Goal: Information Seeking & Learning: Check status

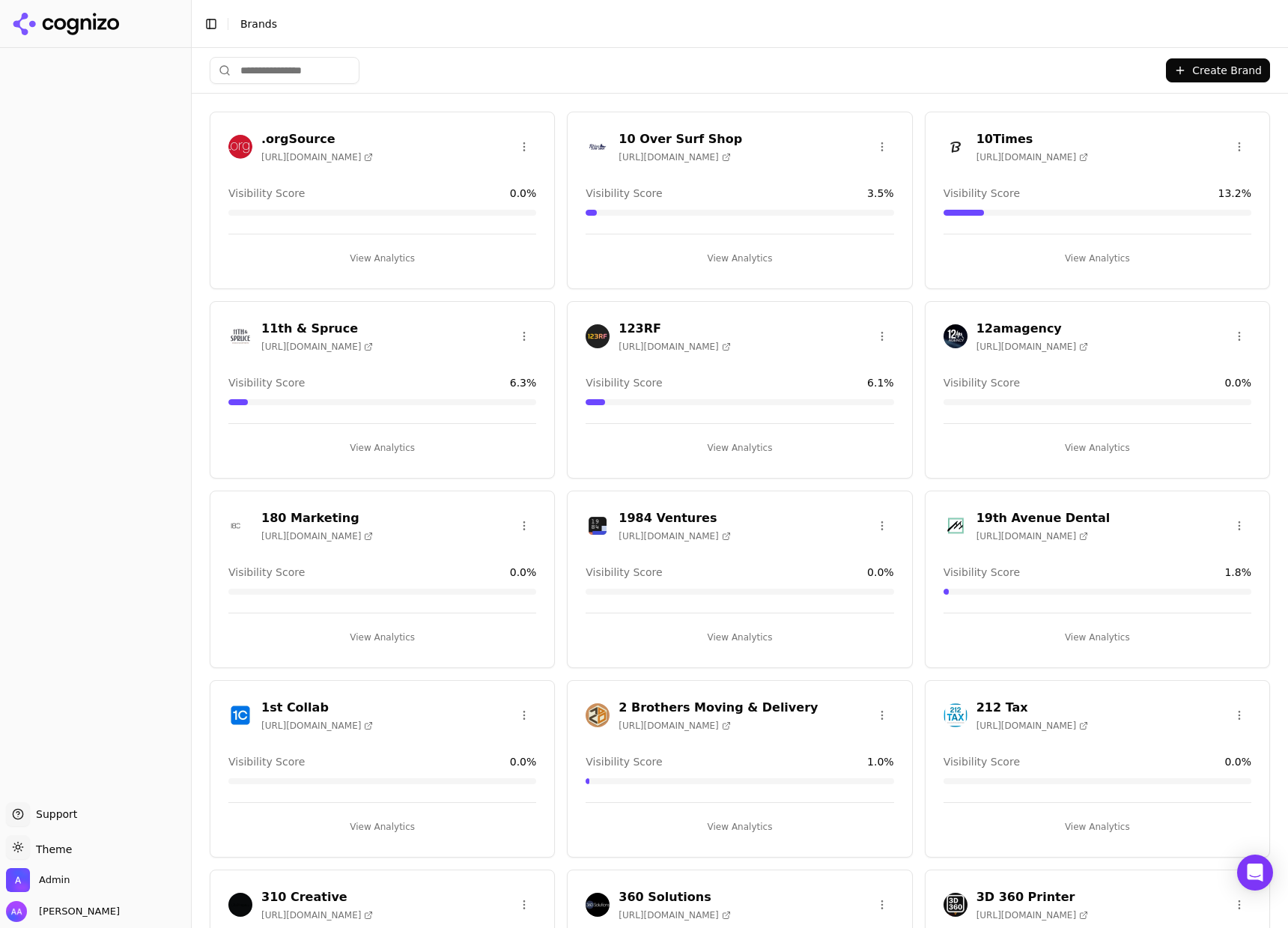
click at [302, 76] on input "search" at bounding box center [284, 70] width 150 height 27
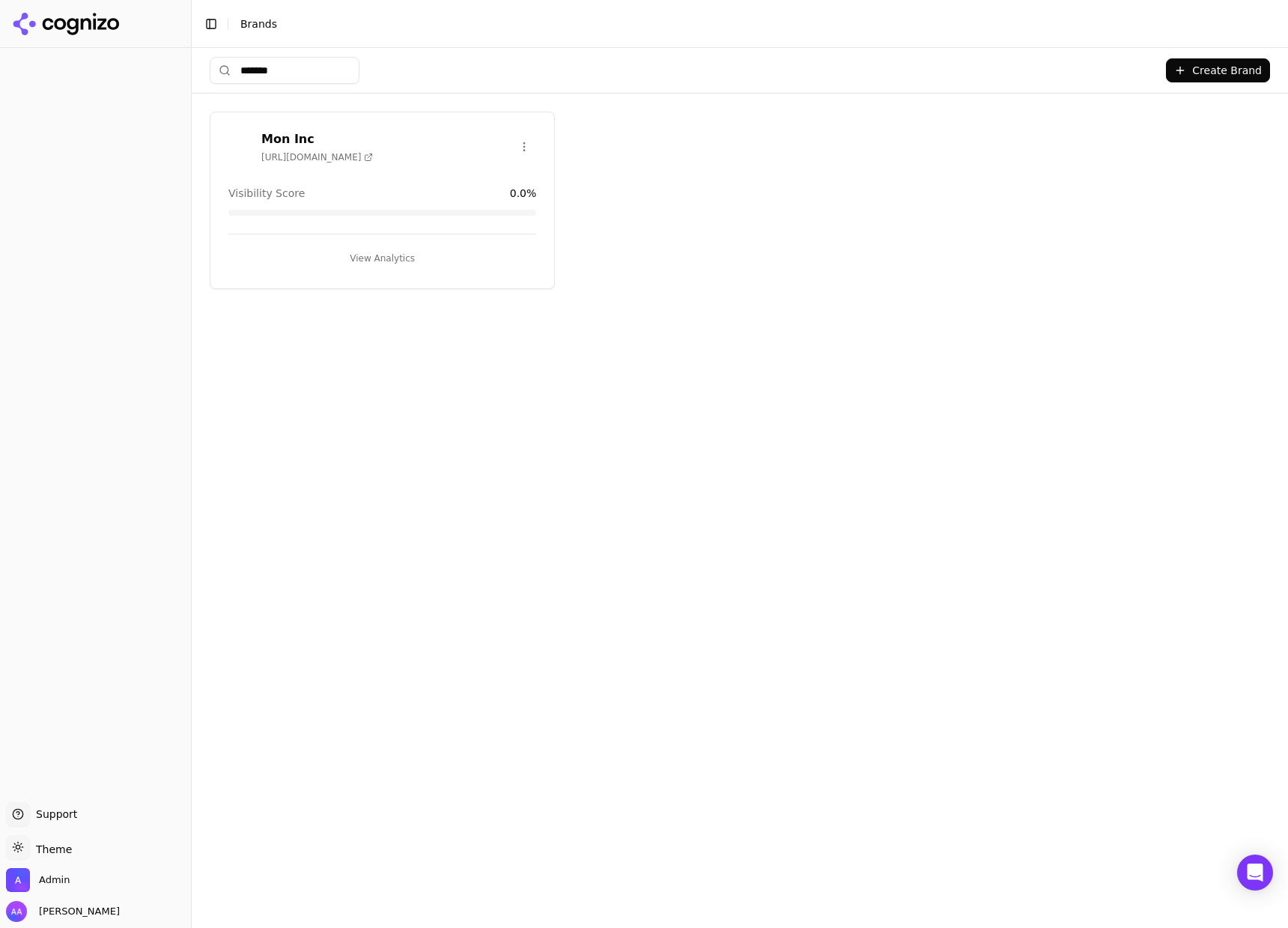
type input "*******"
click at [341, 158] on span "https://monincinc.com" at bounding box center [317, 157] width 112 height 12
click at [700, 217] on div "Mon Inc https://monincinc.com Visibility Score 0.0 % View Analytics" at bounding box center [739, 200] width 1060 height 177
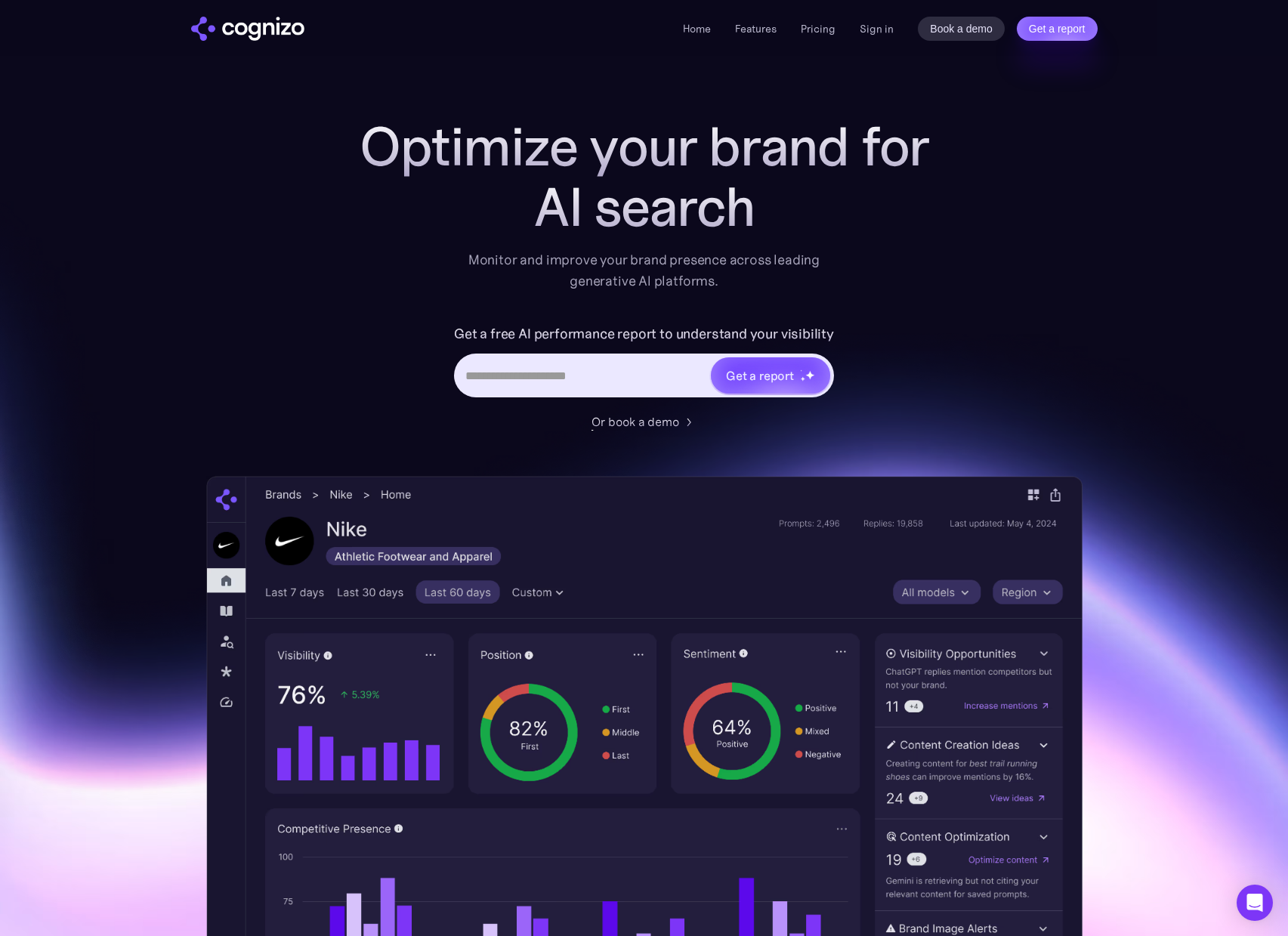
click at [775, 375] on div "Get a report" at bounding box center [760, 376] width 68 height 18
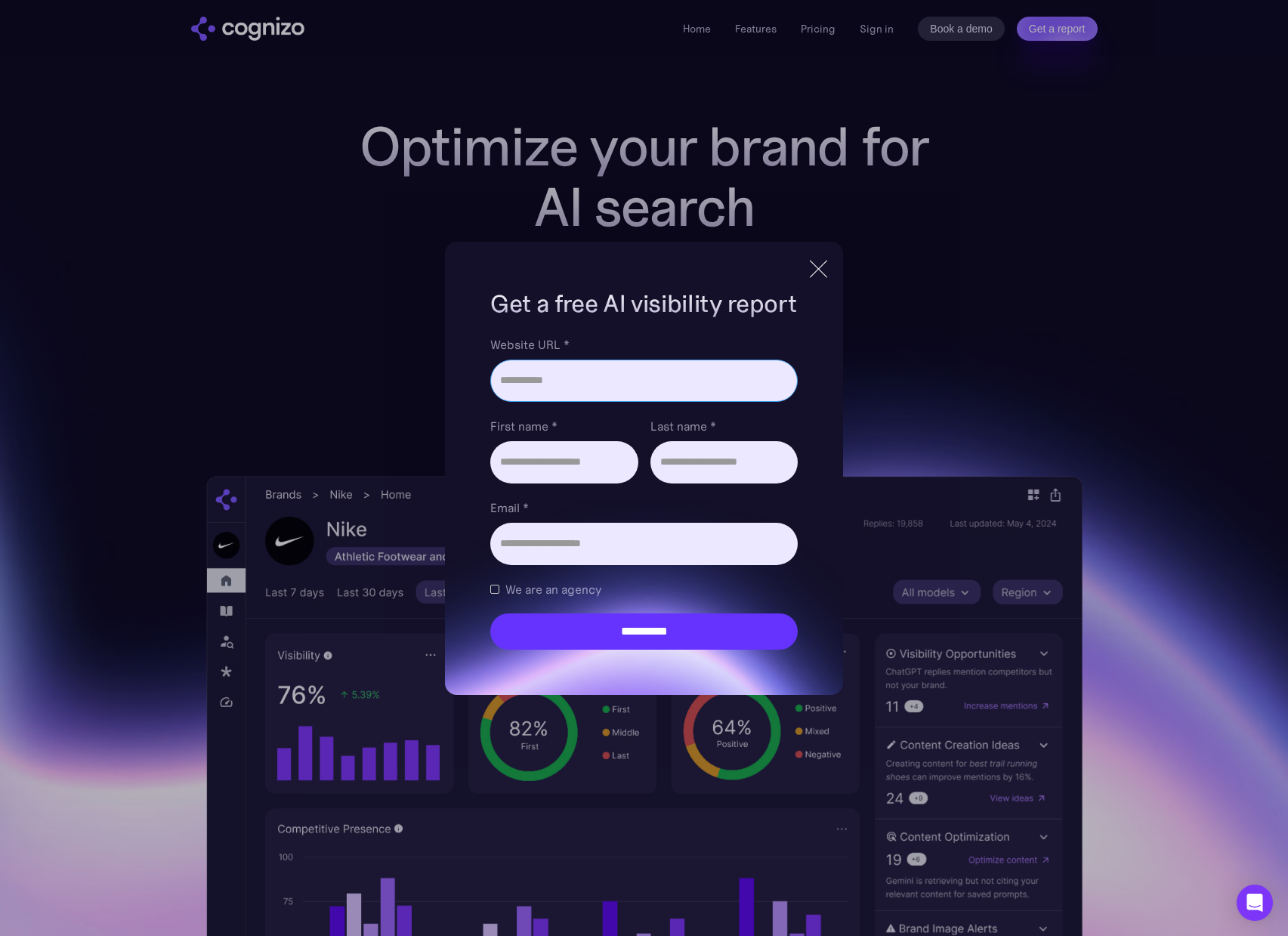
paste input "**********"
type input "**********"
click at [528, 482] on input "First name *" at bounding box center [564, 462] width 147 height 42
type input "***"
type input "*****"
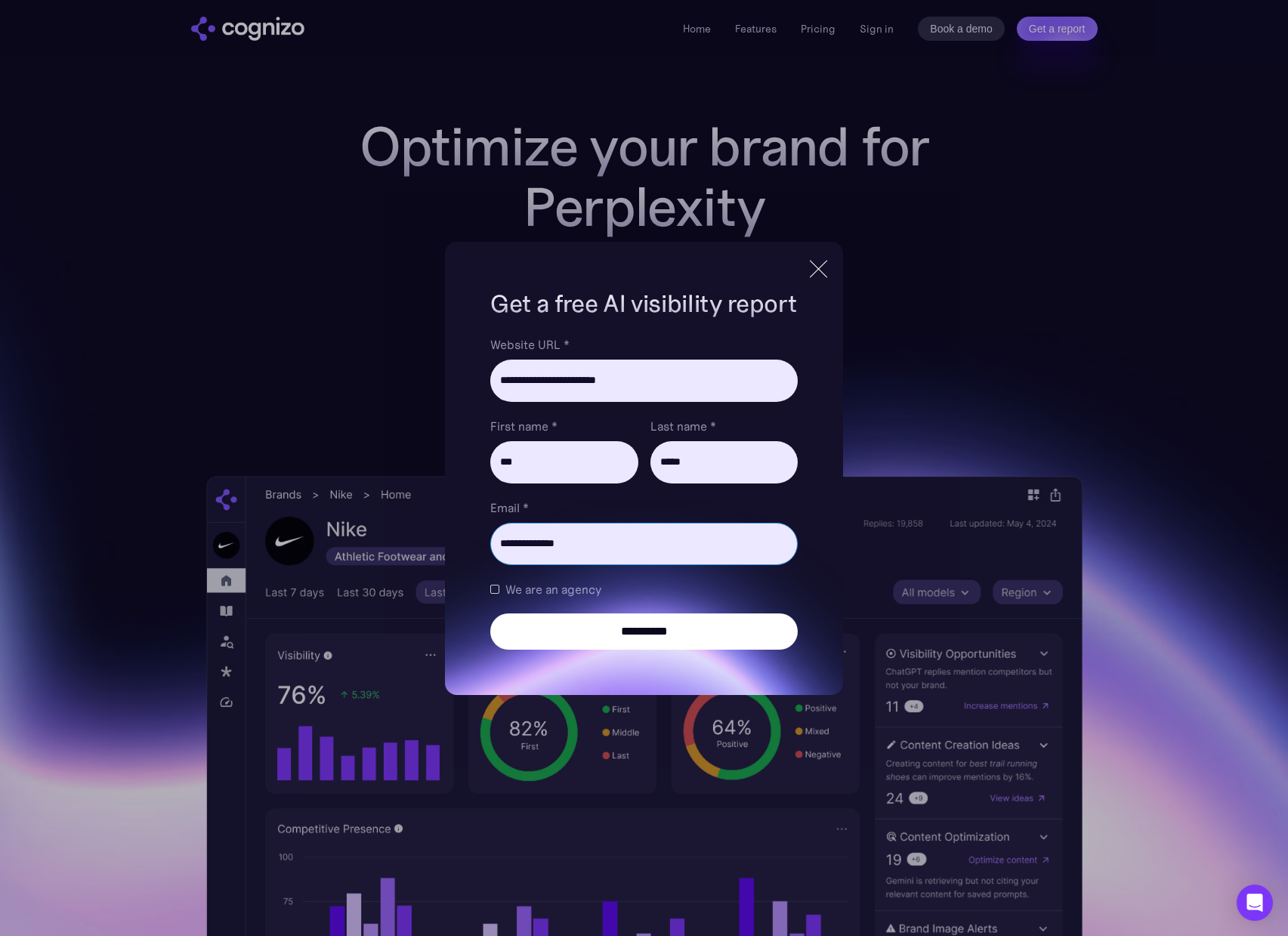
type input "**********"
click at [658, 614] on input "**********" at bounding box center [643, 631] width 306 height 36
type input "**********"
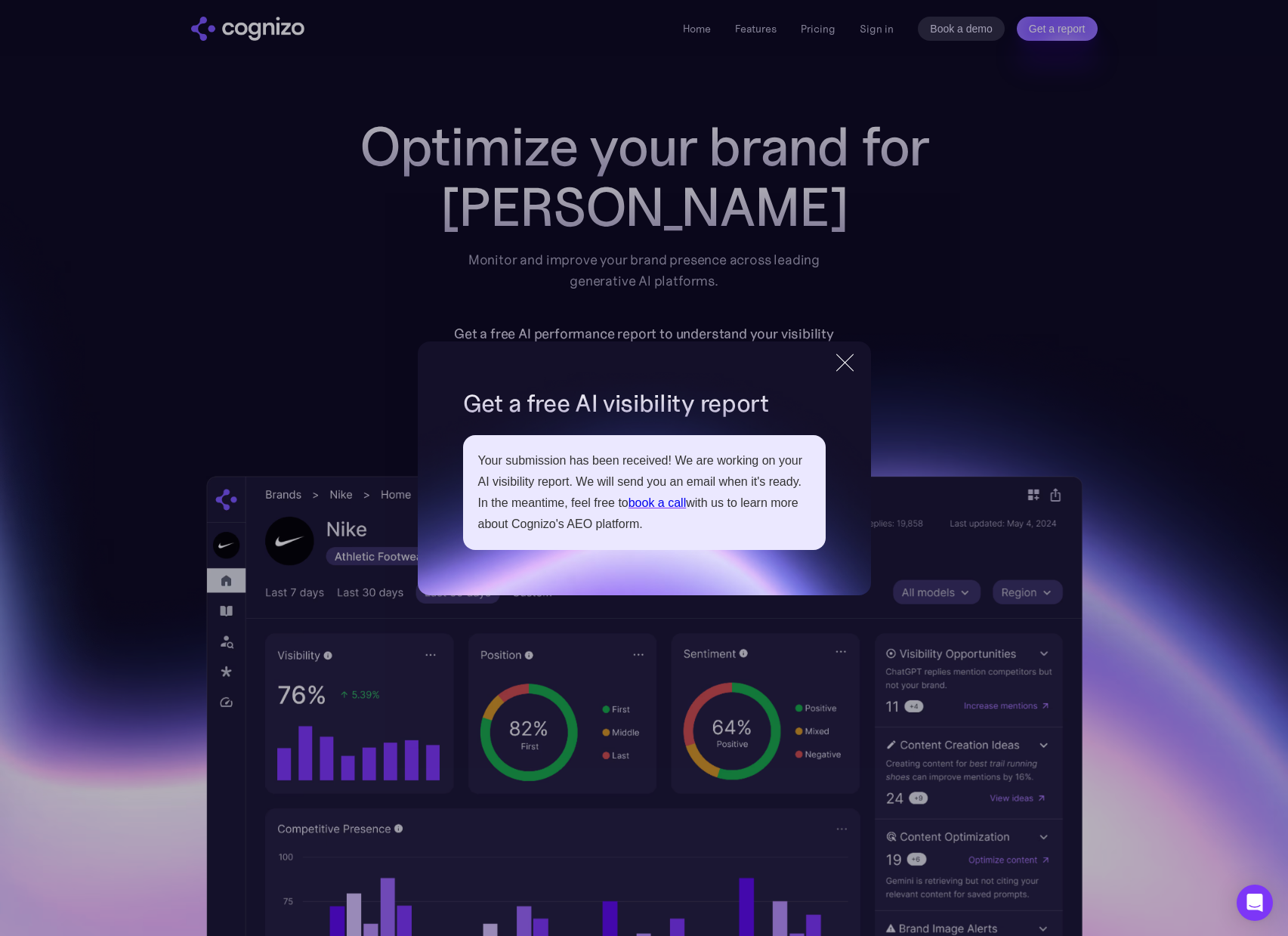
click at [839, 372] on div at bounding box center [845, 362] width 25 height 27
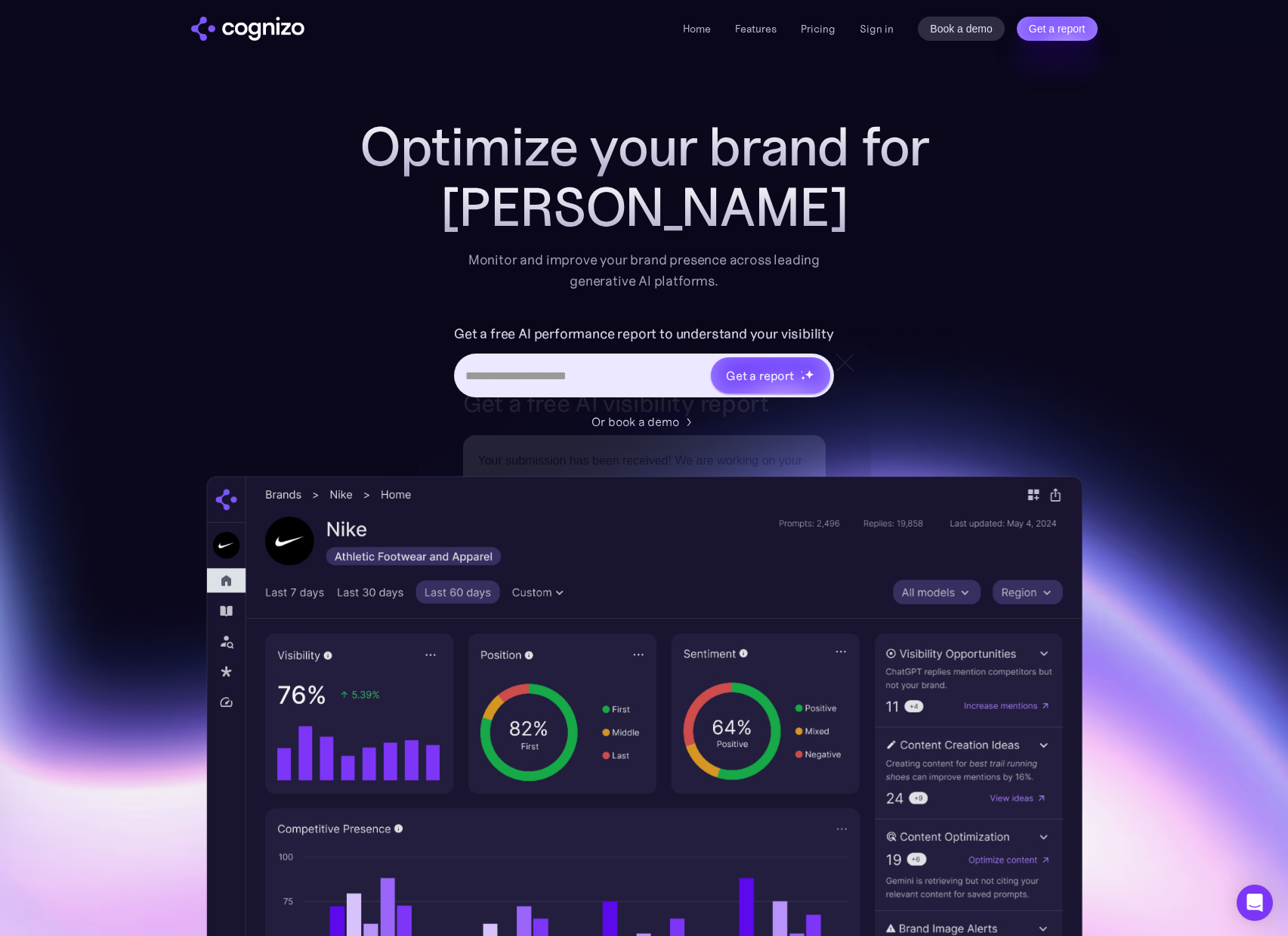
click at [1060, 302] on div "Optimize your brand for Claude Monitor and improve your brand presence across l…" at bounding box center [644, 612] width 876 height 992
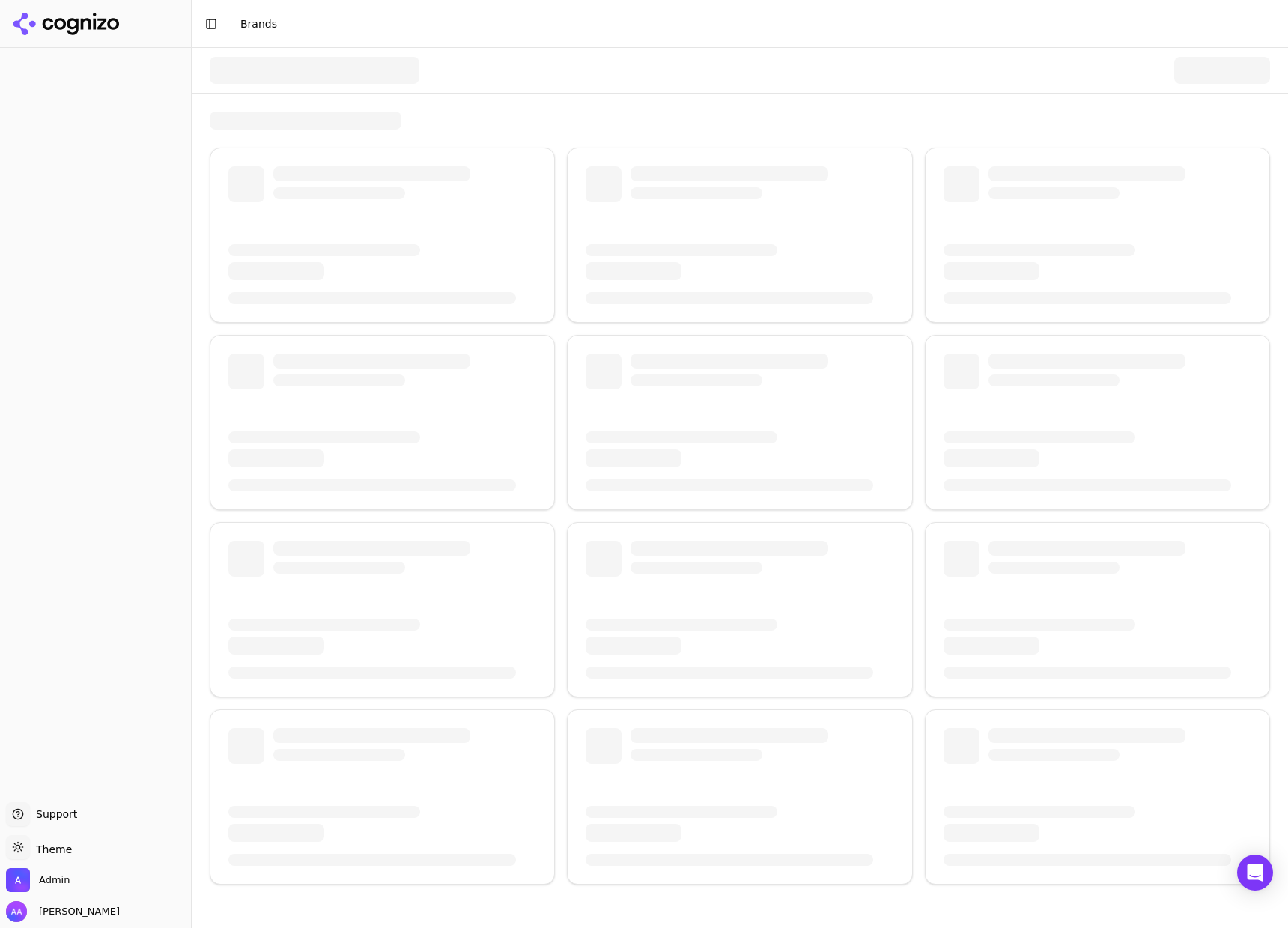
click at [825, 113] on div at bounding box center [739, 121] width 1060 height 18
click at [283, 74] on div at bounding box center [314, 70] width 210 height 27
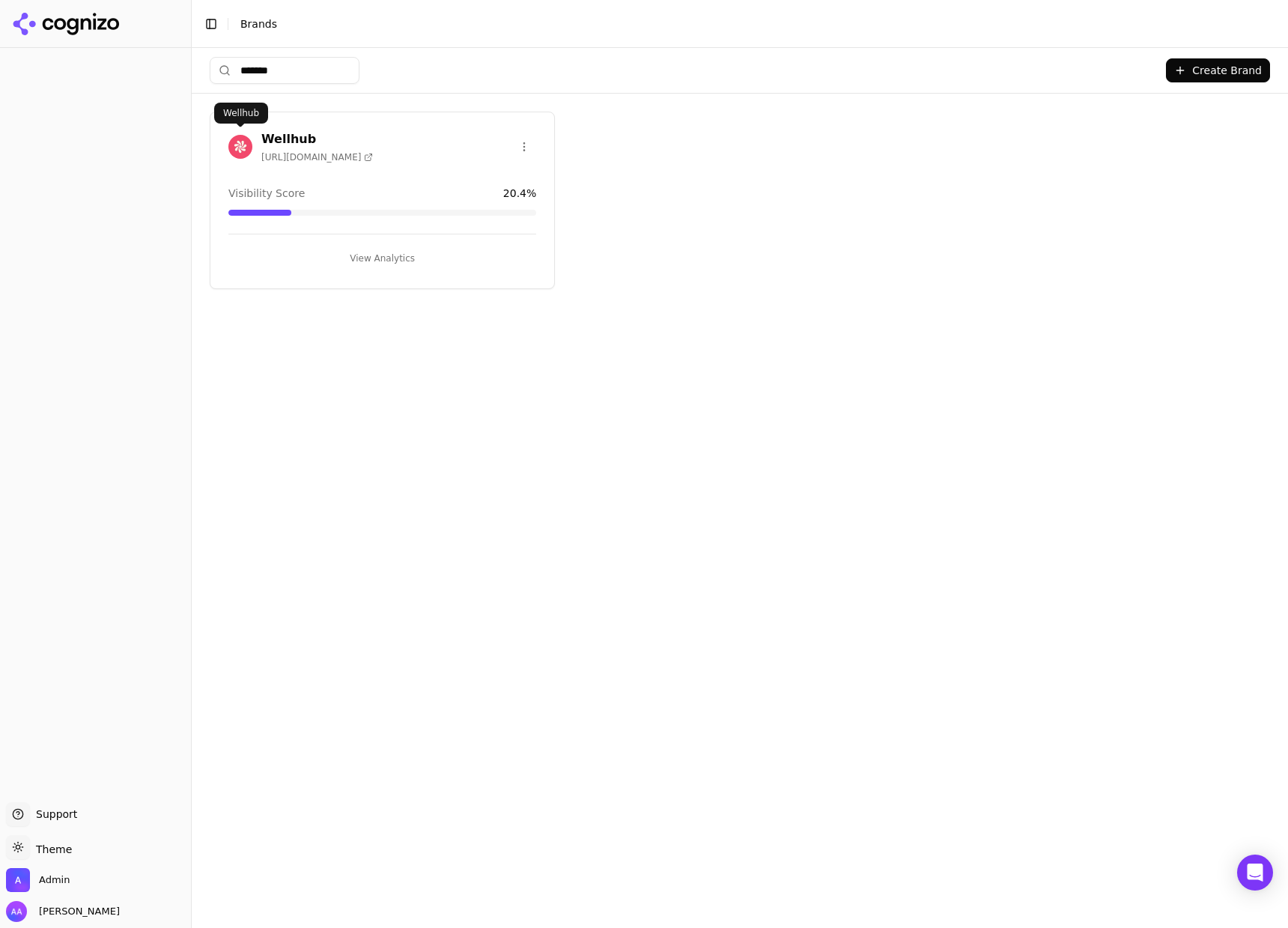
type input "*******"
click at [252, 144] on img at bounding box center [240, 147] width 24 height 24
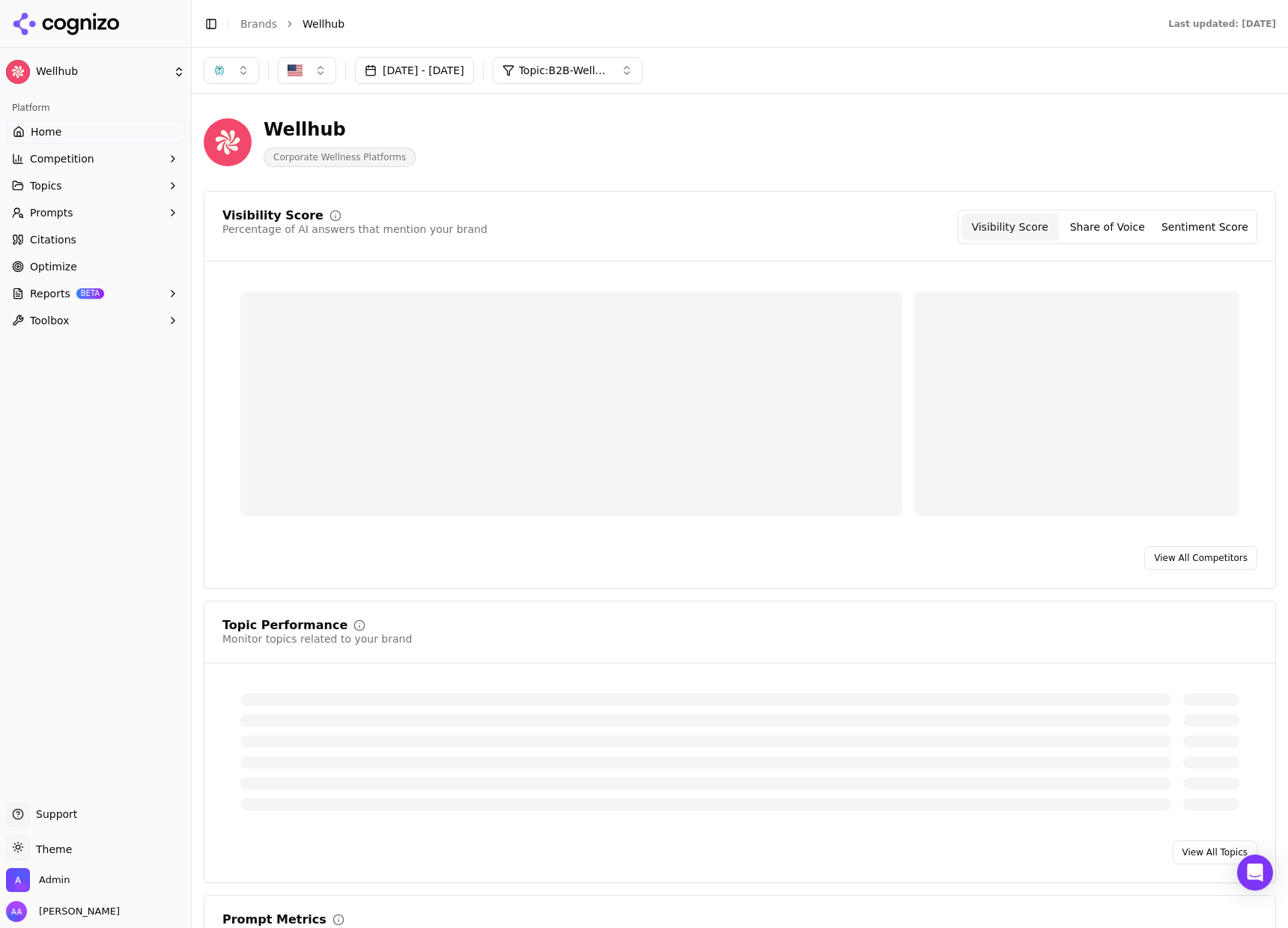
click at [226, 71] on button "button" at bounding box center [232, 70] width 55 height 27
click at [249, 128] on span "ChatGPT-Search" at bounding box center [226, 130] width 84 height 15
click at [247, 160] on span "Google AI Overviews" at bounding box center [239, 160] width 95 height 30
click at [546, 151] on div "Wellhub Corporate Wellness Platforms" at bounding box center [539, 142] width 671 height 49
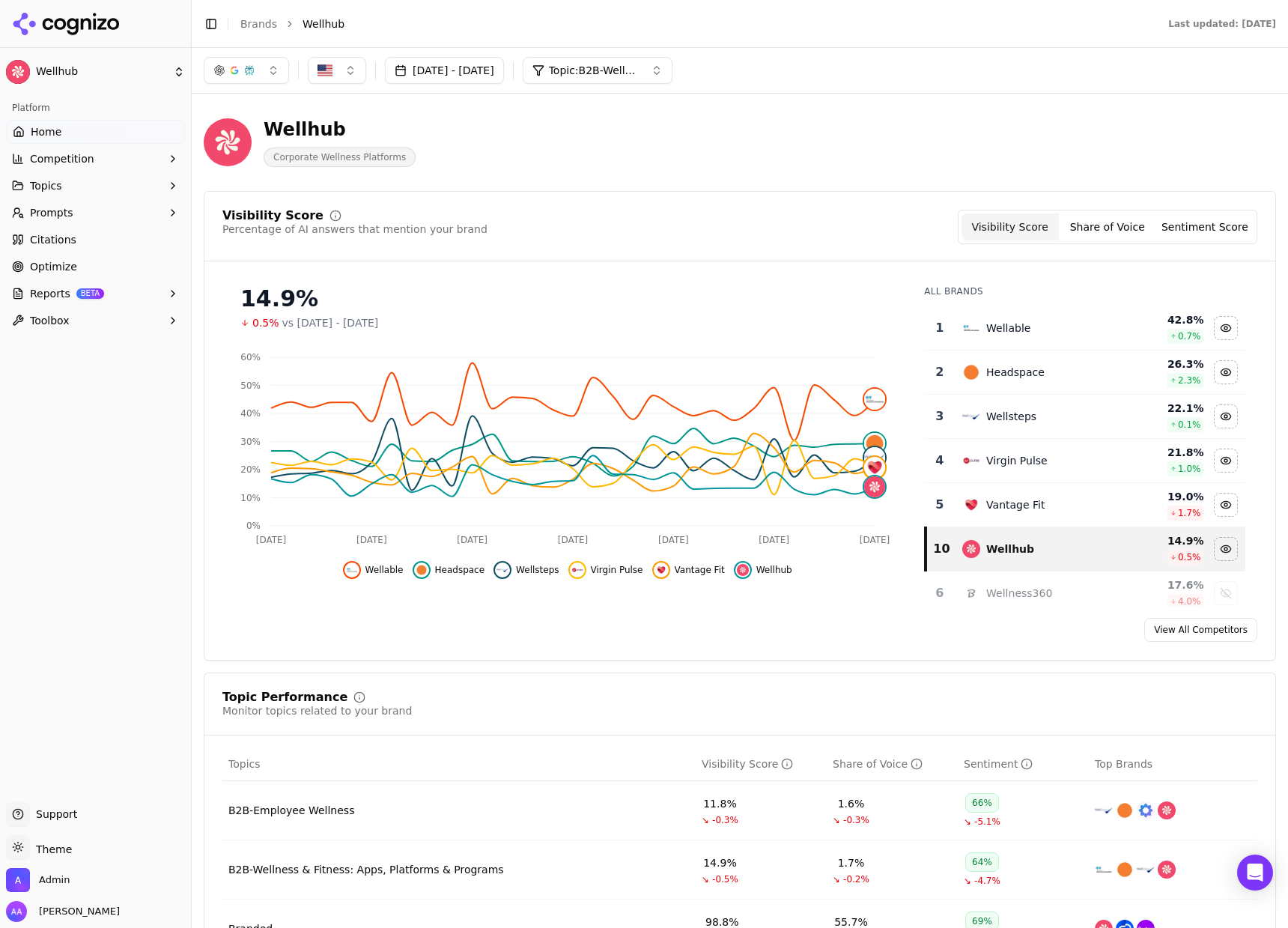
click at [1073, 318] on td "Wellable" at bounding box center [1035, 328] width 165 height 45
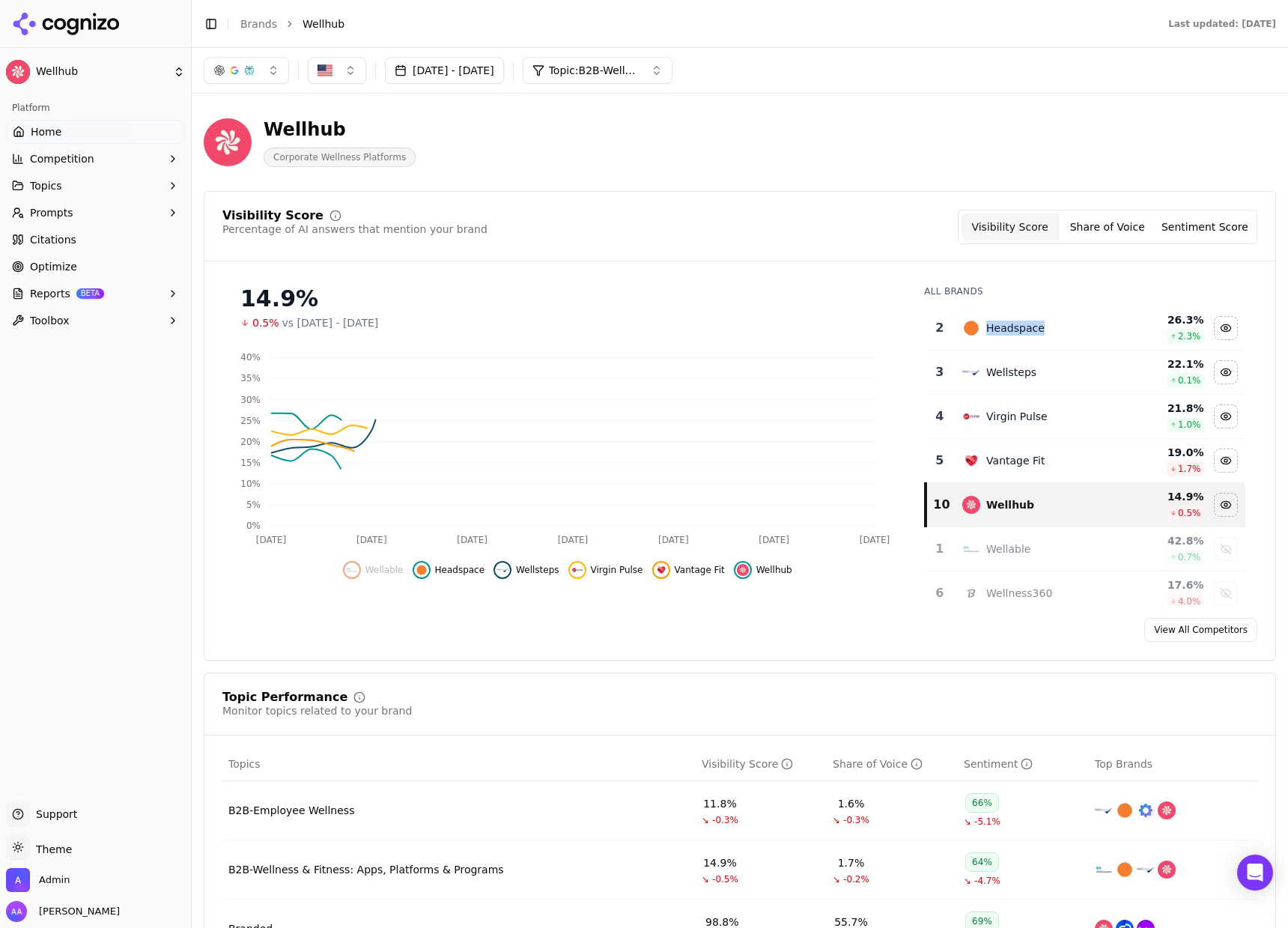
click at [1073, 319] on div "Headspace" at bounding box center [1035, 328] width 147 height 18
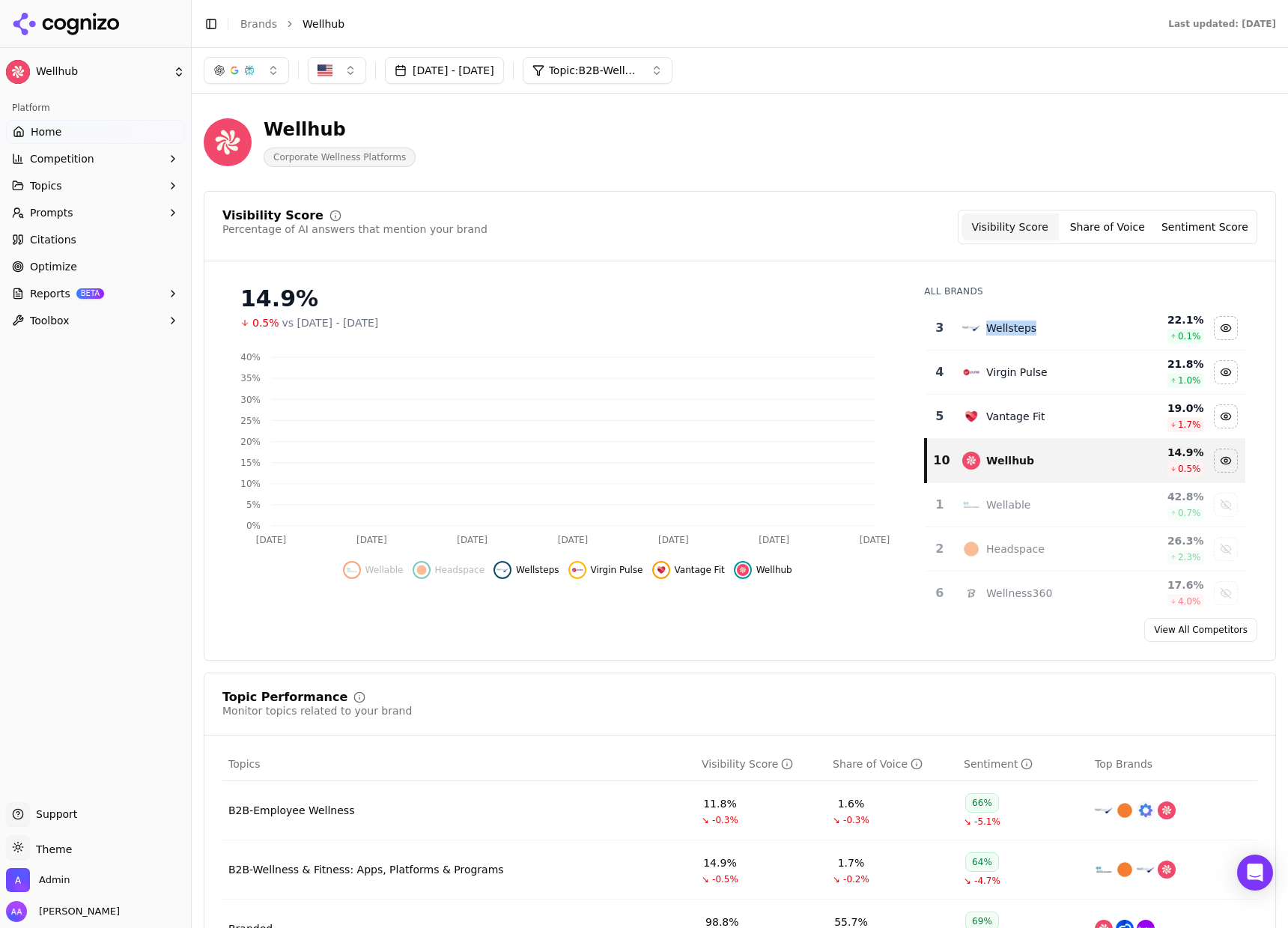
click at [1073, 319] on div "Wellsteps" at bounding box center [1035, 328] width 147 height 18
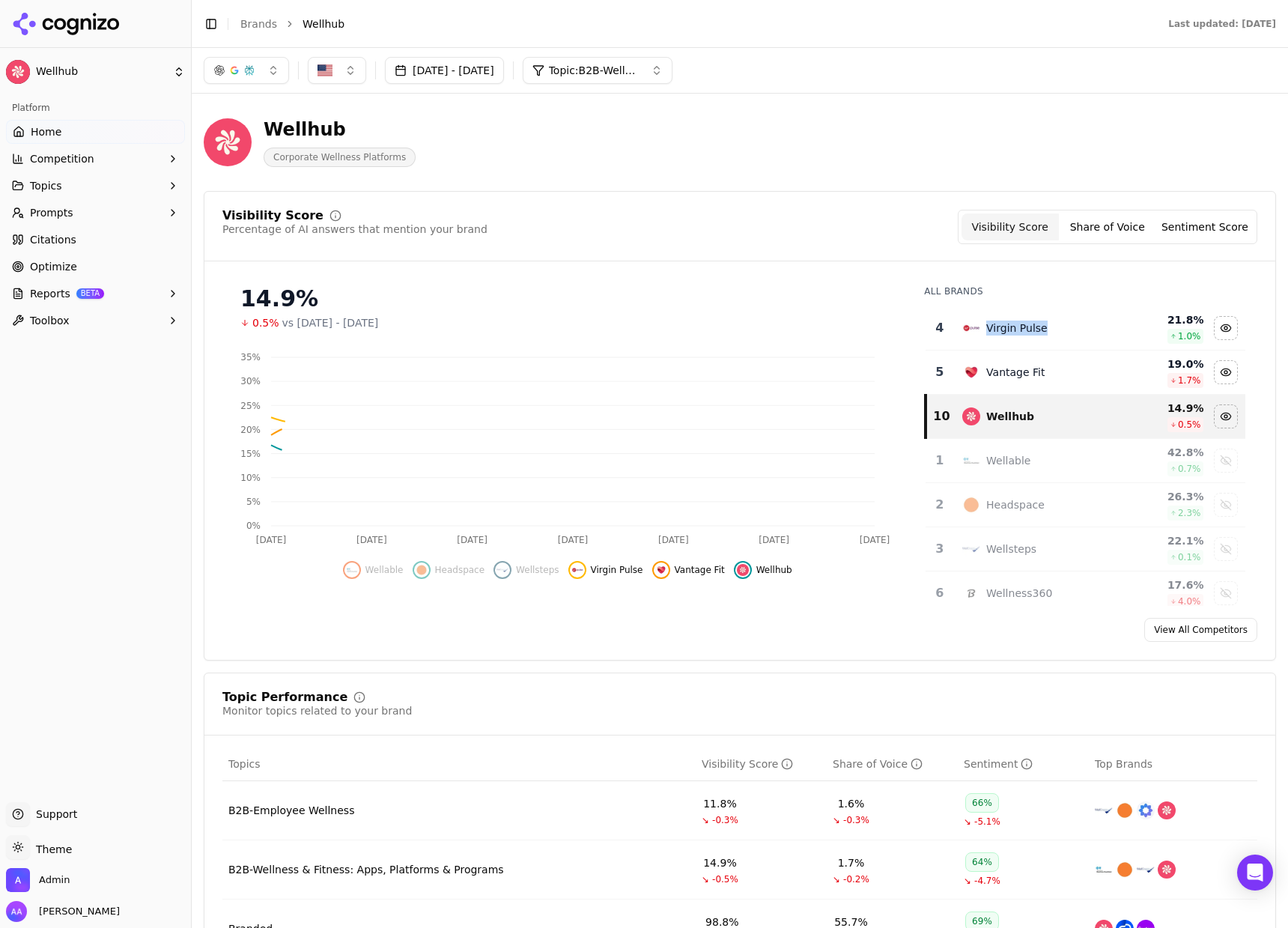
click at [1073, 319] on div "Virgin Pulse" at bounding box center [1035, 328] width 147 height 18
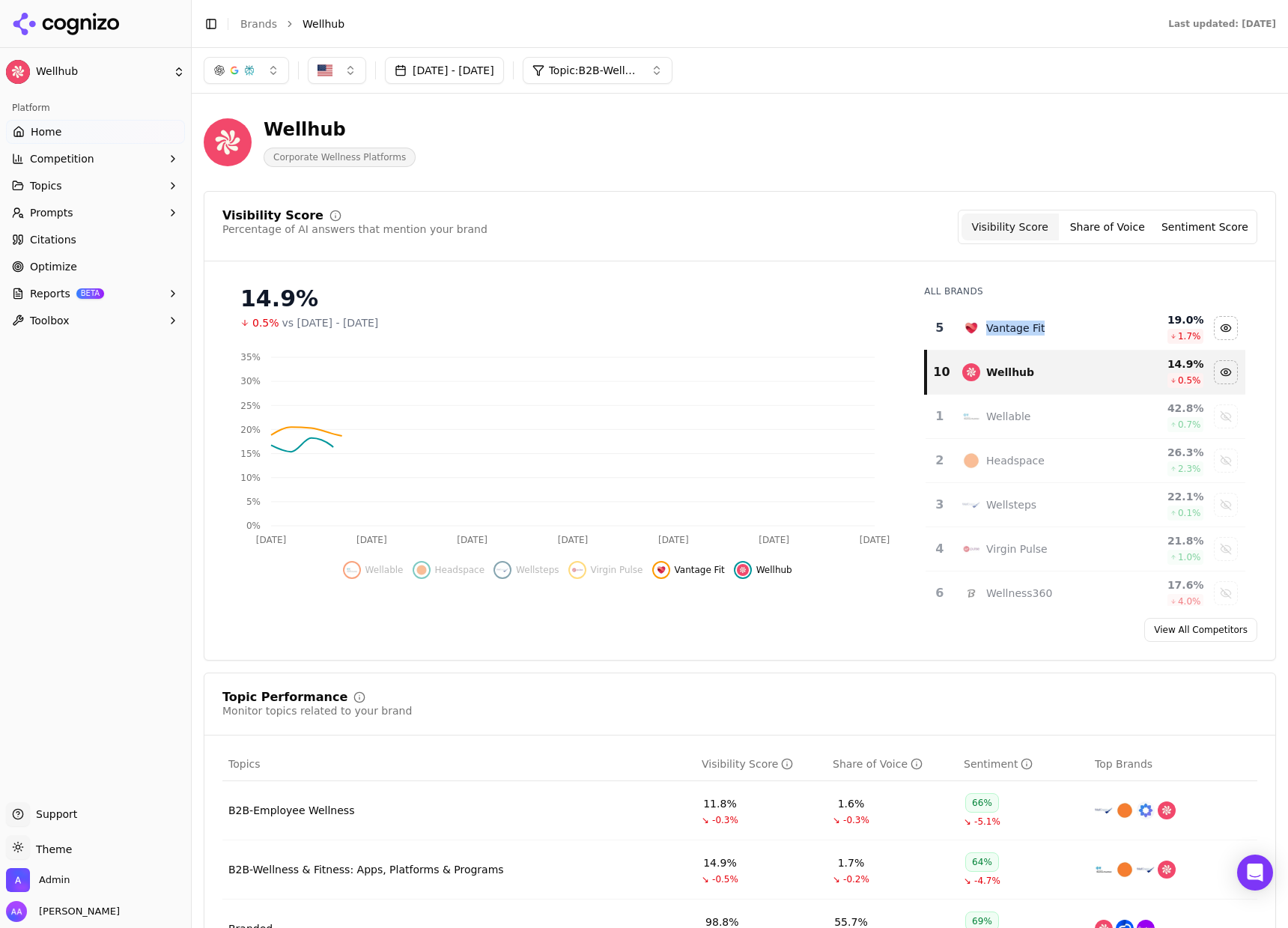
click at [1073, 319] on div "Vantage Fit" at bounding box center [1035, 328] width 147 height 18
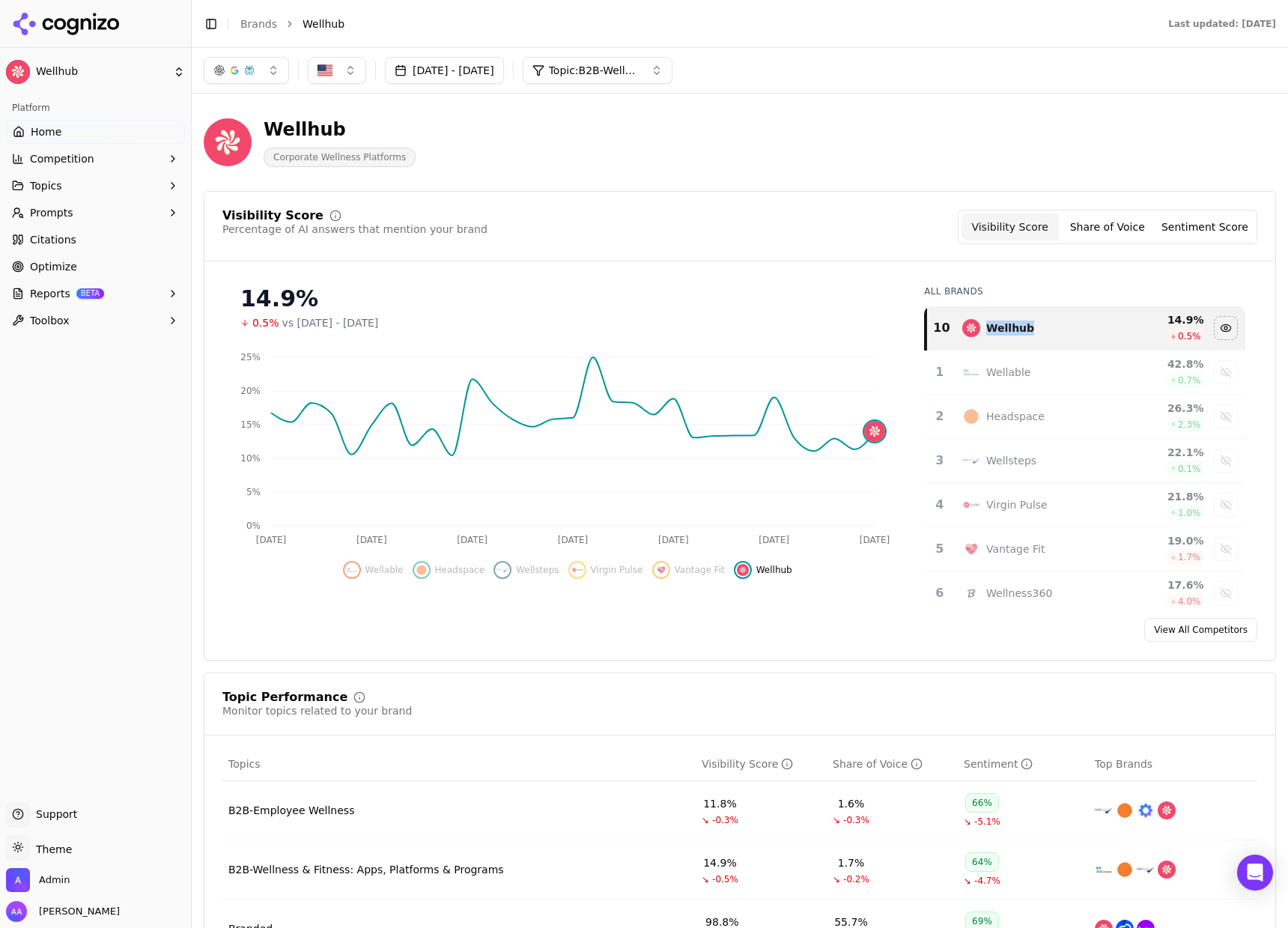
click at [237, 71] on div "button" at bounding box center [234, 70] width 12 height 12
drag, startPoint x: 247, startPoint y: 158, endPoint x: 249, endPoint y: 204, distance: 46.0
click at [247, 157] on span "Google AI Overviews" at bounding box center [246, 160] width 95 height 30
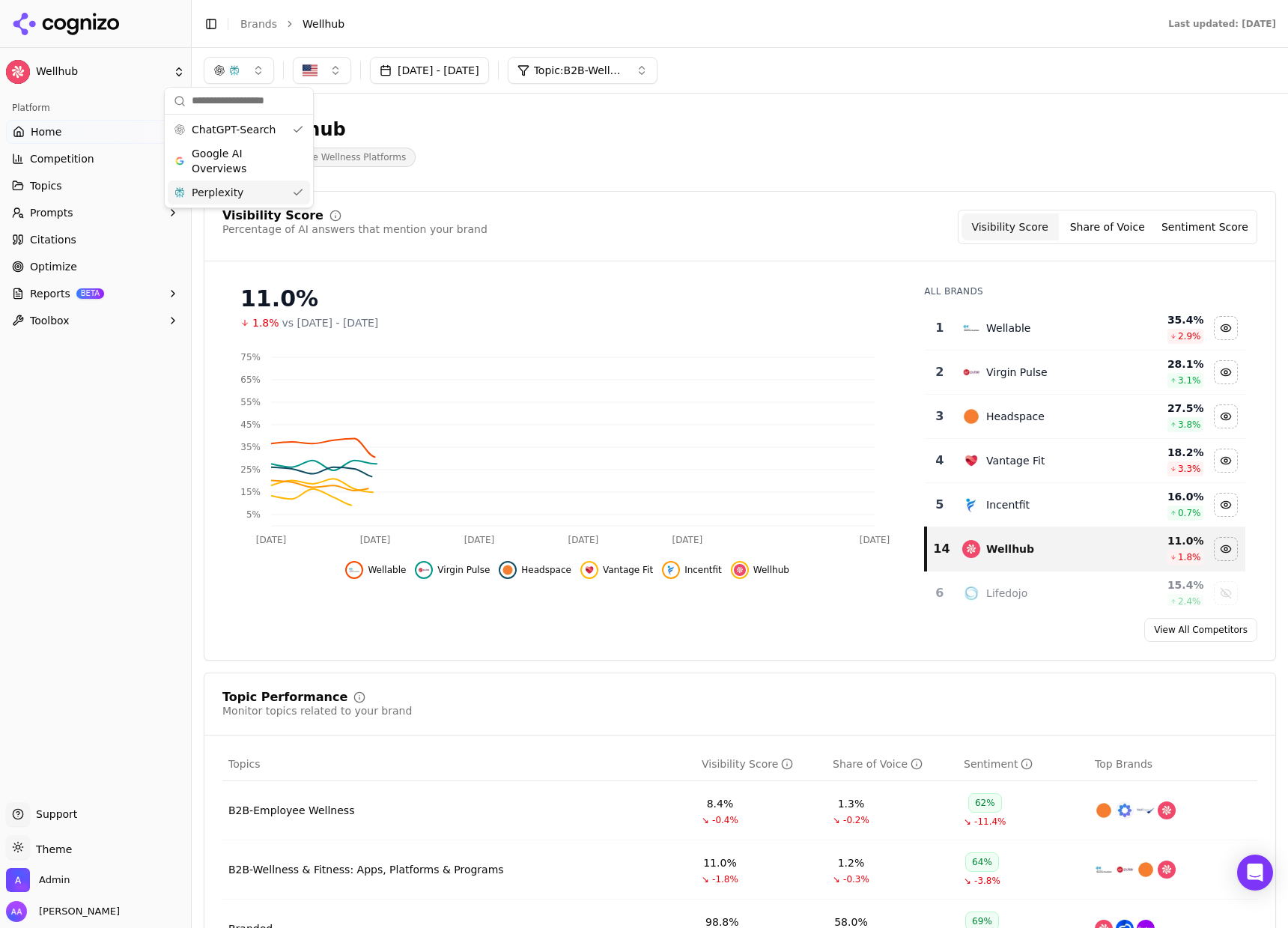
click at [251, 198] on div "Perplexity" at bounding box center [239, 193] width 142 height 24
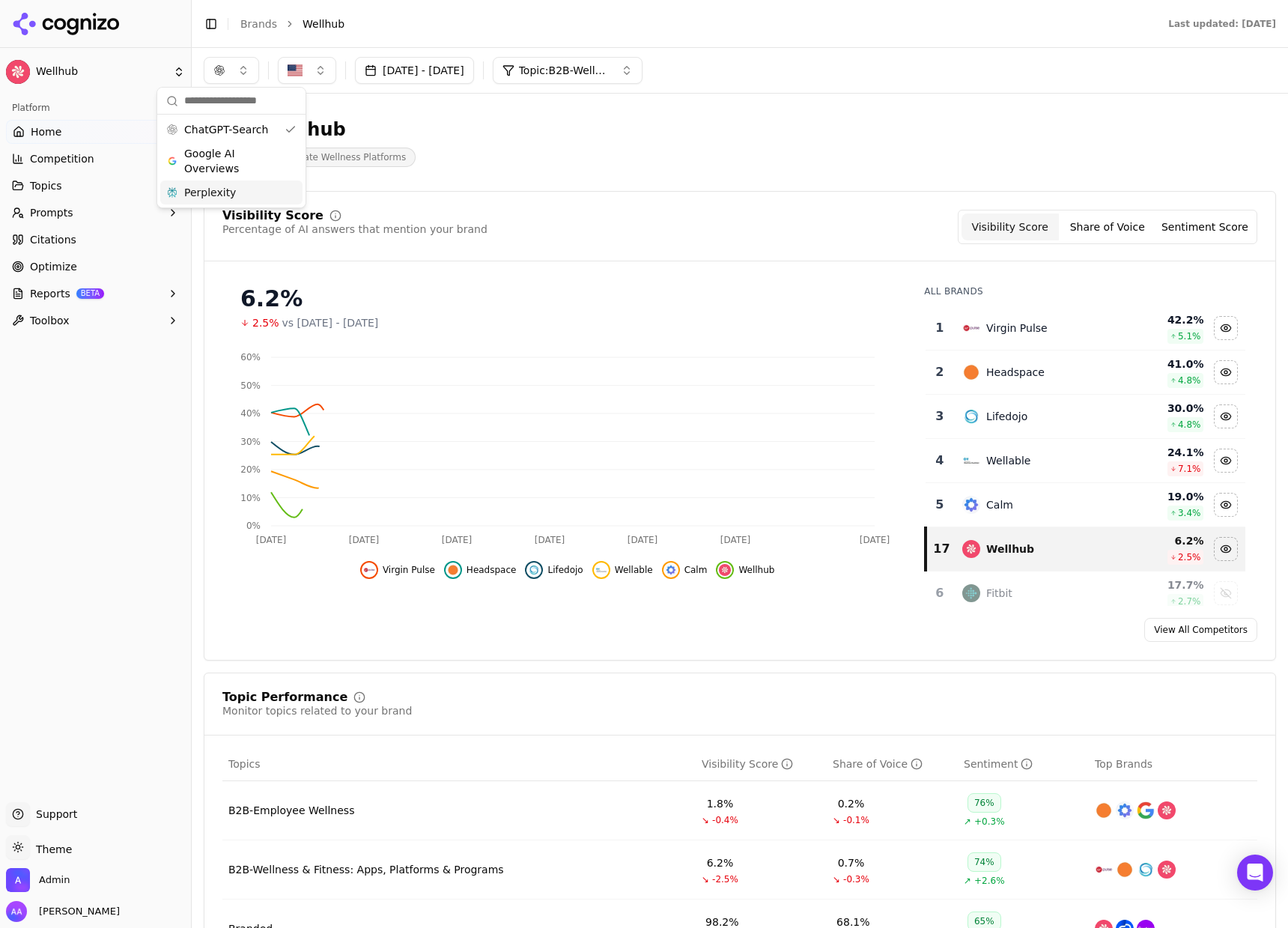
click at [738, 168] on div "Wellhub Corporate Wellness Platforms" at bounding box center [740, 142] width 1072 height 74
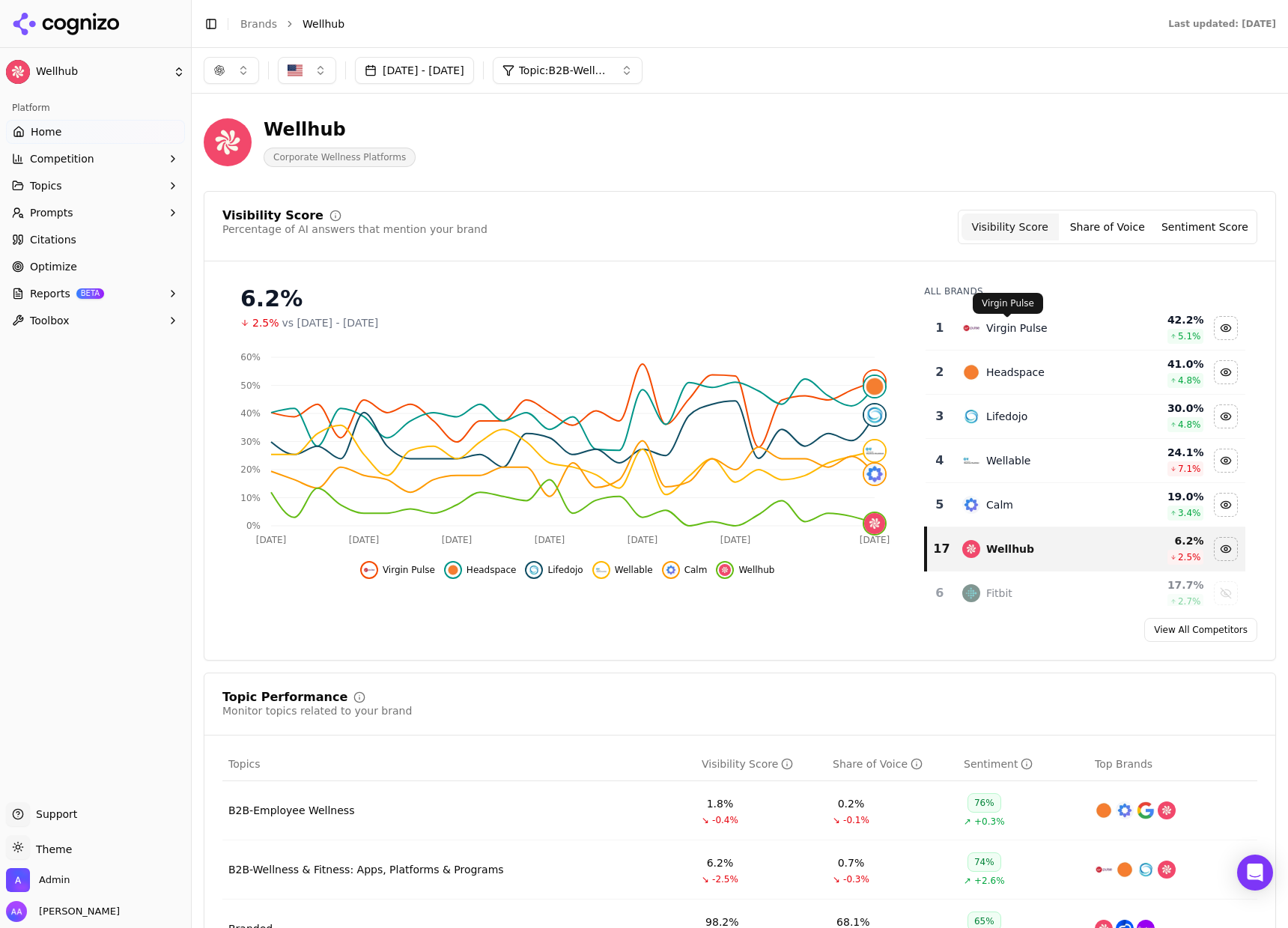
click at [1023, 325] on div "Virgin Pulse" at bounding box center [1017, 328] width 62 height 15
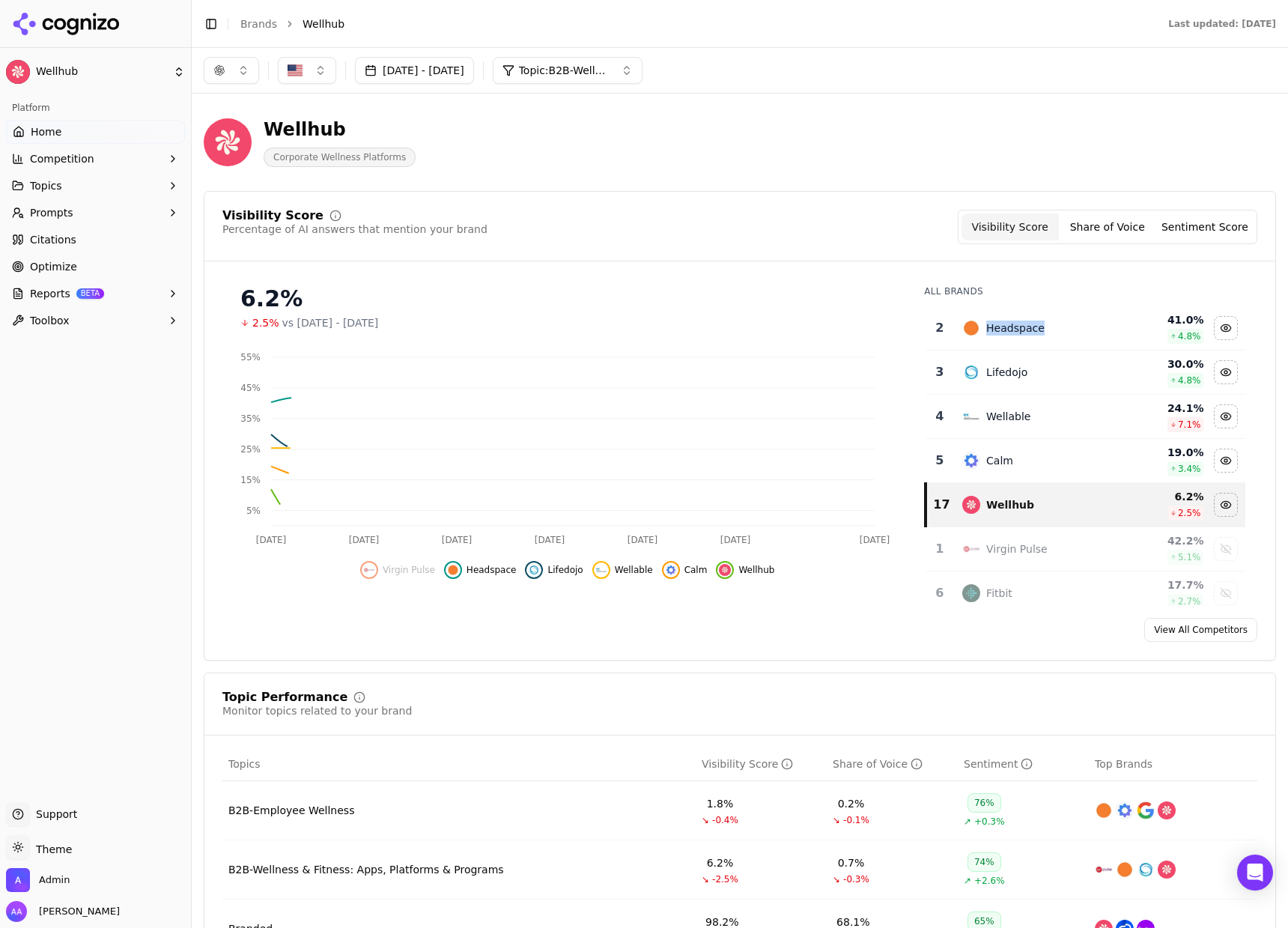
click at [1023, 325] on div "Headspace" at bounding box center [1015, 328] width 58 height 15
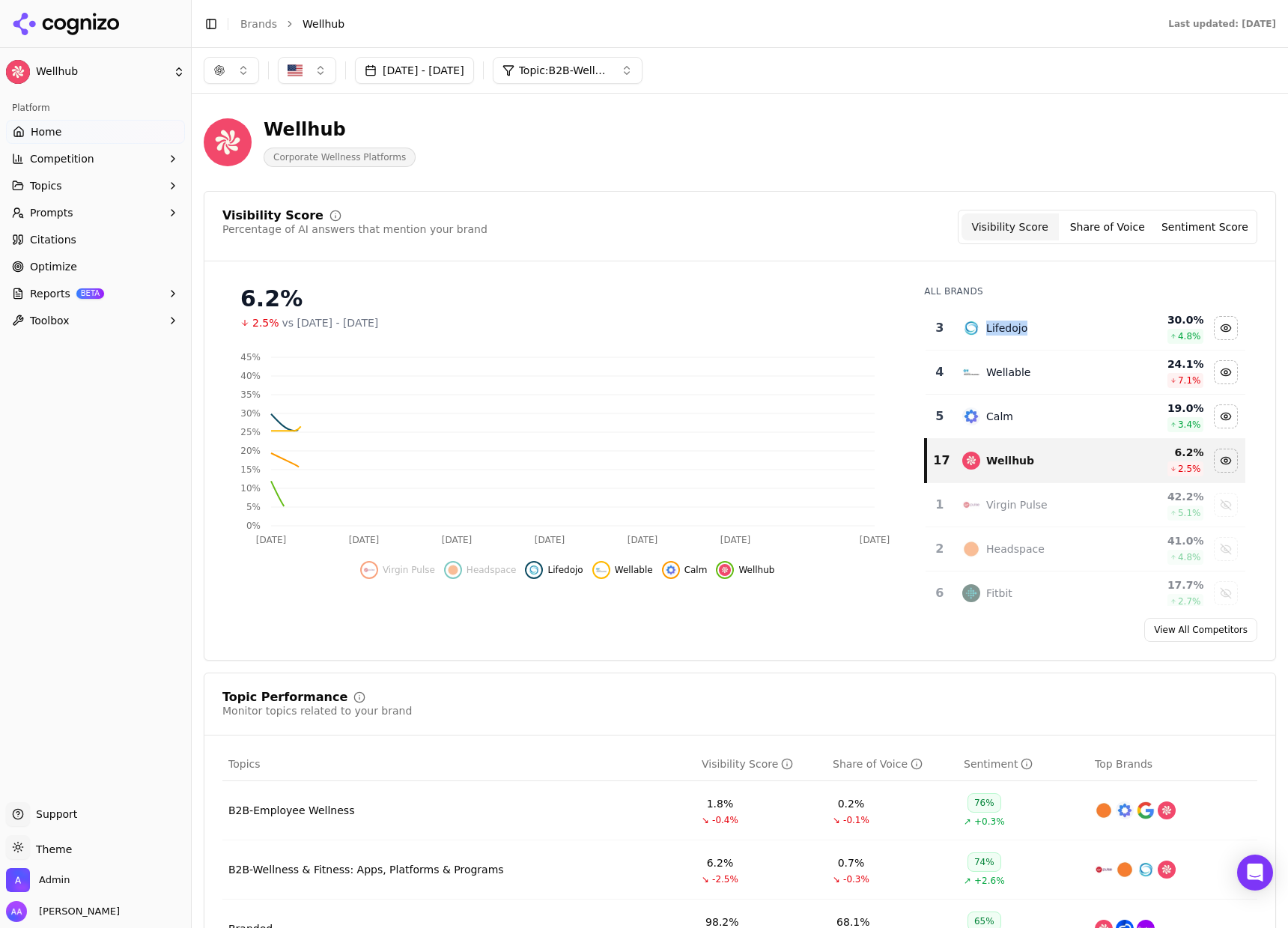
click at [1023, 324] on div "Lifedojo" at bounding box center [1035, 328] width 147 height 18
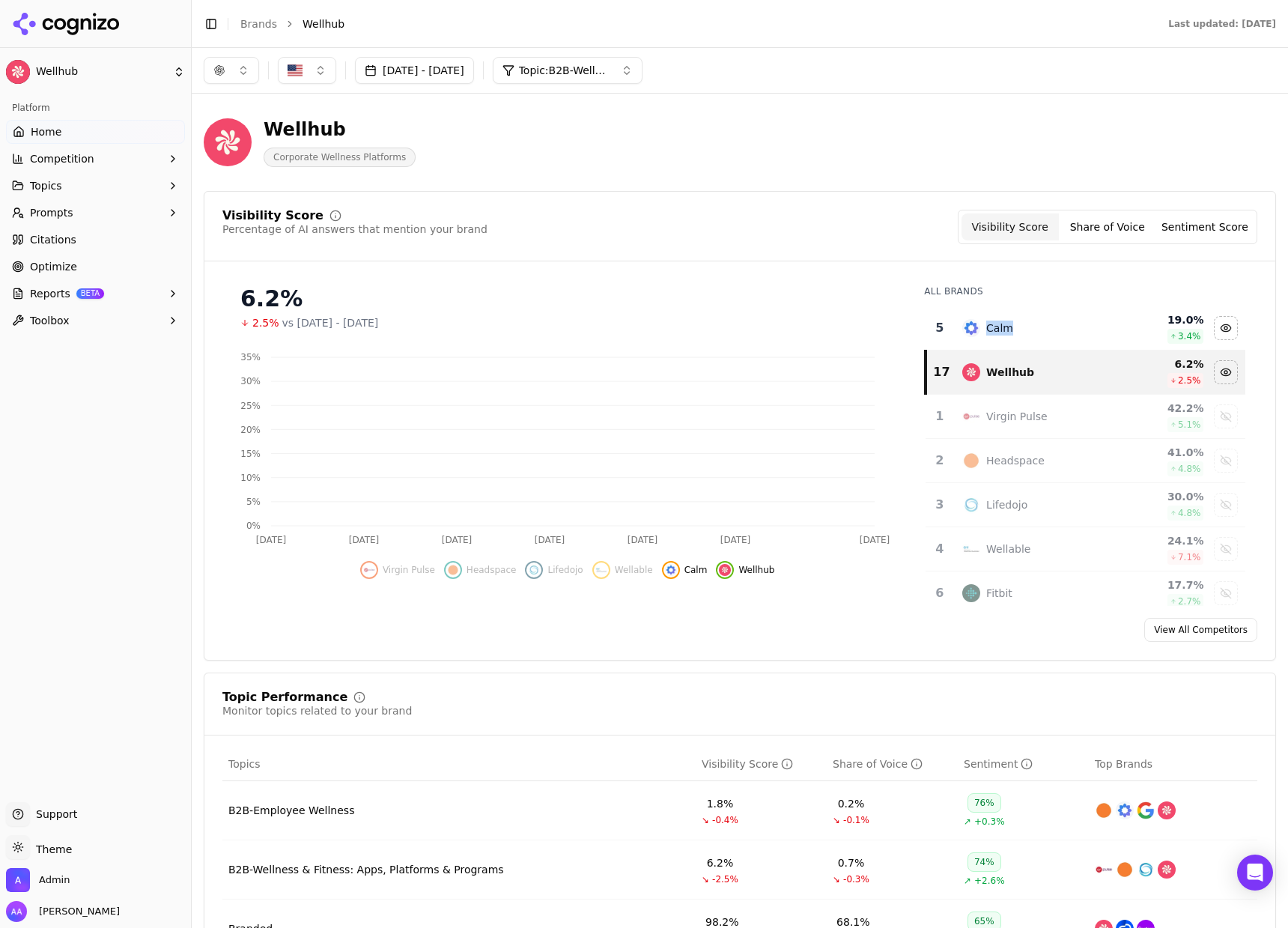
click at [1023, 324] on div "Calm" at bounding box center [1035, 328] width 147 height 18
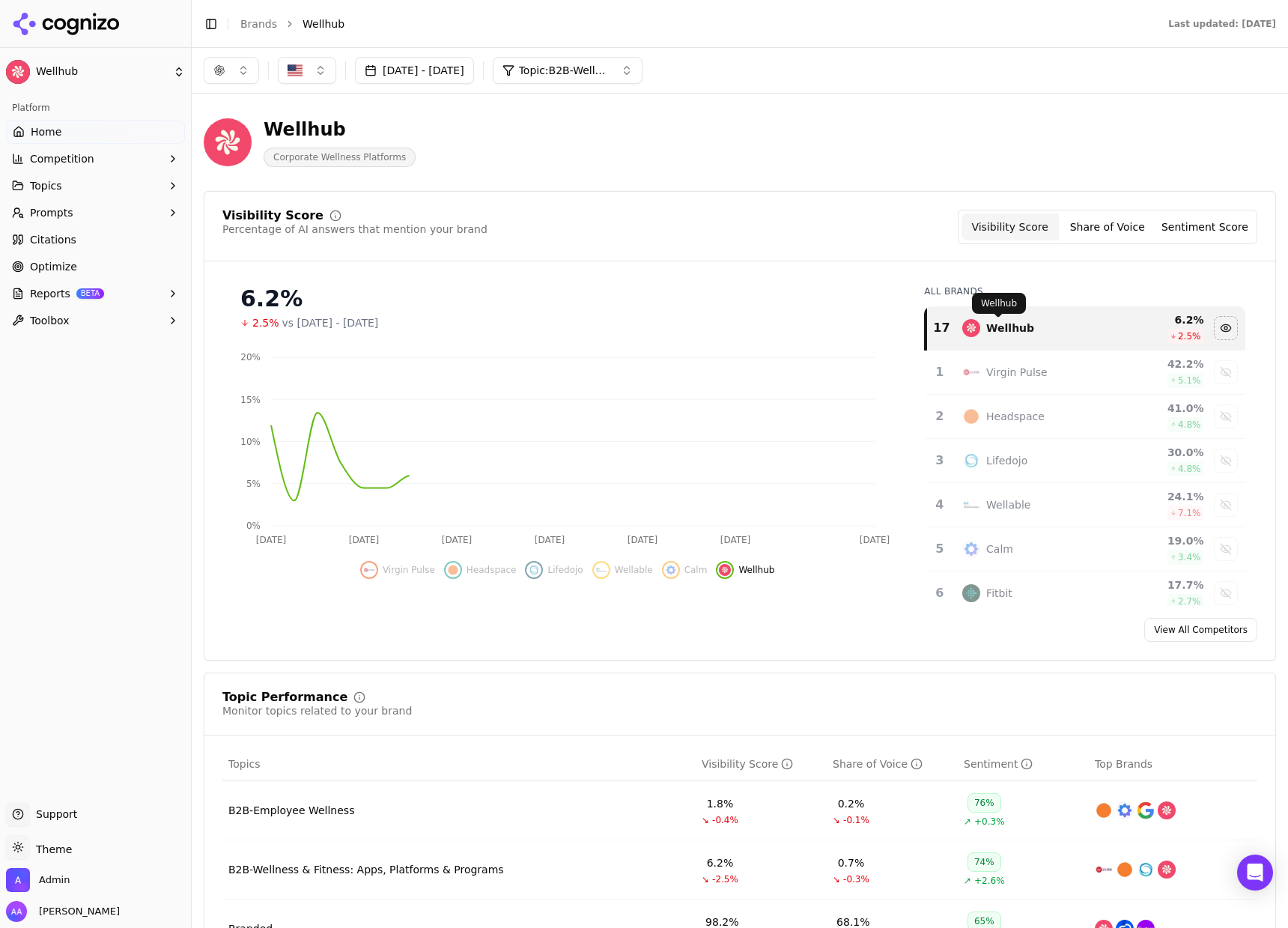
click at [696, 237] on div "Visibility Score Percentage of AI answers that mention your brand Visibility Sc…" at bounding box center [740, 227] width 1035 height 35
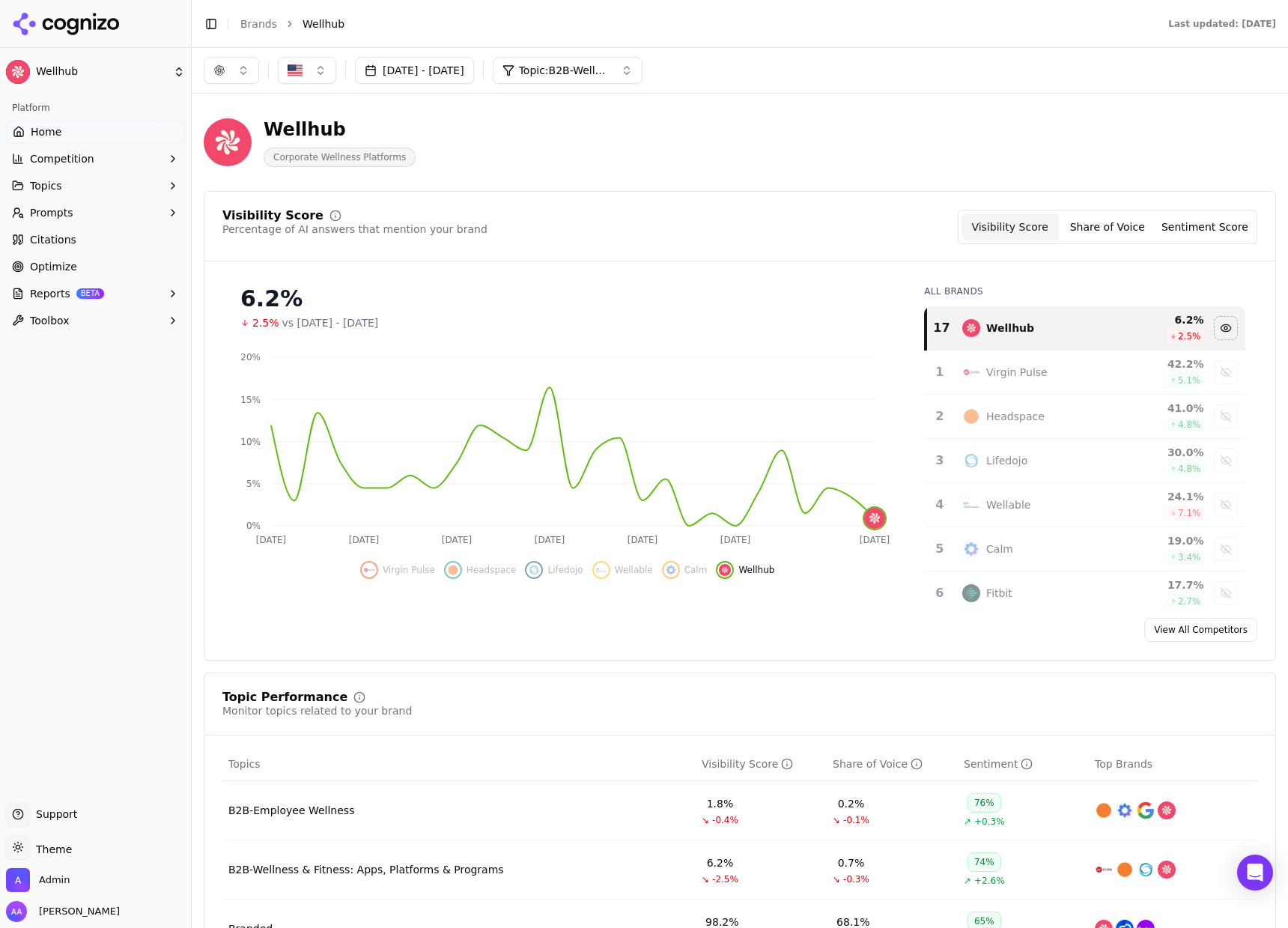
click at [44, 212] on span "Prompts" at bounding box center [52, 212] width 44 height 15
click at [66, 236] on span "Active" at bounding box center [96, 236] width 130 height 15
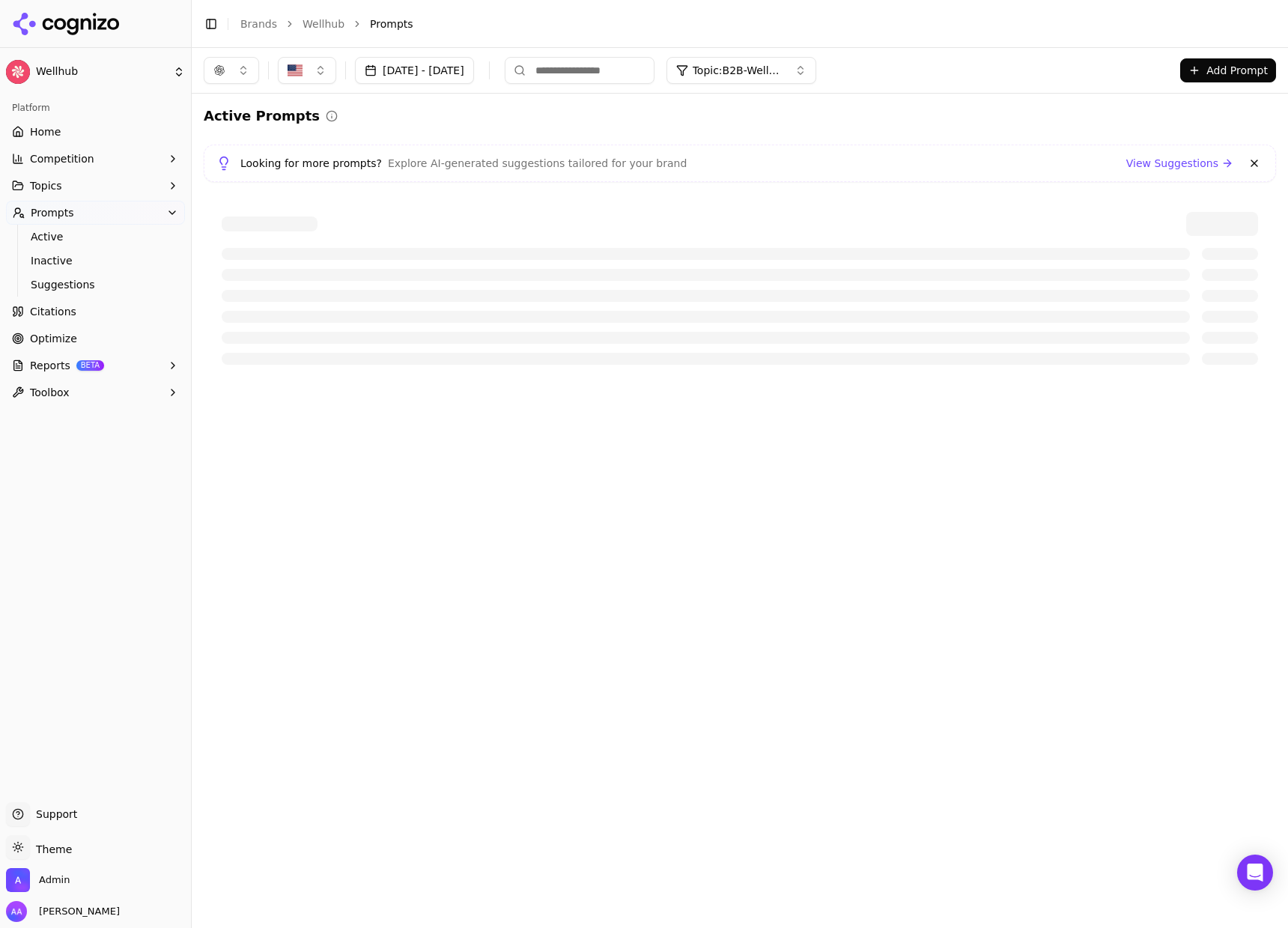
click at [72, 313] on span "Citations" at bounding box center [53, 311] width 46 height 15
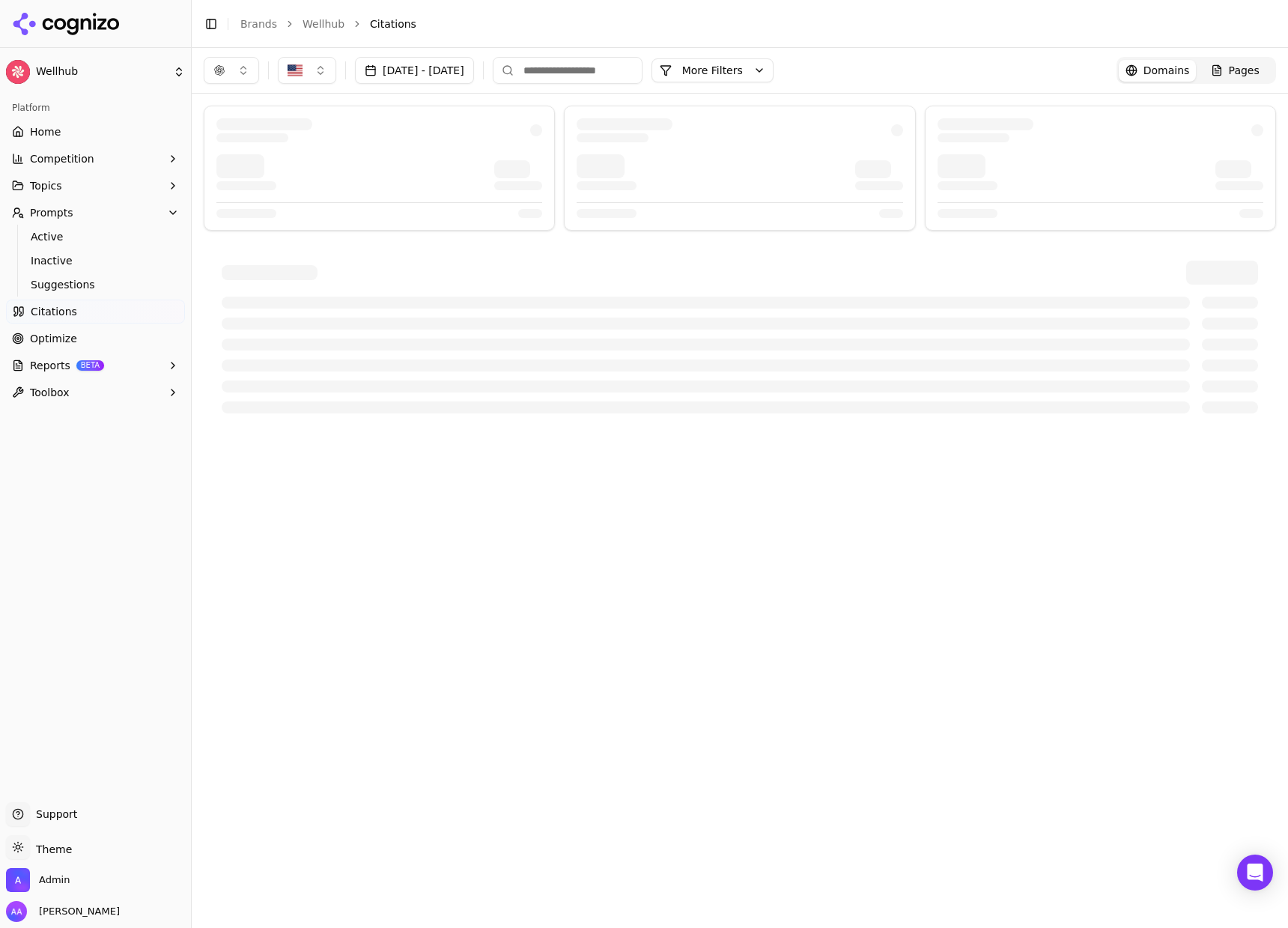
click at [462, 58] on button "Aug 29, 2025 - Sep 28, 2025" at bounding box center [414, 70] width 119 height 27
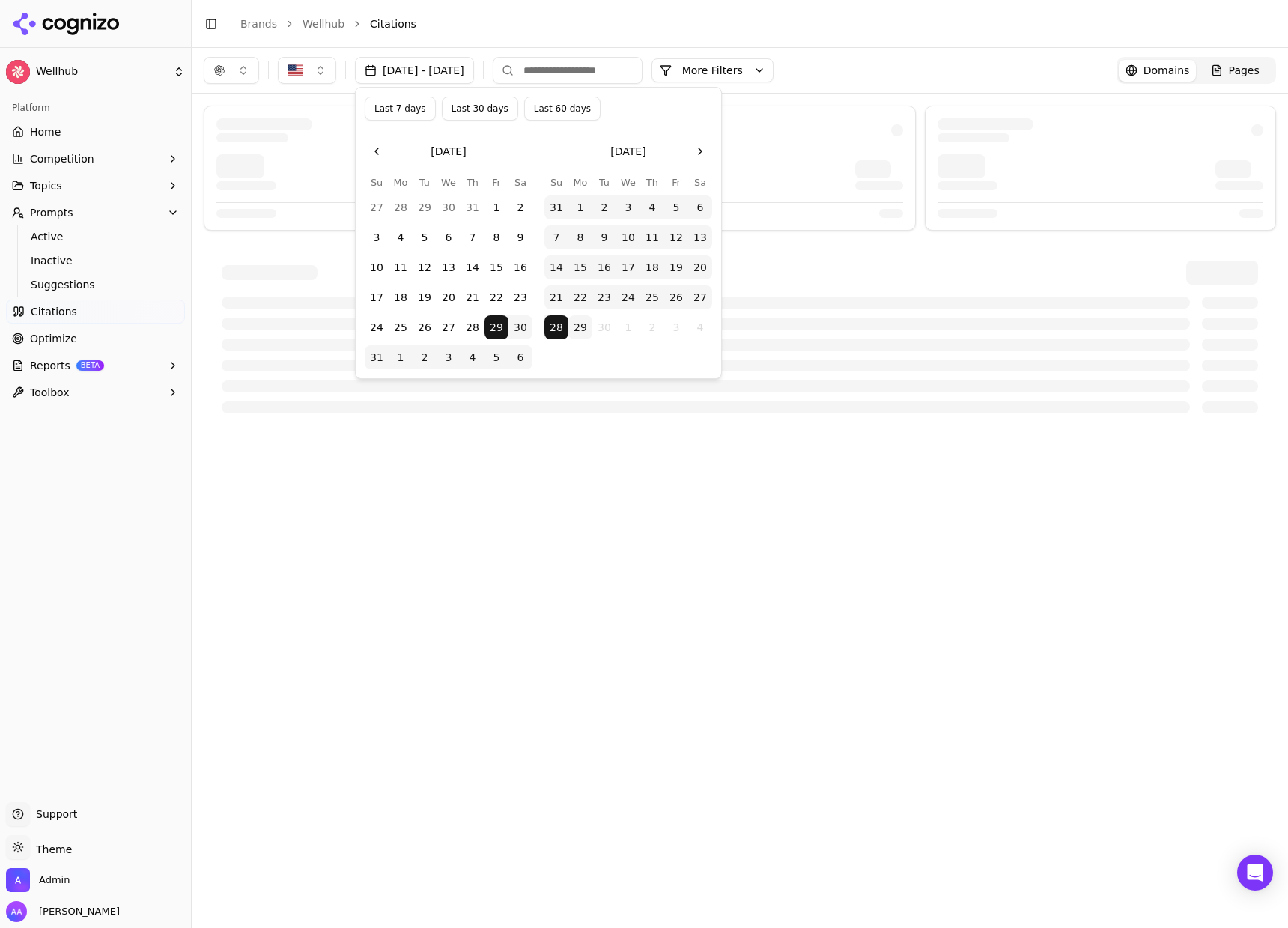
click at [573, 323] on button "29" at bounding box center [580, 327] width 24 height 24
click at [575, 325] on button "29" at bounding box center [580, 327] width 24 height 24
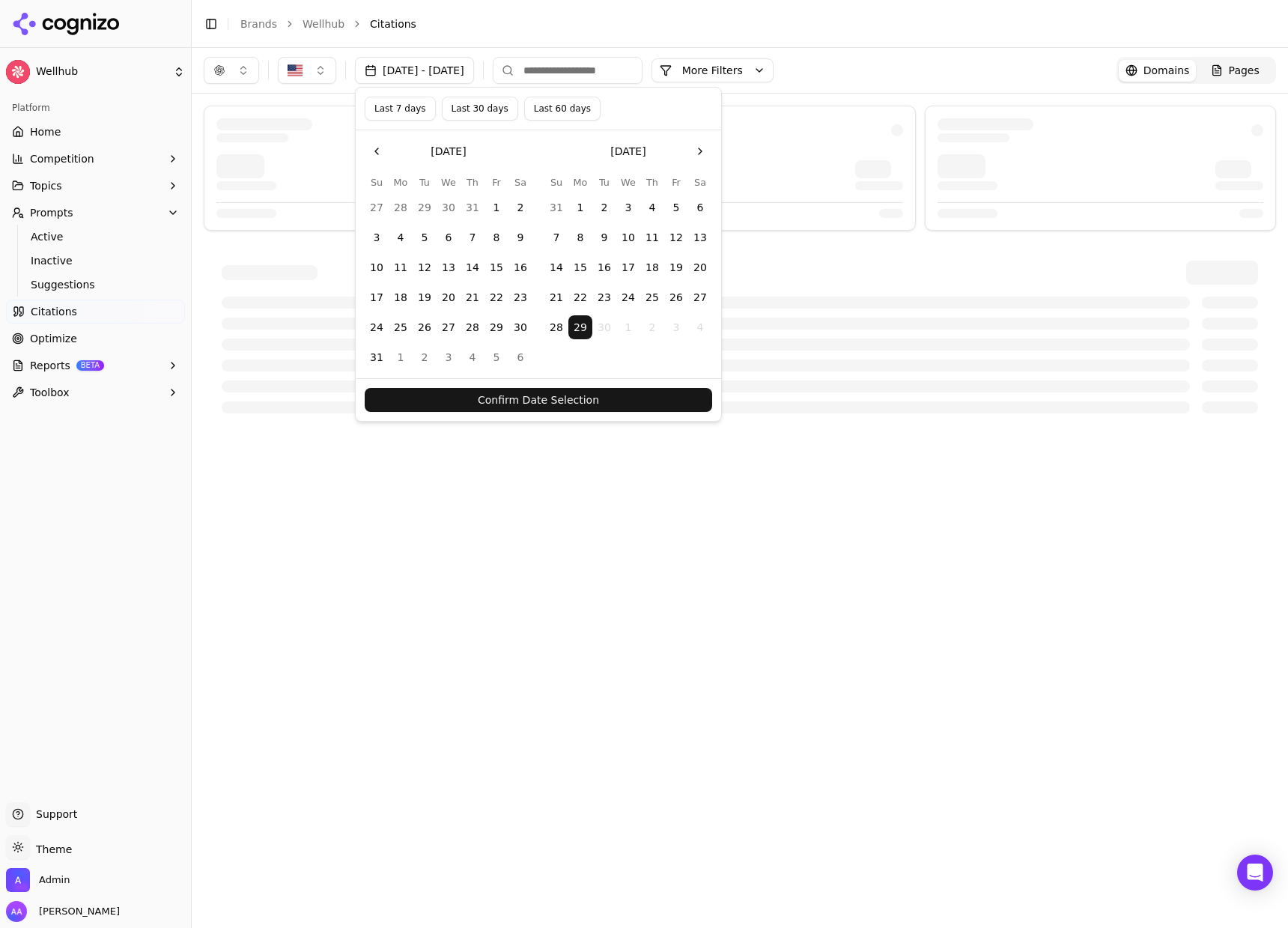
click at [602, 394] on button "Confirm Date Selection" at bounding box center [538, 400] width 347 height 24
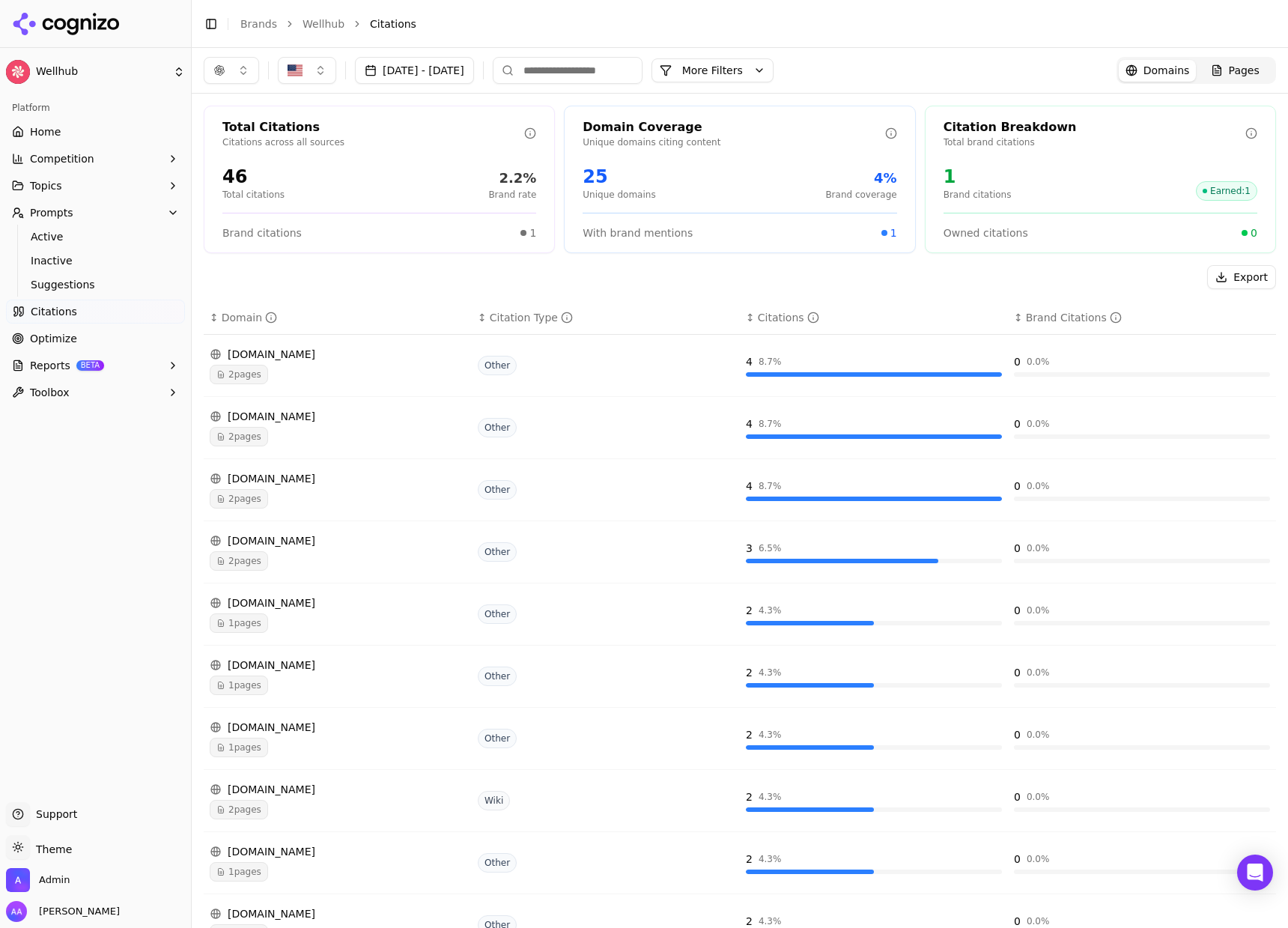
click at [466, 70] on button "Sep 29, 2025 - Sep 29, 2025" at bounding box center [414, 70] width 119 height 27
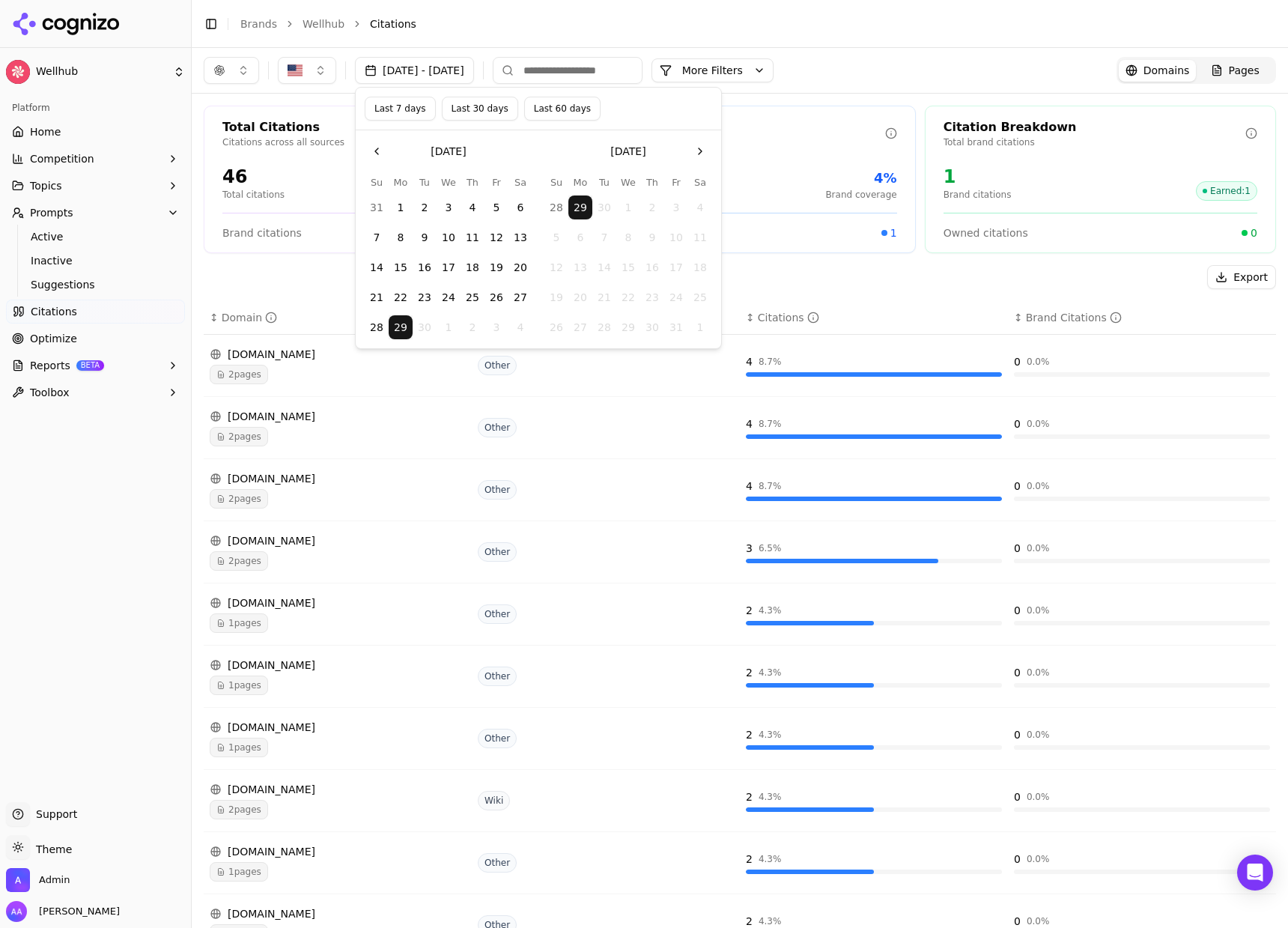
click at [218, 75] on button "button" at bounding box center [232, 70] width 55 height 27
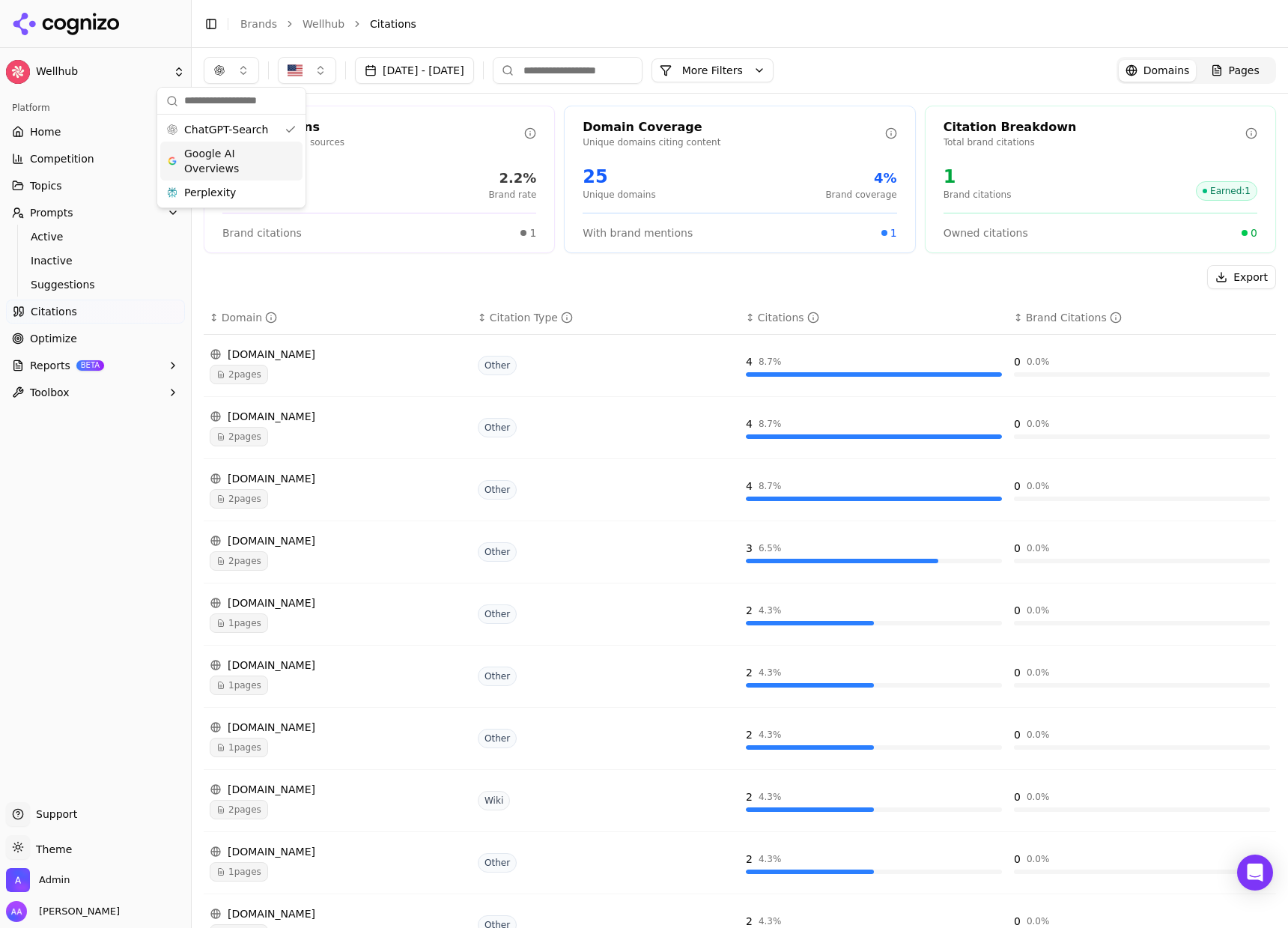
click at [244, 162] on span "Google AI Overviews" at bounding box center [231, 160] width 95 height 30
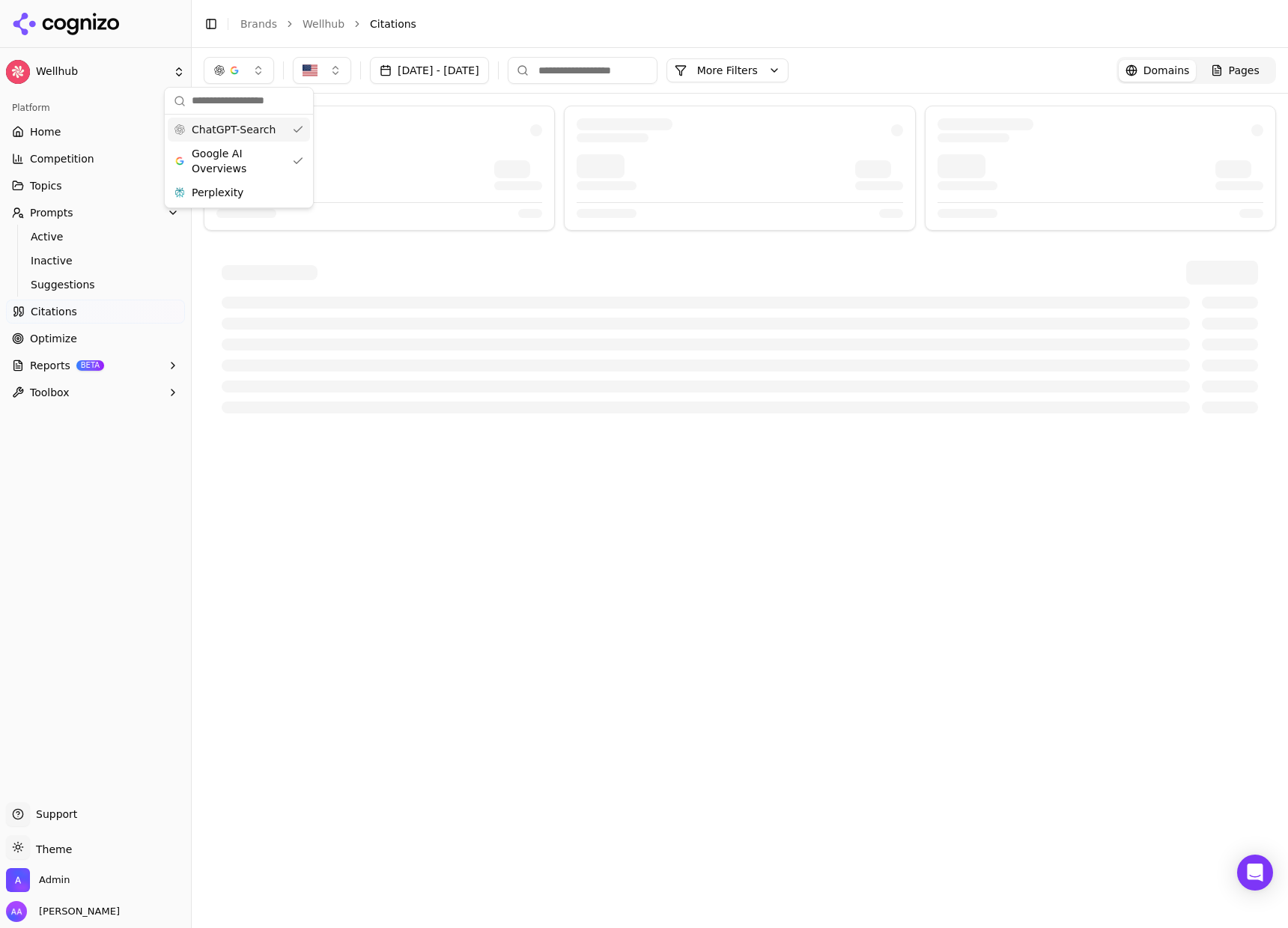
click at [255, 130] on span "ChatGPT-Search" at bounding box center [234, 130] width 84 height 15
click at [440, 146] on div at bounding box center [380, 168] width 351 height 125
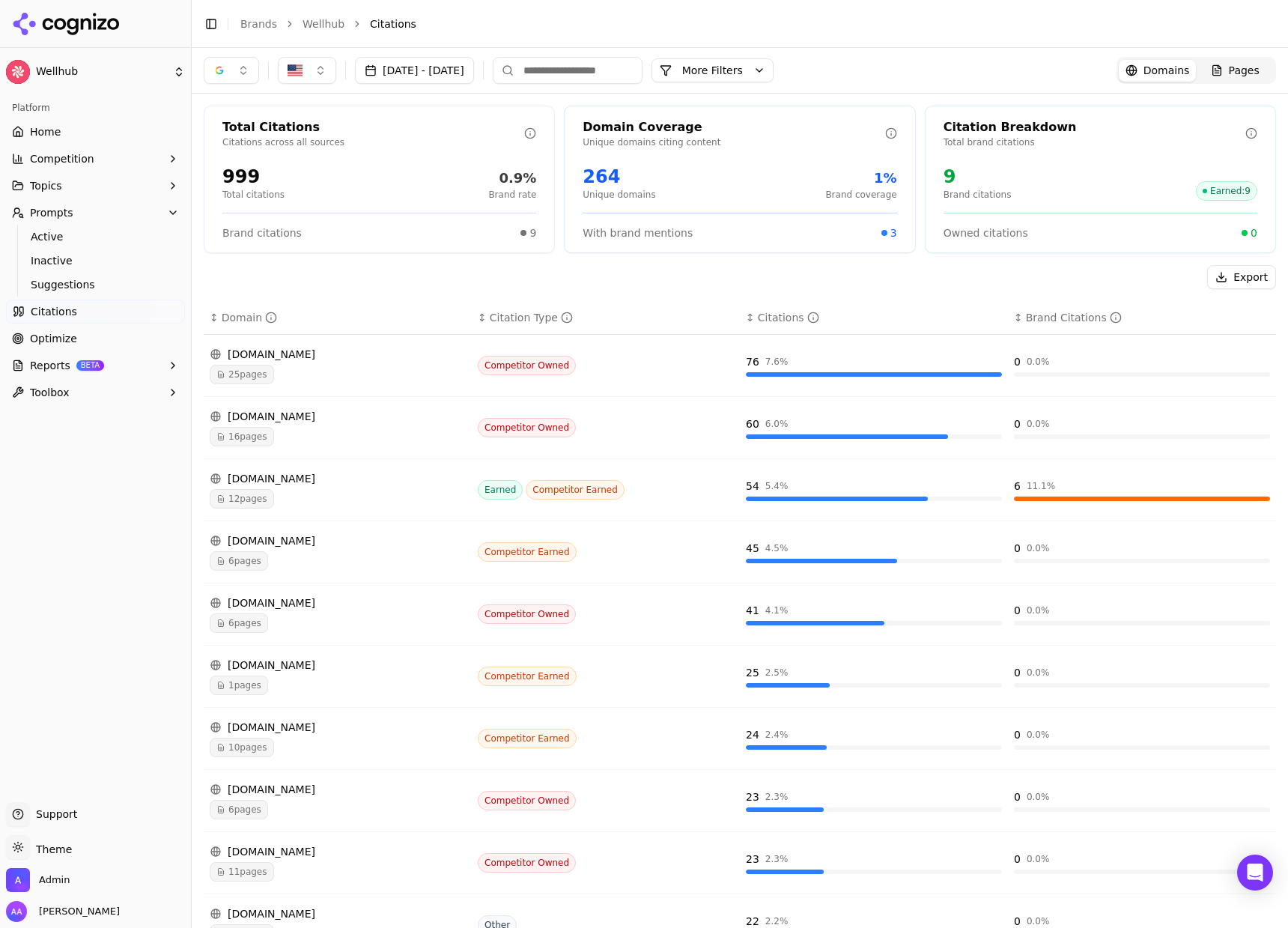
click at [233, 77] on button "button" at bounding box center [232, 70] width 55 height 27
click at [249, 184] on div "Perplexity" at bounding box center [232, 193] width 142 height 24
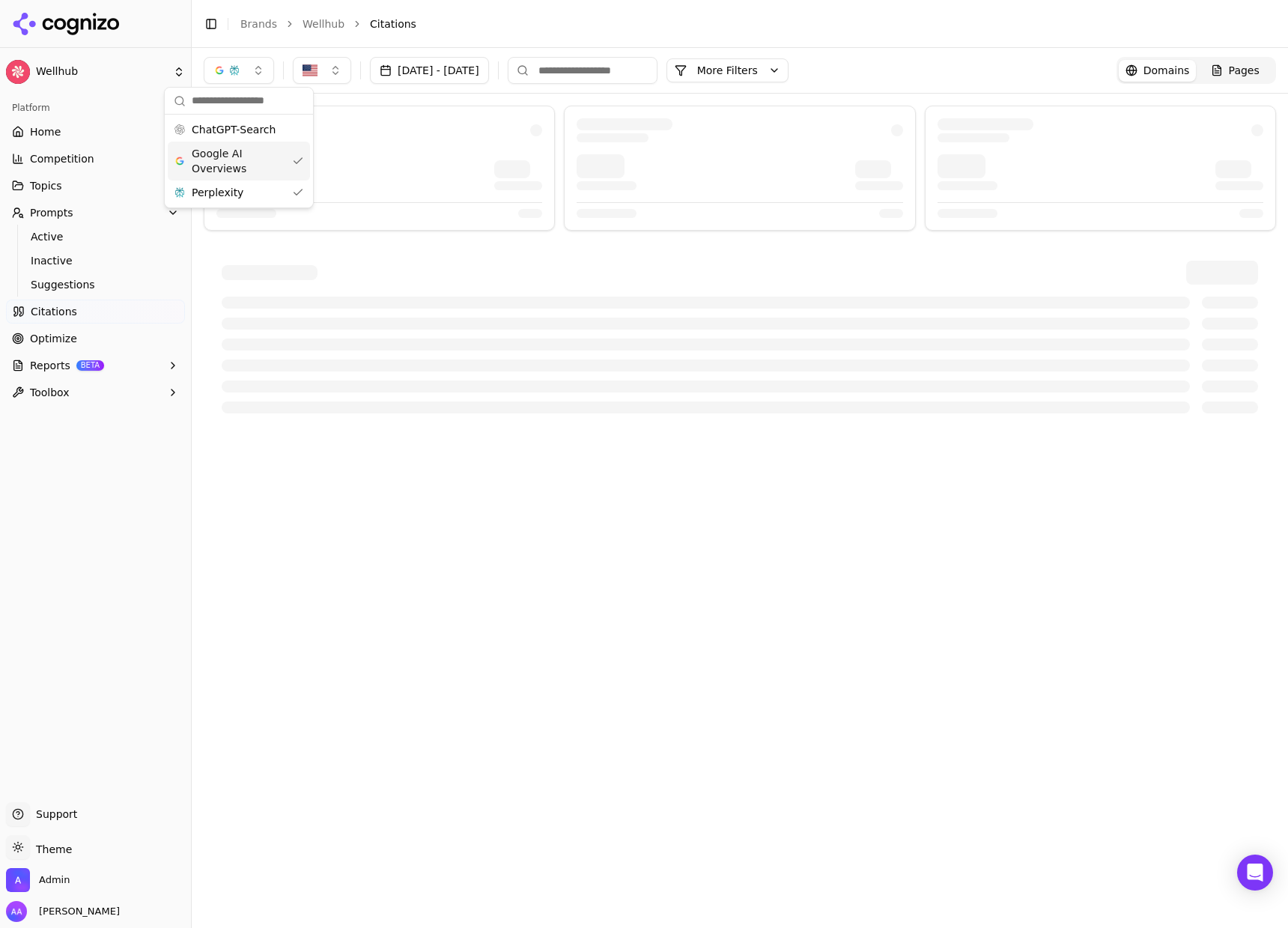
click at [237, 158] on span "Google AI Overviews" at bounding box center [239, 160] width 95 height 30
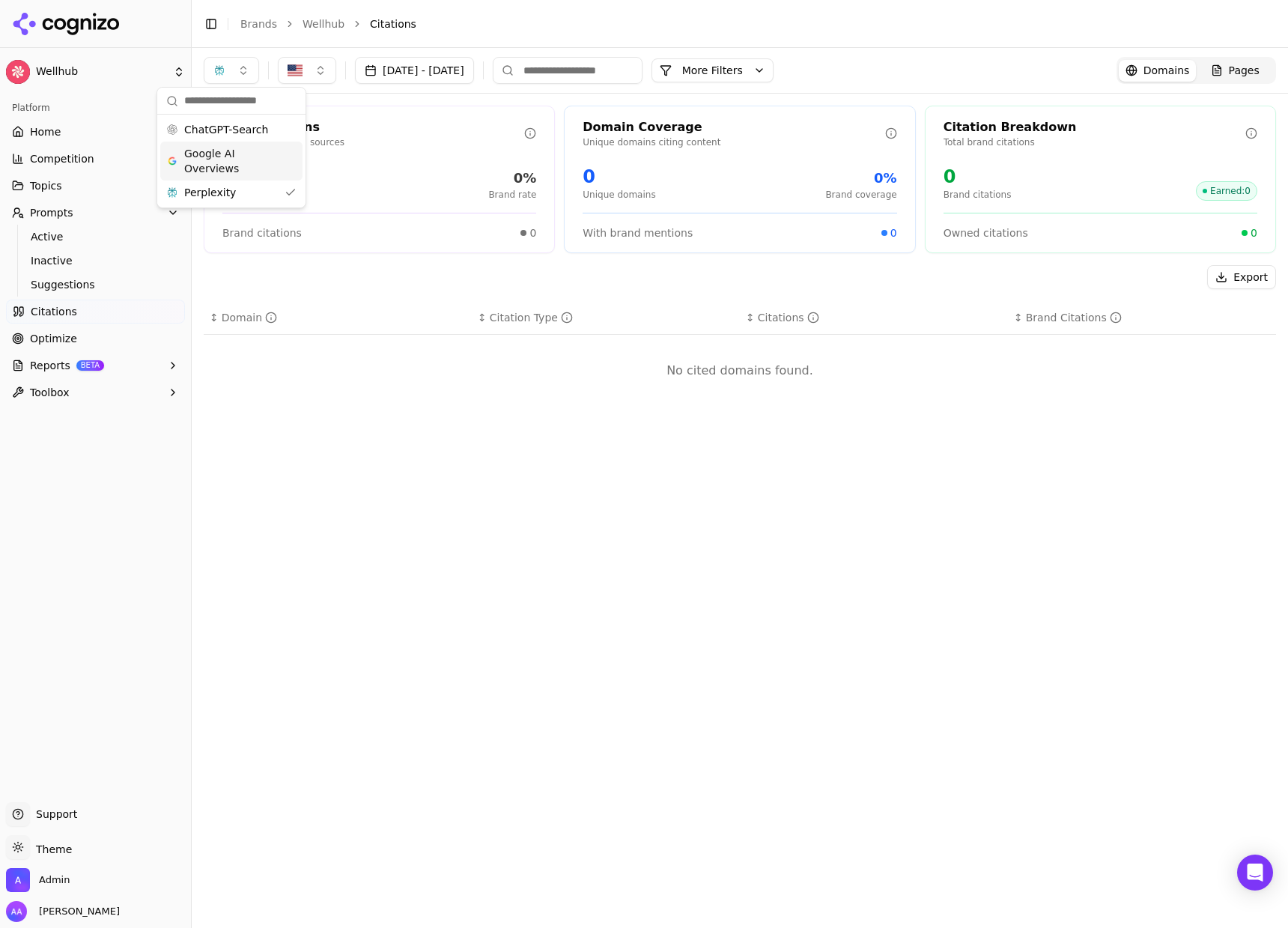
click at [408, 142] on p "Citations across all sources" at bounding box center [373, 142] width 302 height 12
click at [452, 70] on button "Sep 29, 2025 - Sep 29, 2025" at bounding box center [414, 70] width 119 height 27
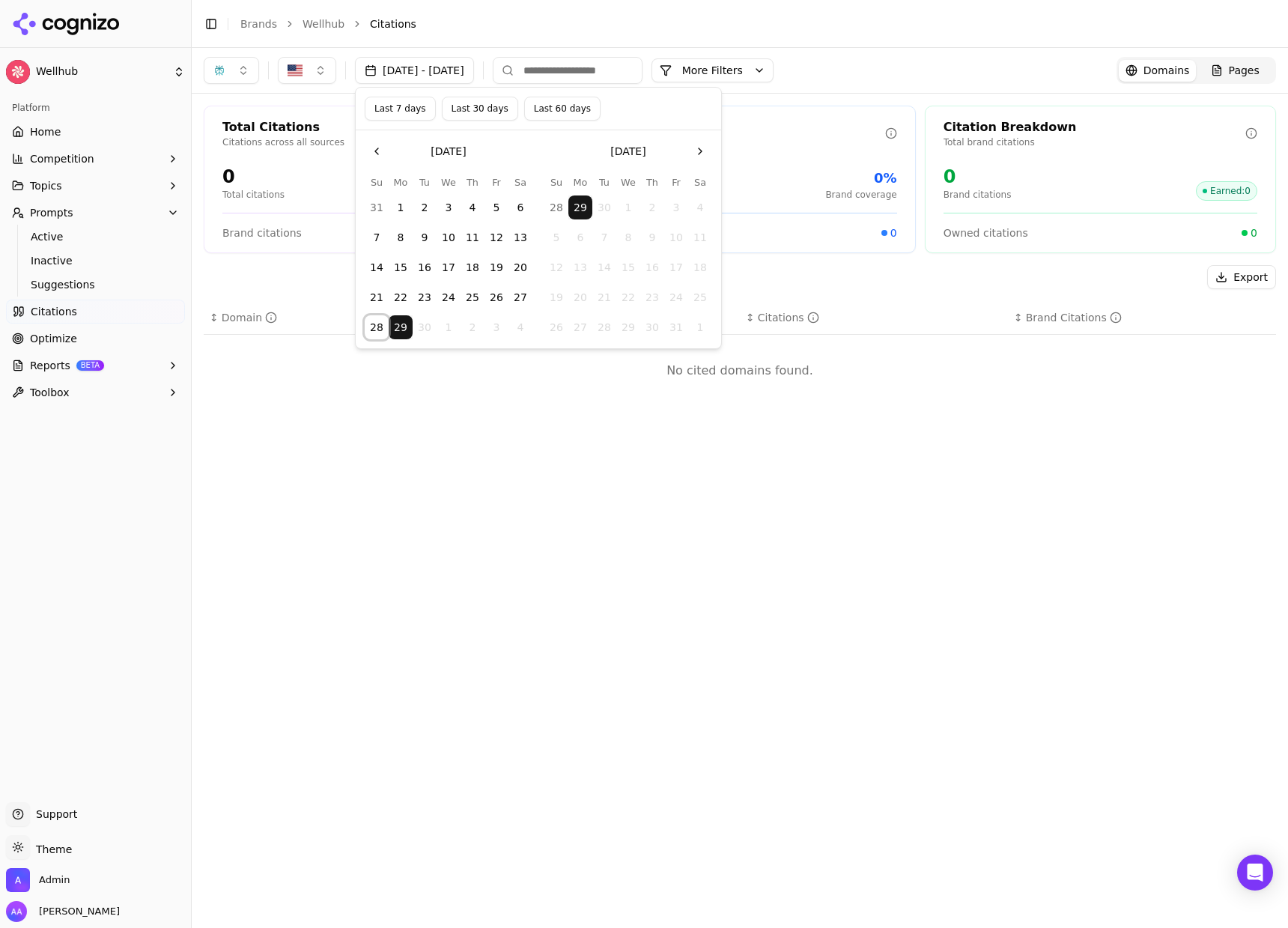
click at [381, 331] on button "28" at bounding box center [376, 327] width 24 height 24
click at [380, 329] on button "28" at bounding box center [376, 327] width 24 height 24
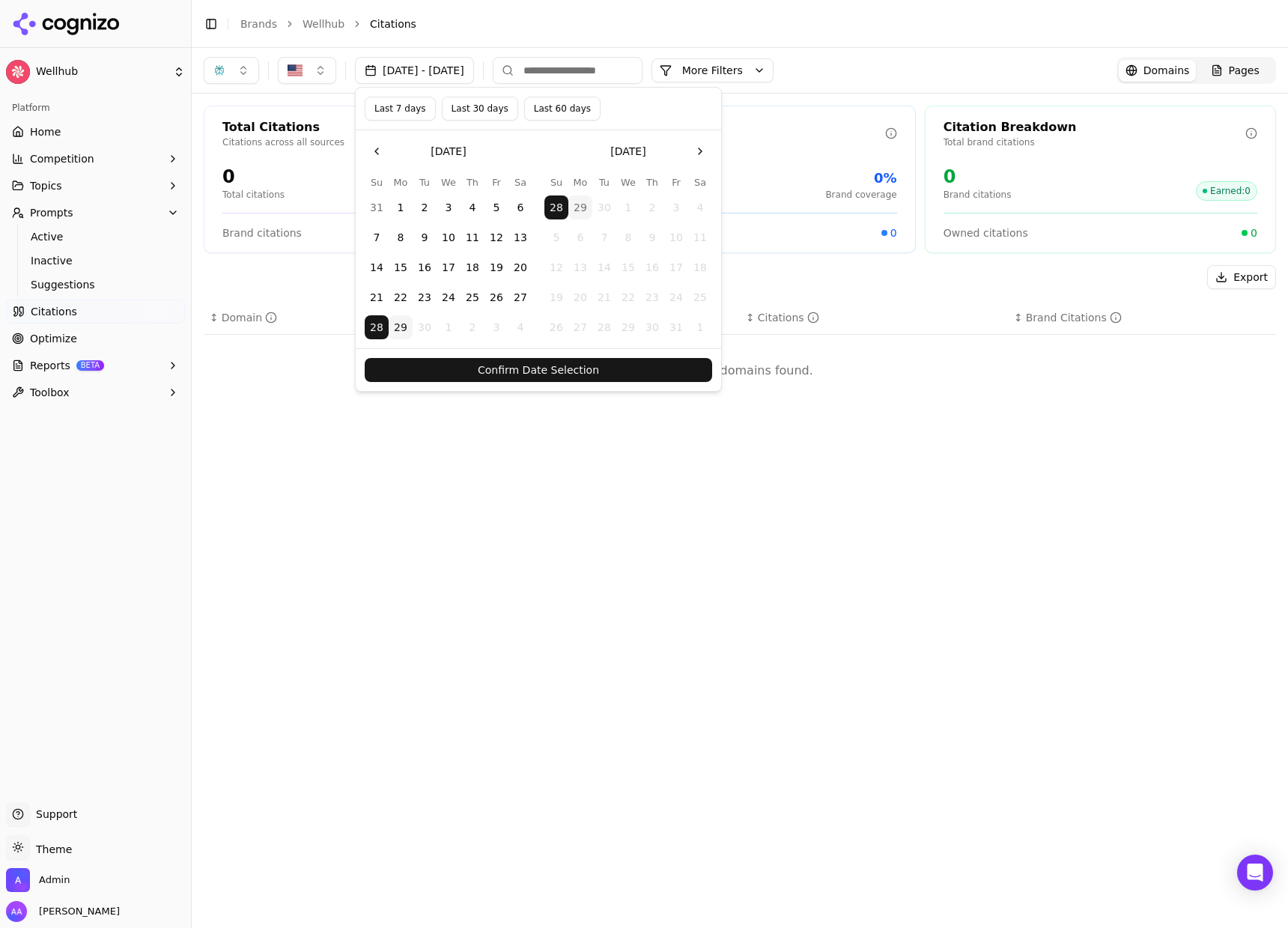
click at [402, 367] on button "Confirm Date Selection" at bounding box center [538, 370] width 347 height 24
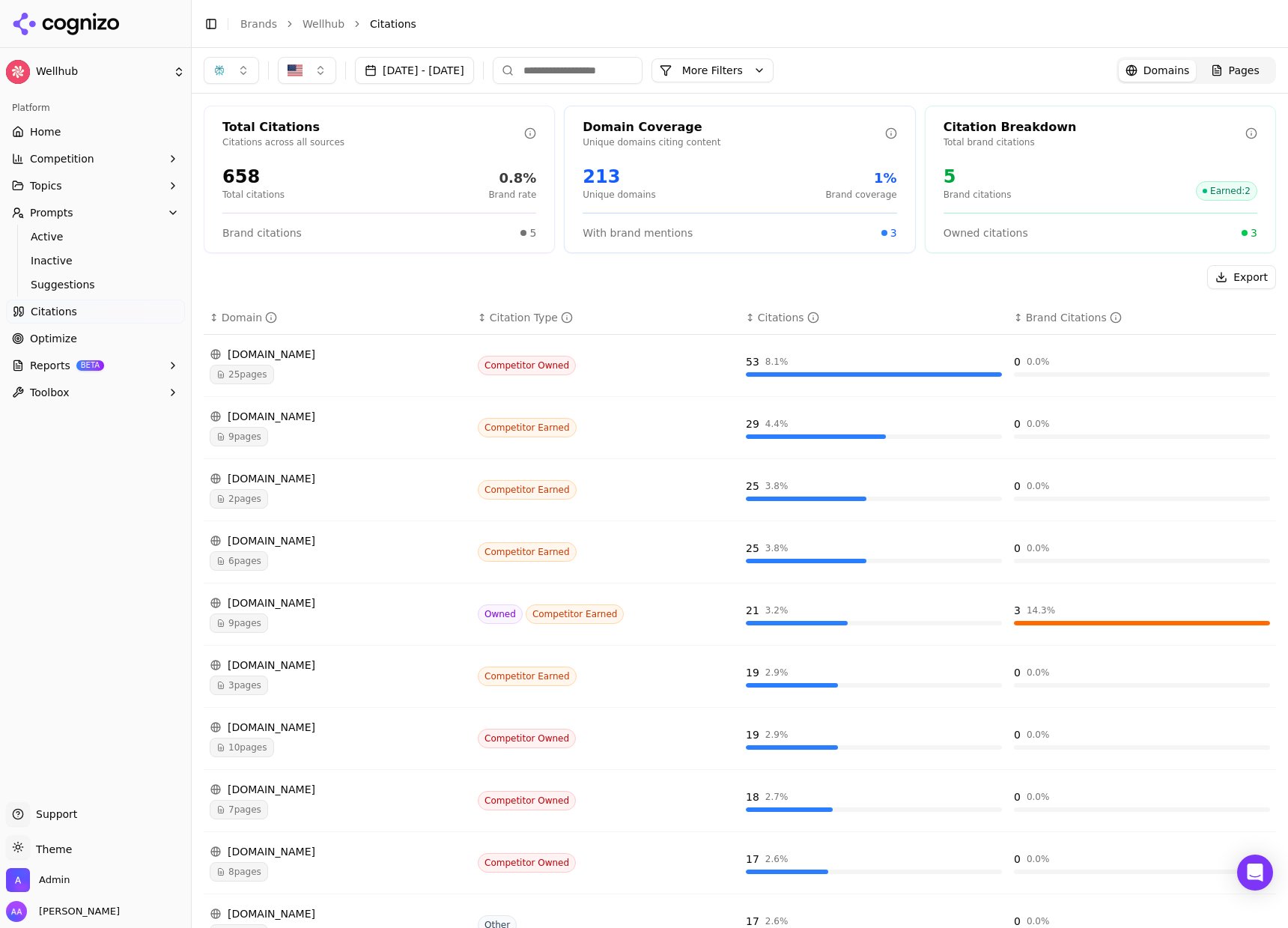
click at [226, 66] on button "button" at bounding box center [232, 70] width 55 height 27
drag, startPoint x: 240, startPoint y: 156, endPoint x: 244, endPoint y: 176, distance: 20.4
click at [240, 156] on span "Google AI Overviews" at bounding box center [231, 160] width 95 height 30
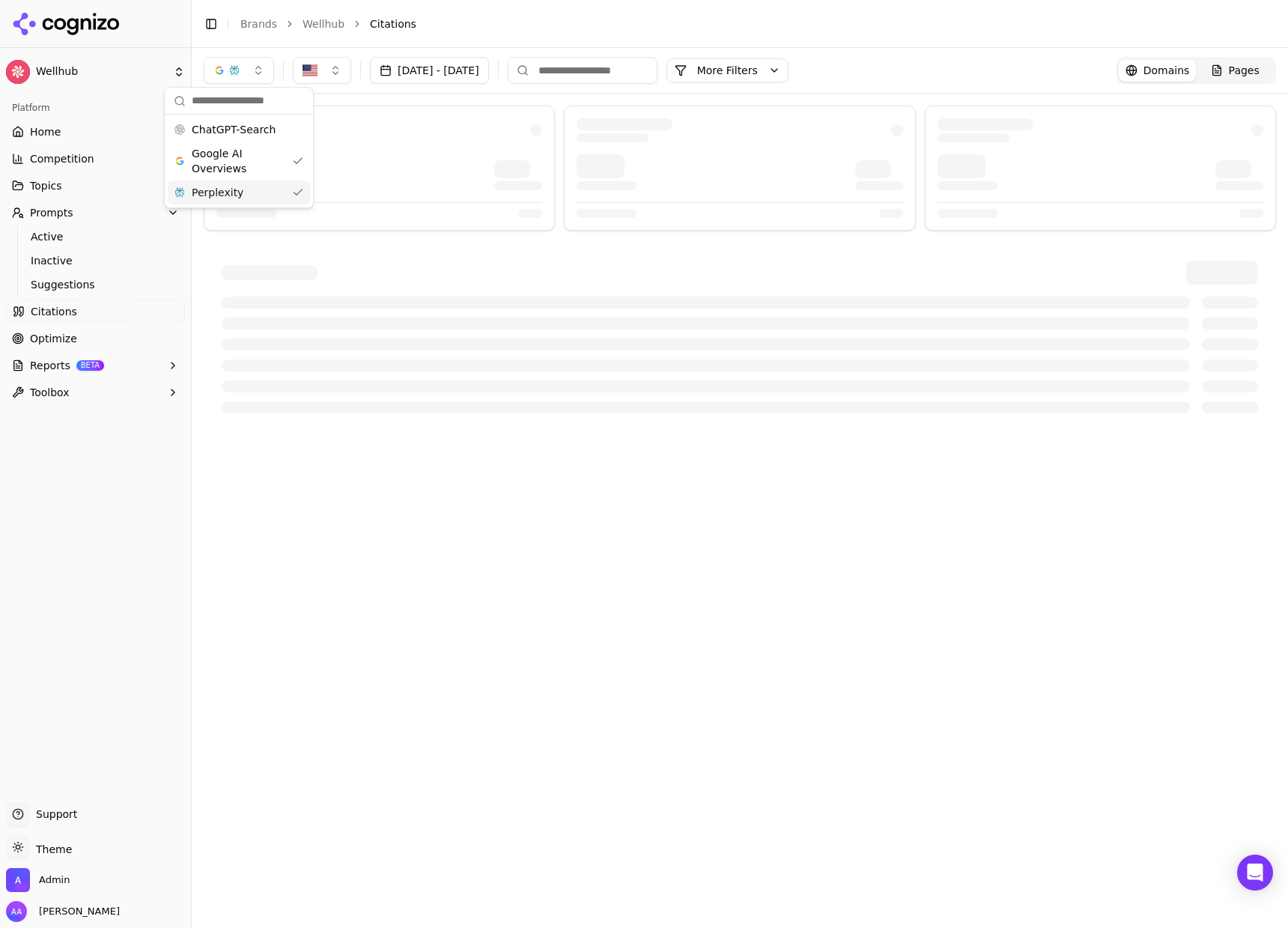
click at [244, 193] on div "Perplexity" at bounding box center [239, 193] width 142 height 24
click at [403, 132] on div at bounding box center [379, 130] width 325 height 24
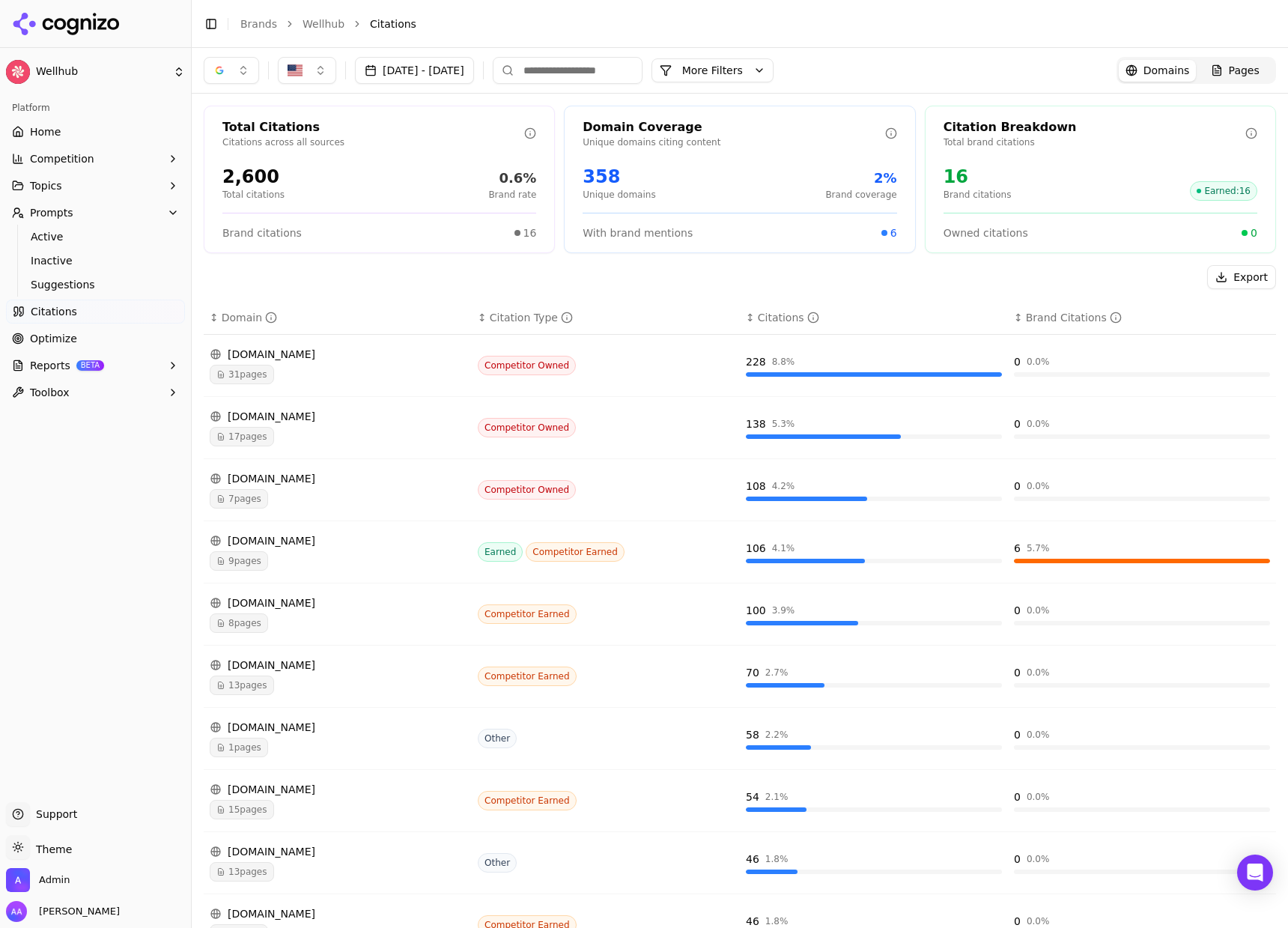
click at [219, 66] on div "button" at bounding box center [219, 70] width 12 height 12
click at [248, 125] on span "ChatGPT-Search" at bounding box center [226, 130] width 84 height 15
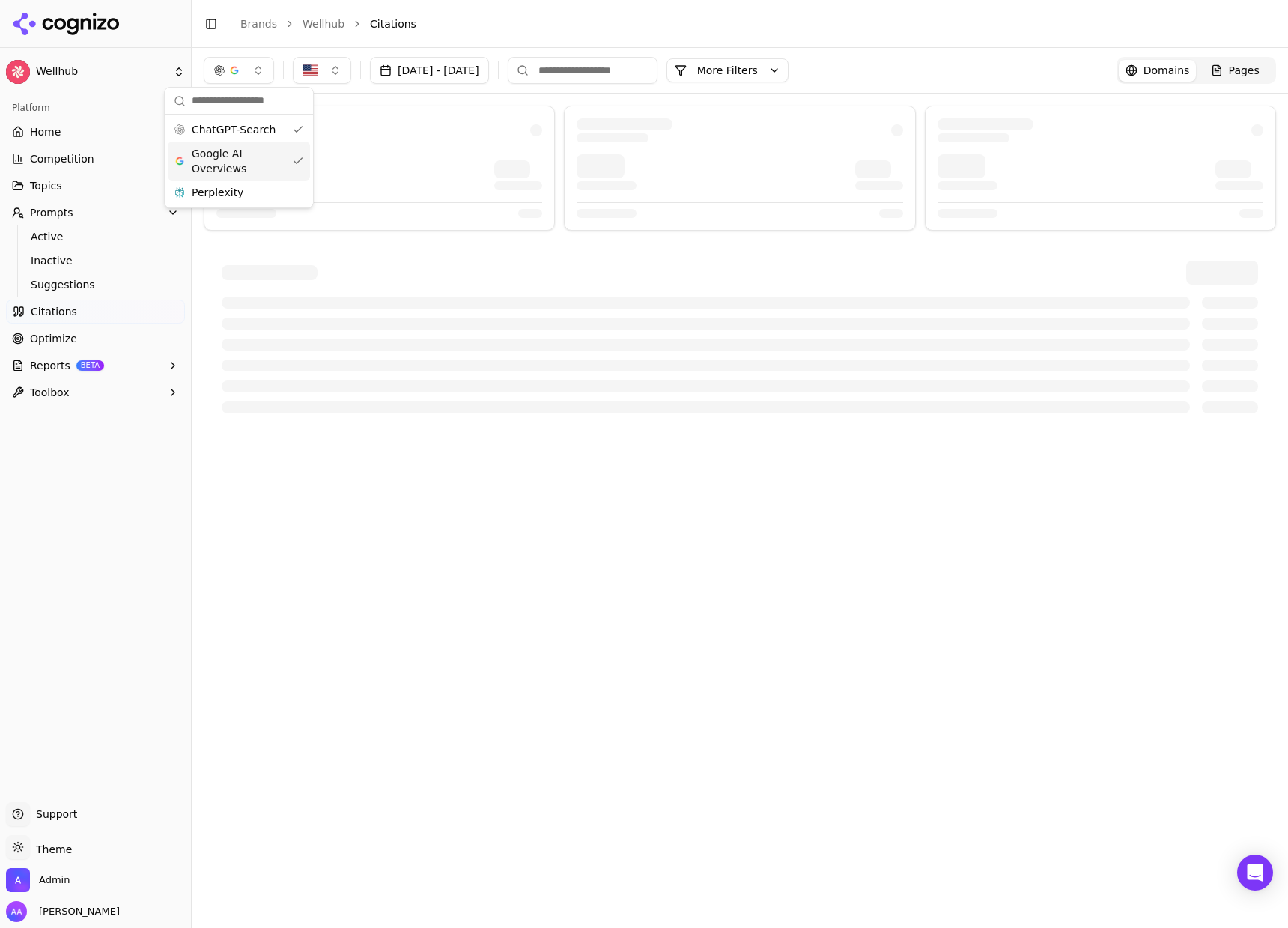
click at [248, 164] on span "Google AI Overviews" at bounding box center [239, 160] width 95 height 30
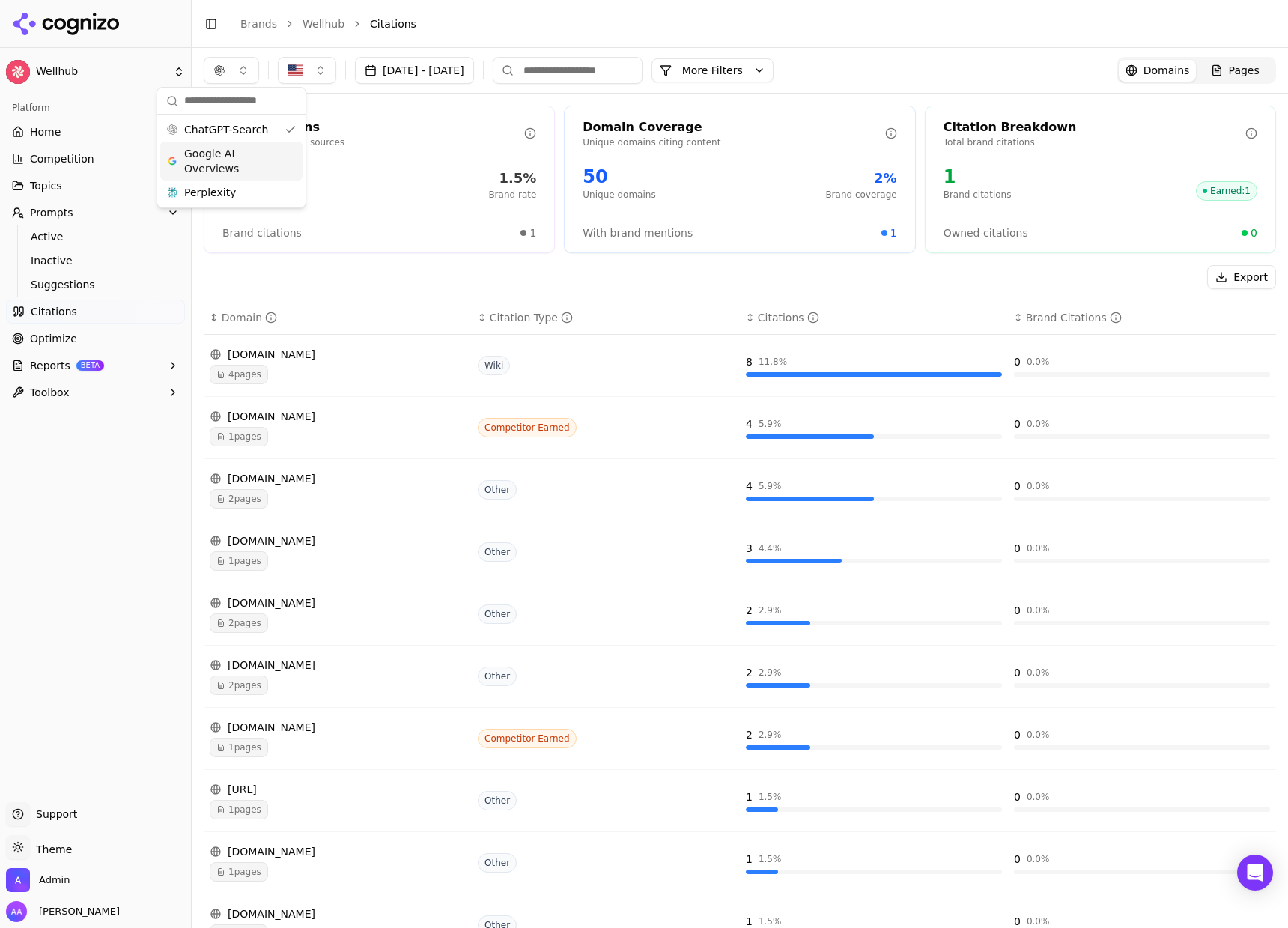
click at [468, 143] on p "Citations across all sources" at bounding box center [373, 142] width 302 height 12
click at [418, 74] on button "Sep 28, 2025 - Sep 28, 2025" at bounding box center [414, 70] width 119 height 27
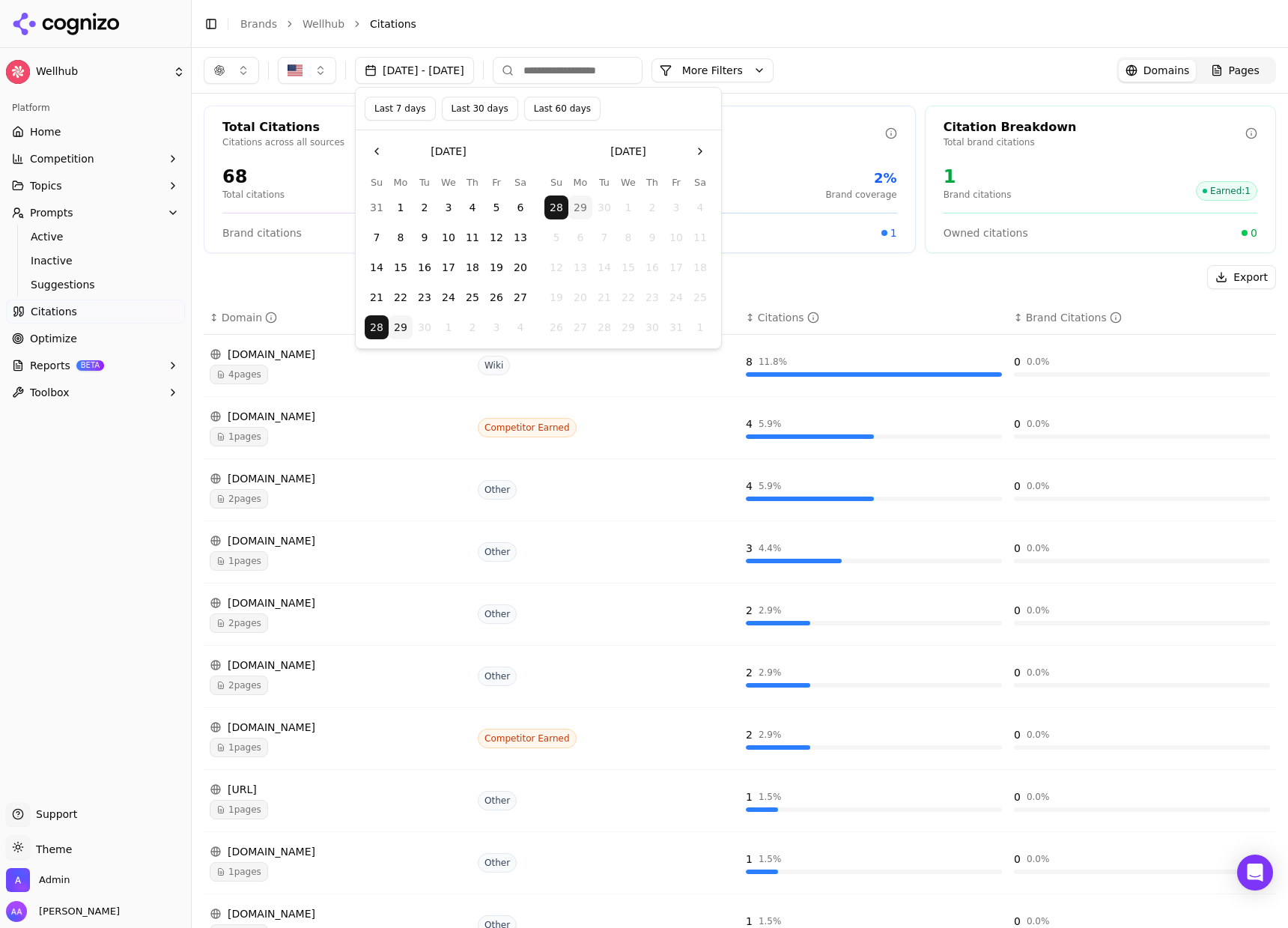
click at [483, 106] on button "Last 30 days" at bounding box center [480, 109] width 76 height 24
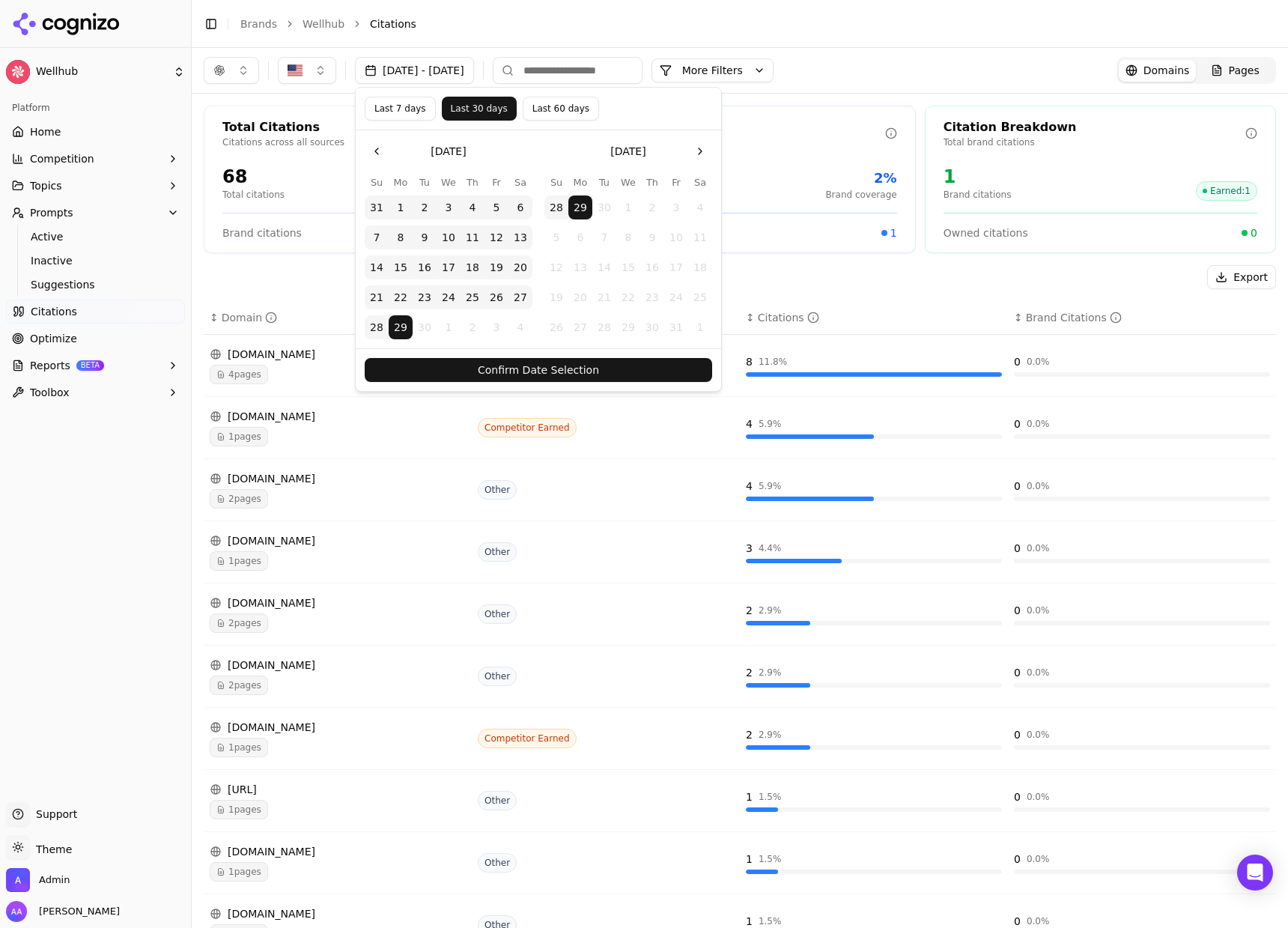
click at [581, 360] on button "Confirm Date Selection" at bounding box center [538, 370] width 347 height 24
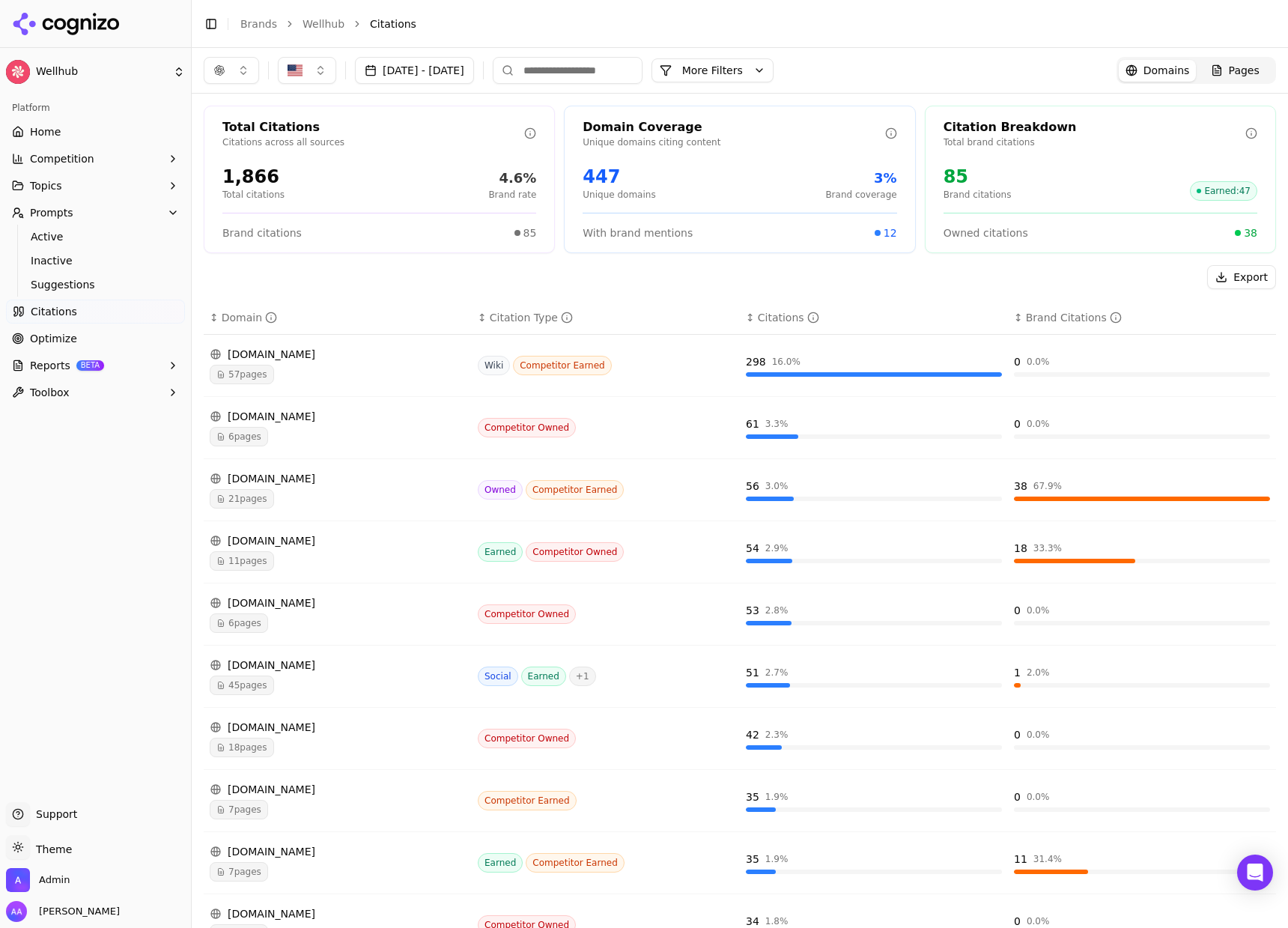
click at [219, 62] on button "button" at bounding box center [232, 70] width 55 height 27
click at [257, 158] on span "Google AI Overviews" at bounding box center [231, 160] width 95 height 30
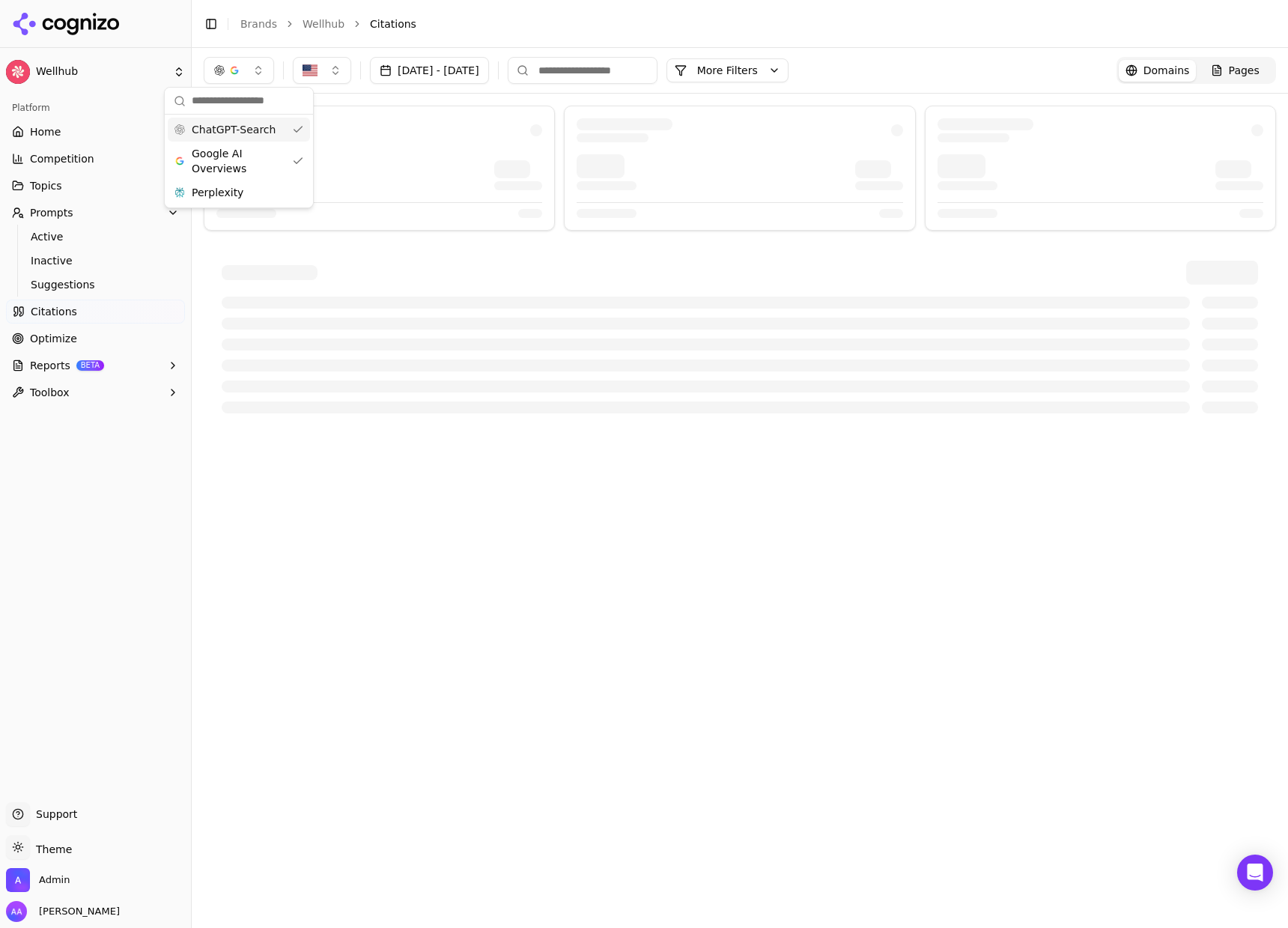
click at [253, 134] on span "ChatGPT-Search" at bounding box center [234, 130] width 84 height 15
click at [454, 144] on div at bounding box center [380, 168] width 351 height 125
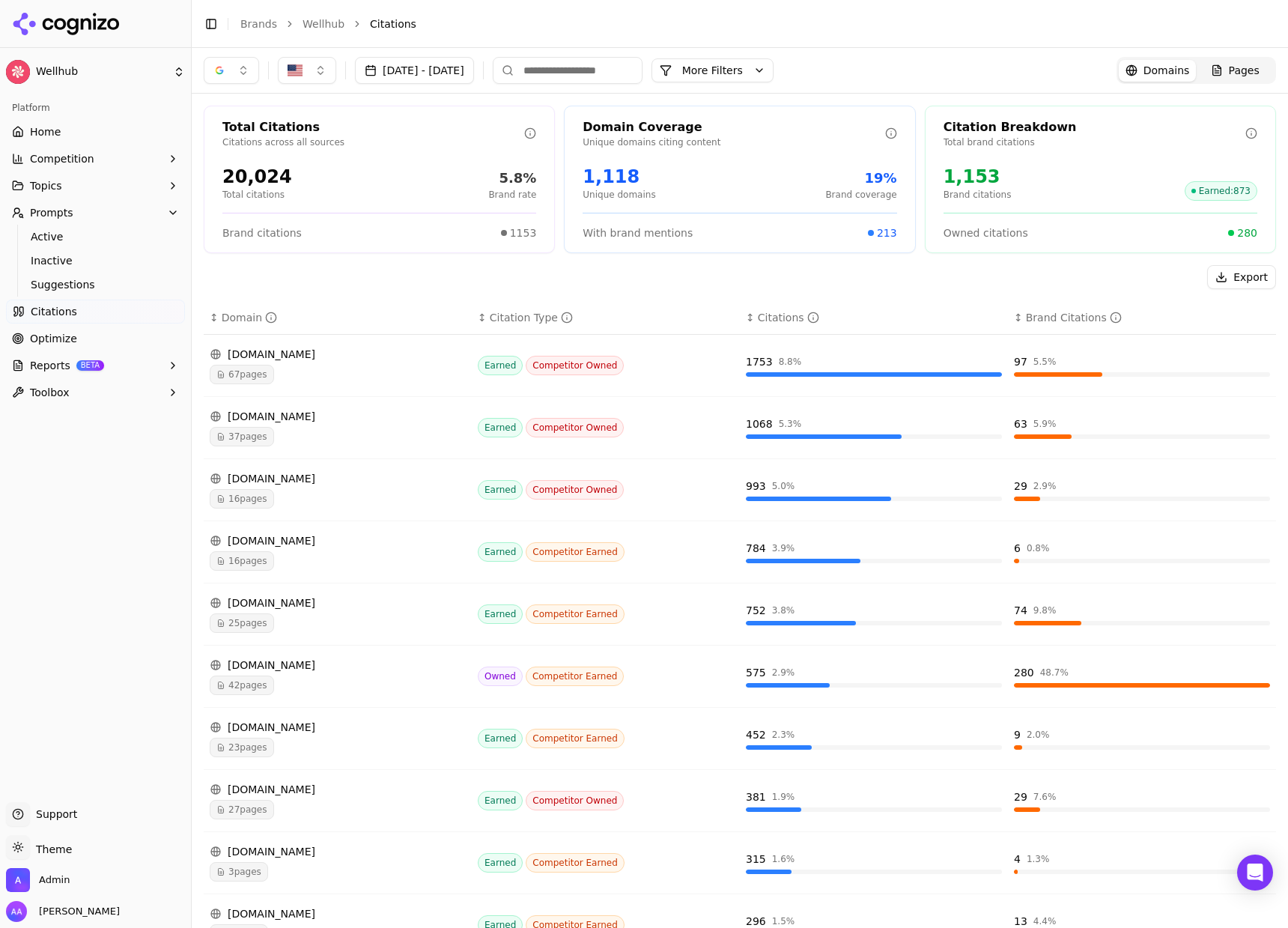
click at [232, 65] on button "button" at bounding box center [232, 70] width 55 height 27
click at [265, 192] on div "Perplexity" at bounding box center [232, 193] width 142 height 24
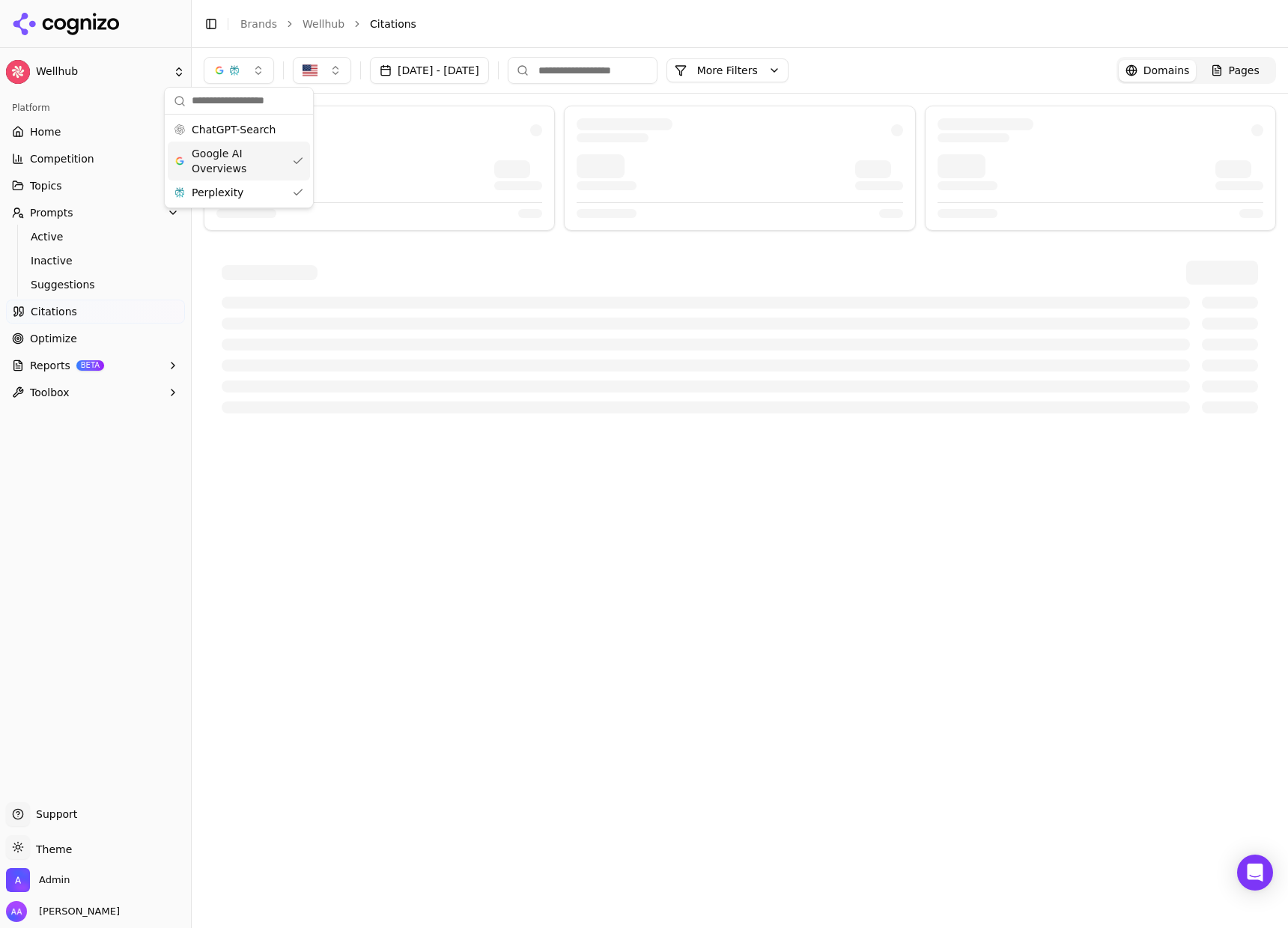
click at [257, 163] on span "Google AI Overviews" at bounding box center [239, 160] width 95 height 30
click at [438, 147] on div at bounding box center [380, 168] width 351 height 125
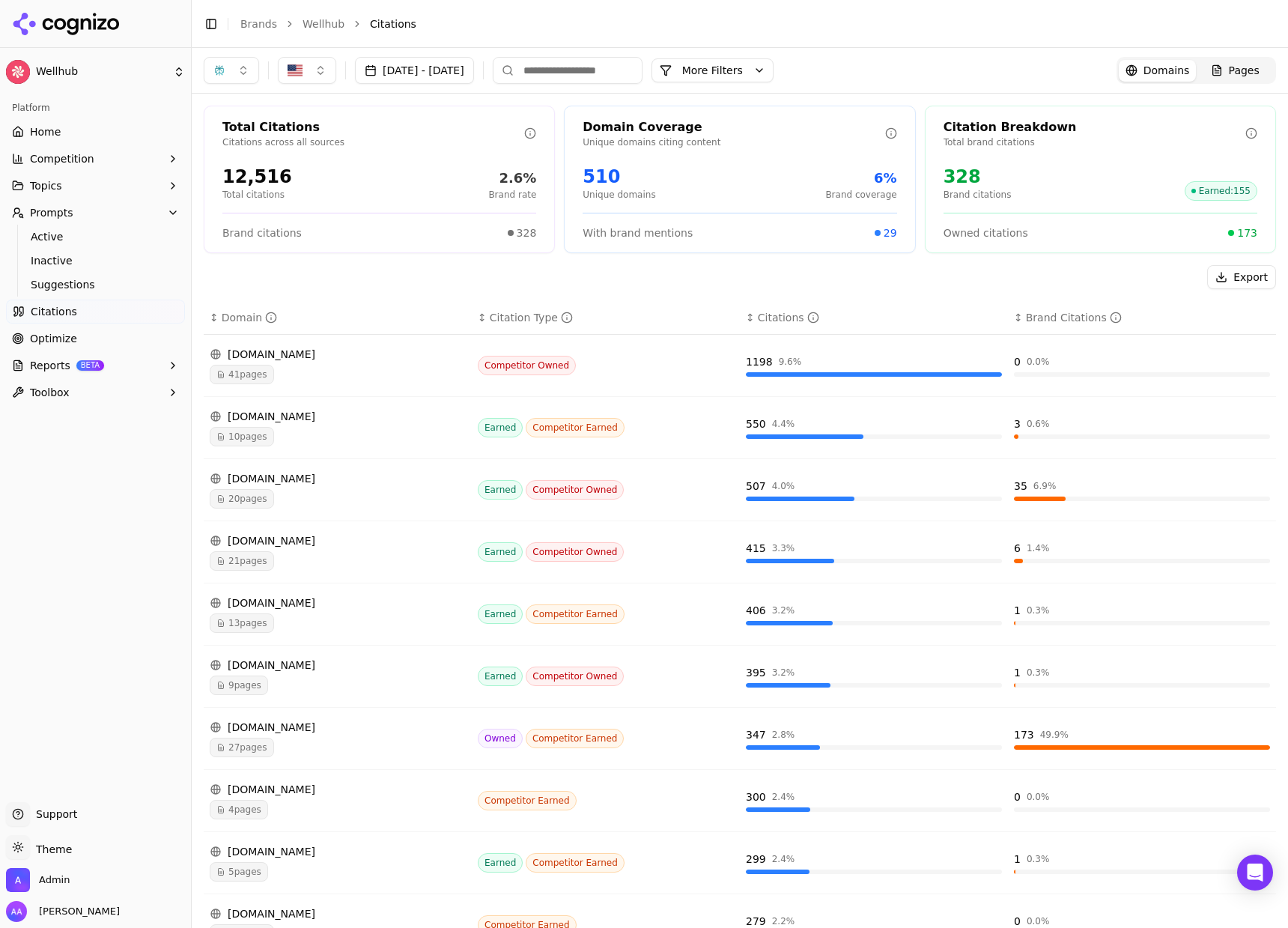
click at [229, 71] on button "button" at bounding box center [232, 70] width 55 height 27
click at [260, 194] on div "Perplexity" at bounding box center [232, 193] width 142 height 24
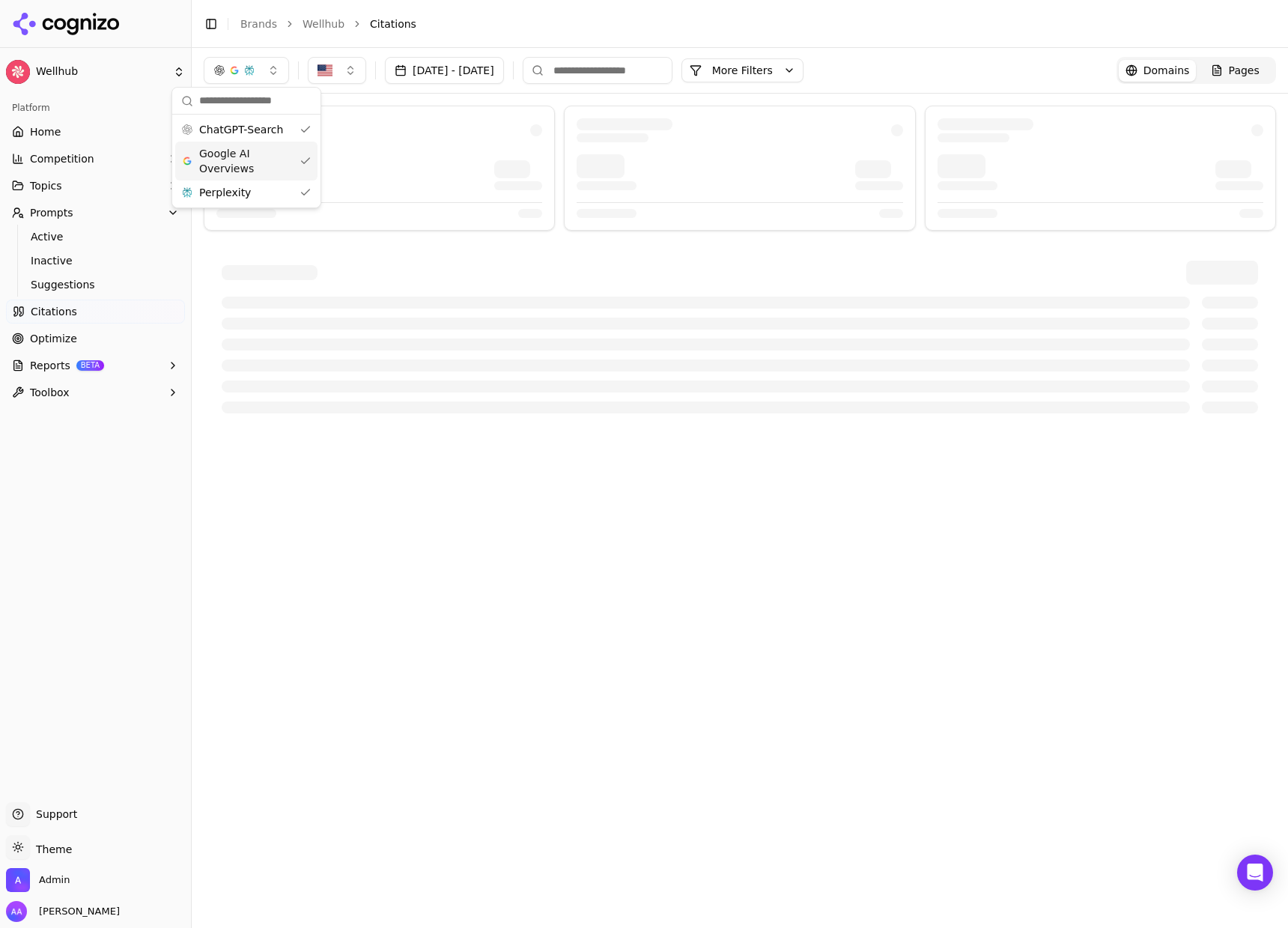
click at [437, 134] on div at bounding box center [379, 130] width 325 height 24
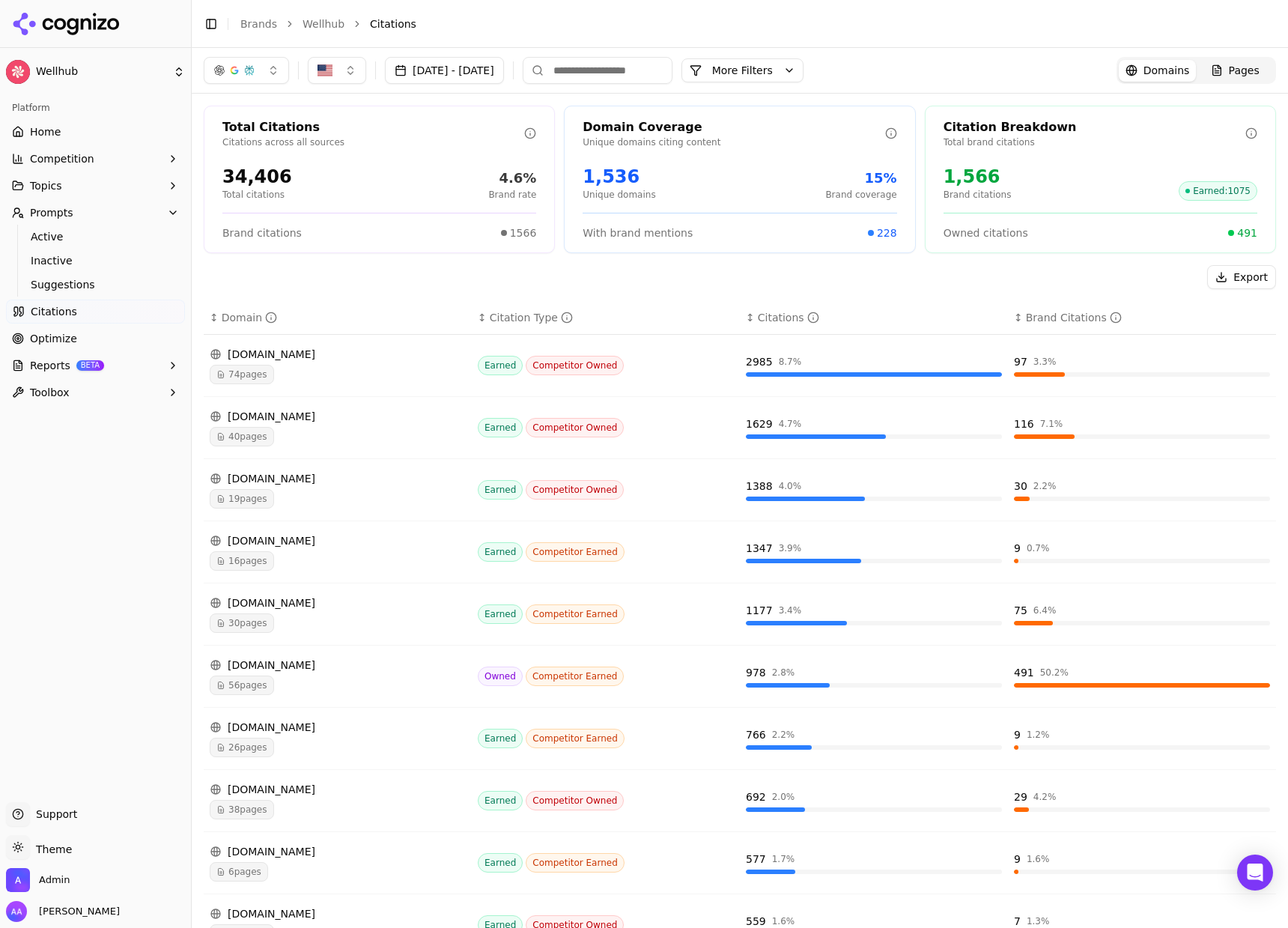
click at [786, 69] on button "More Filters" at bounding box center [742, 70] width 122 height 24
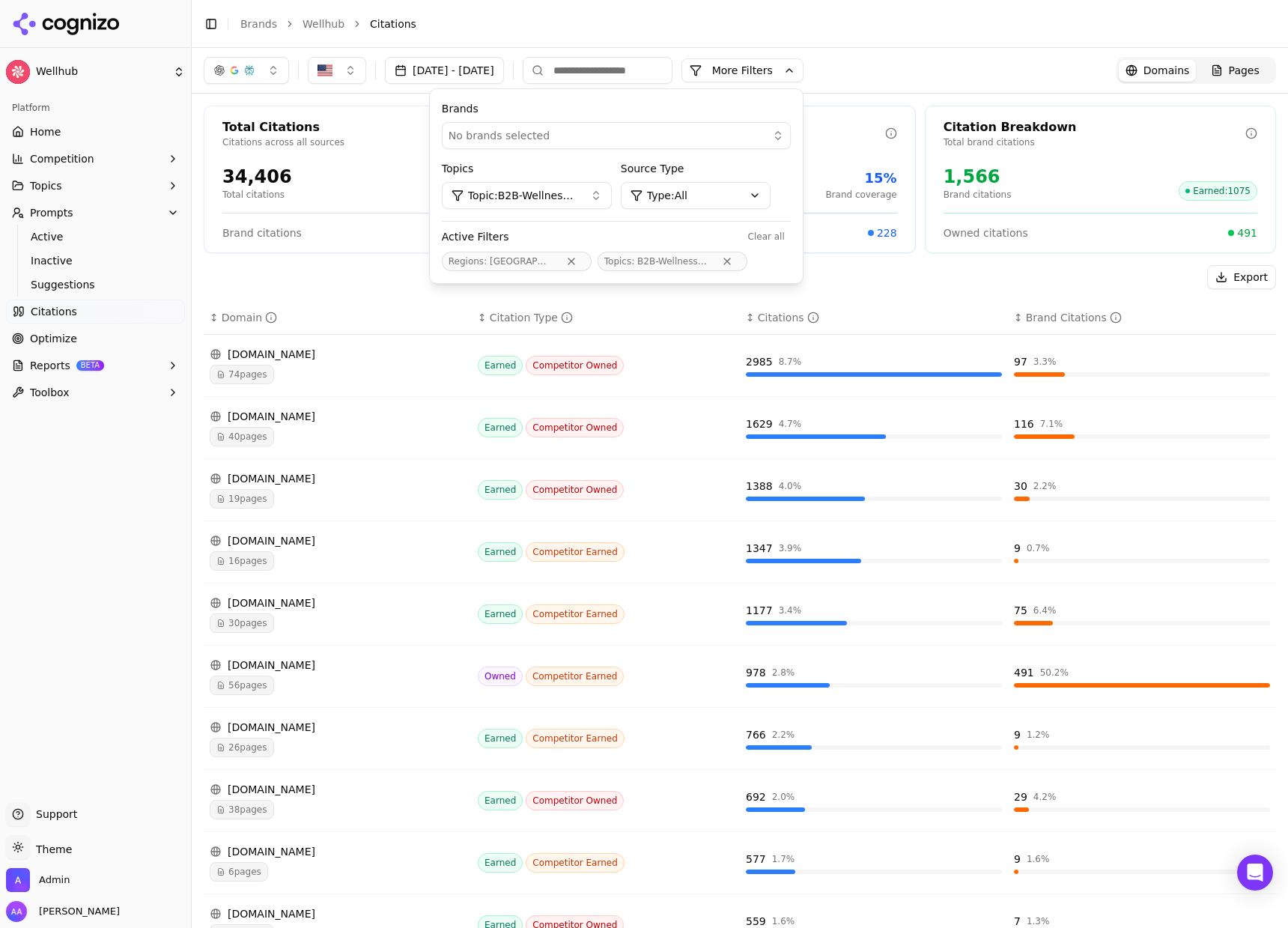
click at [578, 202] on span "Topic: B2B-Wellness & Fitness: Apps, Platforms & Programs" at bounding box center [523, 195] width 110 height 15
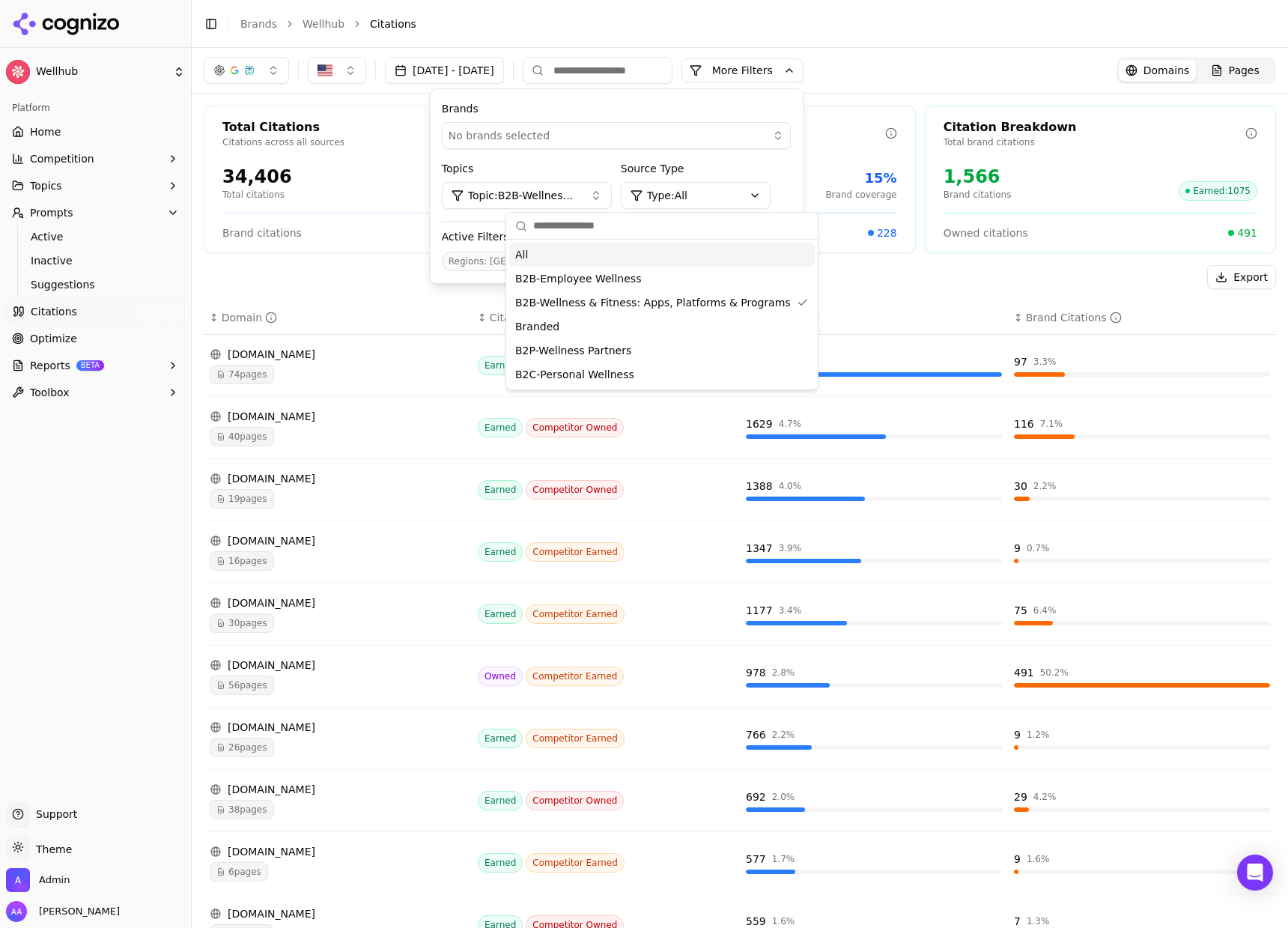
click at [615, 249] on div "All" at bounding box center [661, 255] width 305 height 24
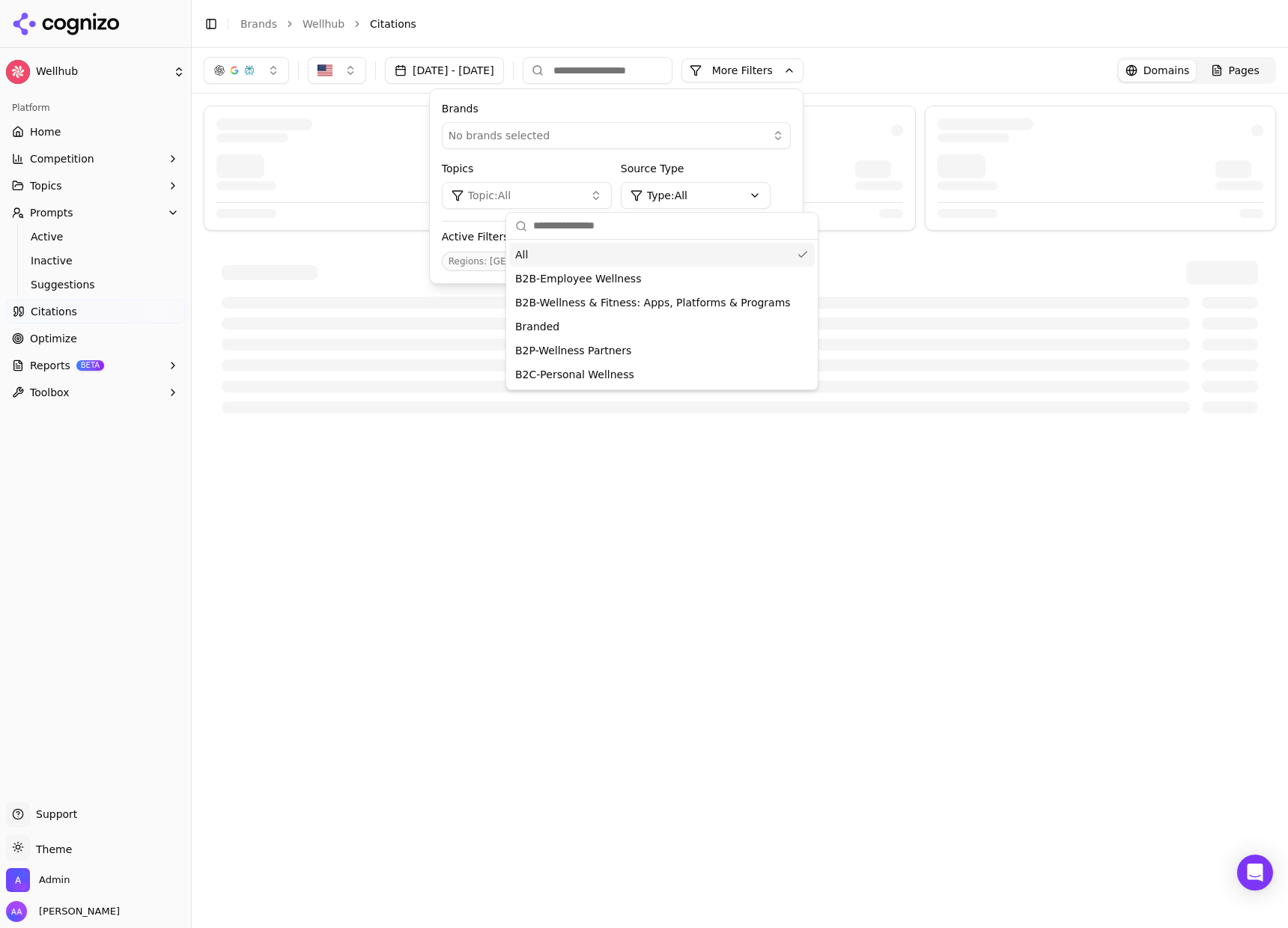
click at [307, 169] on div at bounding box center [379, 172] width 325 height 36
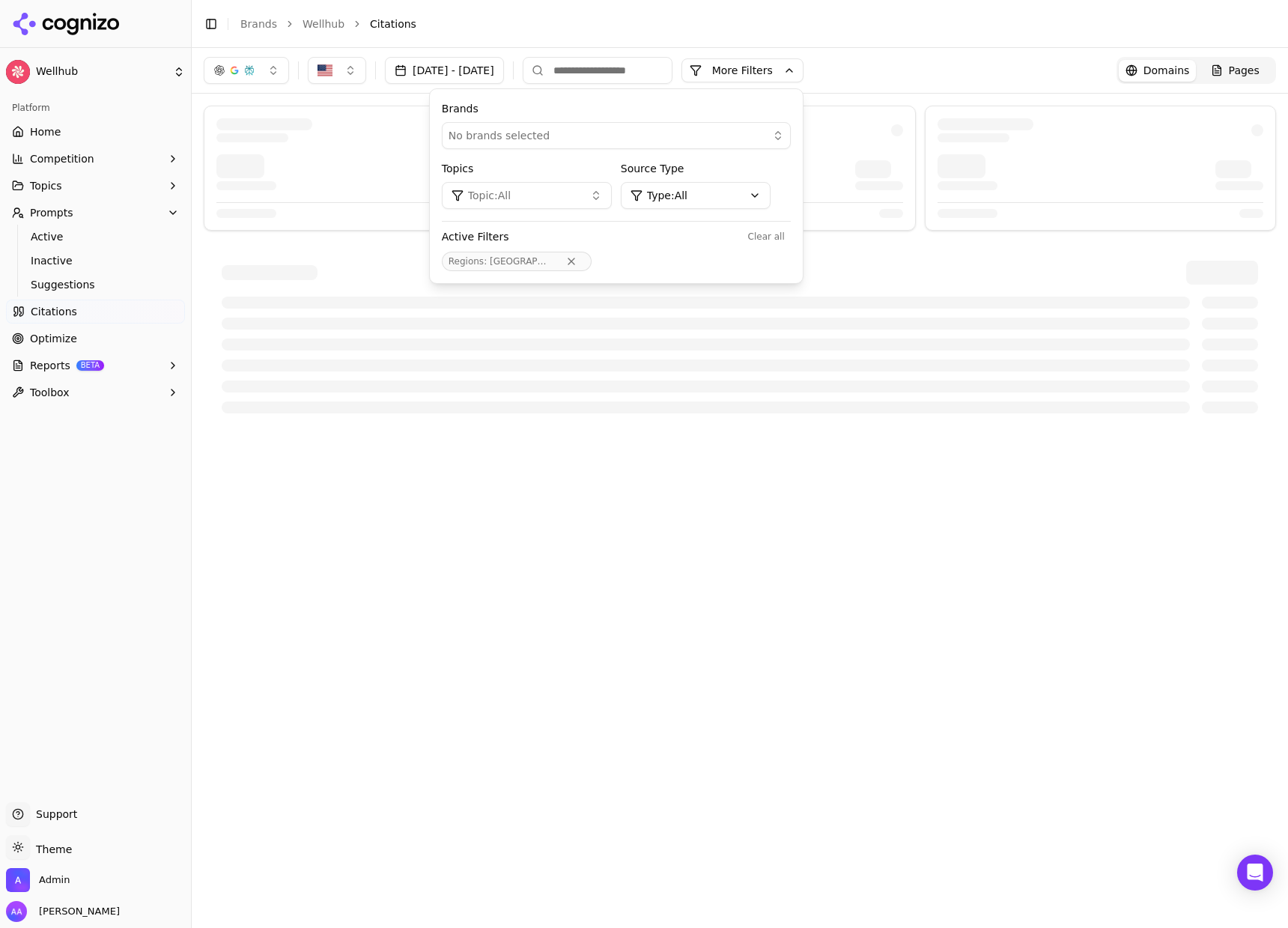
click at [687, 15] on div "Toggle Sidebar Brands Wellhub Citations" at bounding box center [725, 24] width 1066 height 21
click at [794, 70] on button "More Filters" at bounding box center [742, 70] width 122 height 24
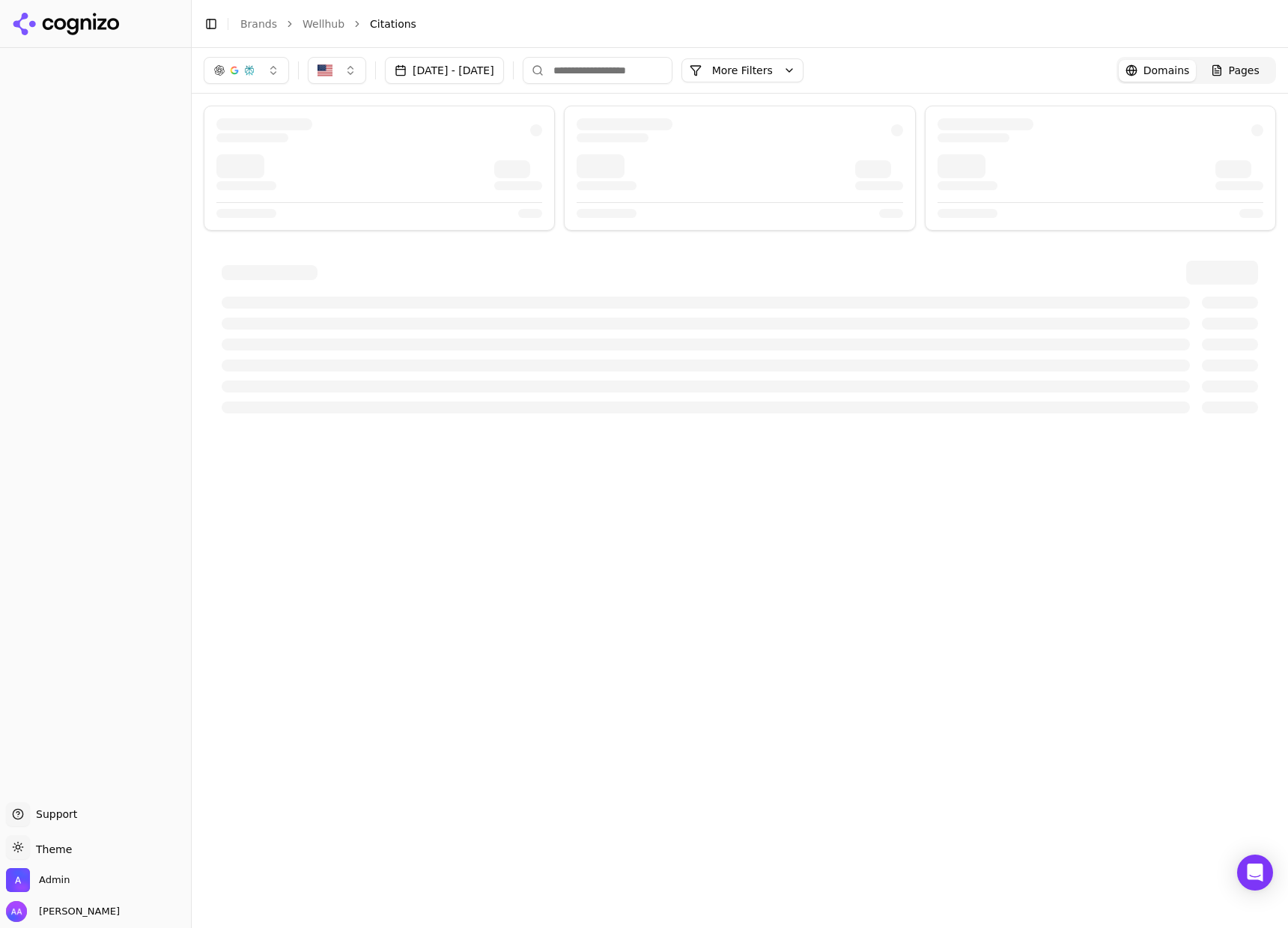
click at [494, 478] on div "[DATE] - [DATE] More More Filters Domains Pages" at bounding box center [740, 487] width 1096 height 880
click at [470, 73] on button "[DATE] - [DATE]" at bounding box center [444, 70] width 119 height 27
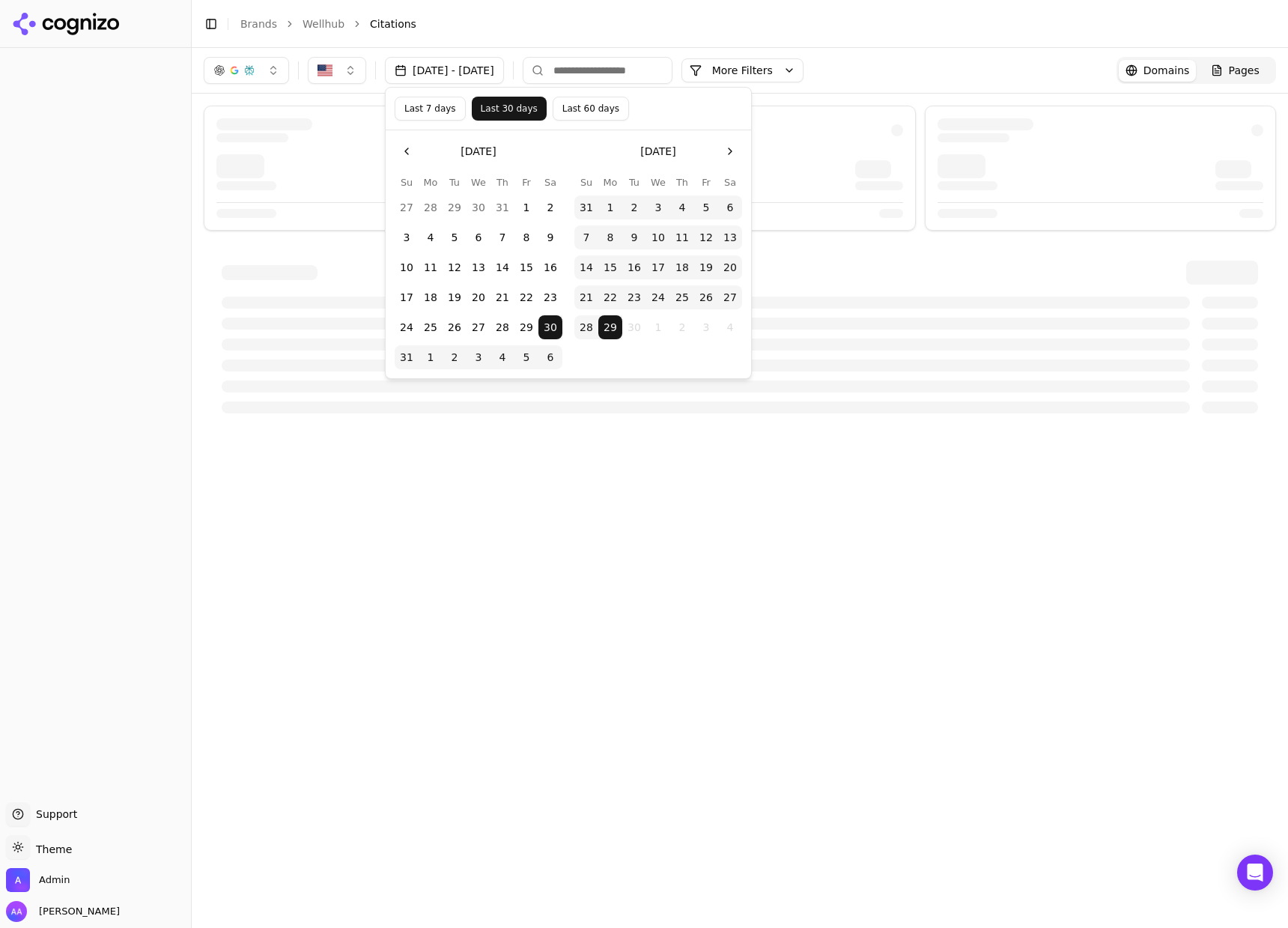
drag, startPoint x: 436, startPoint y: 109, endPoint x: 440, endPoint y: 119, distance: 10.8
click at [436, 109] on button "Last 7 days" at bounding box center [430, 109] width 71 height 24
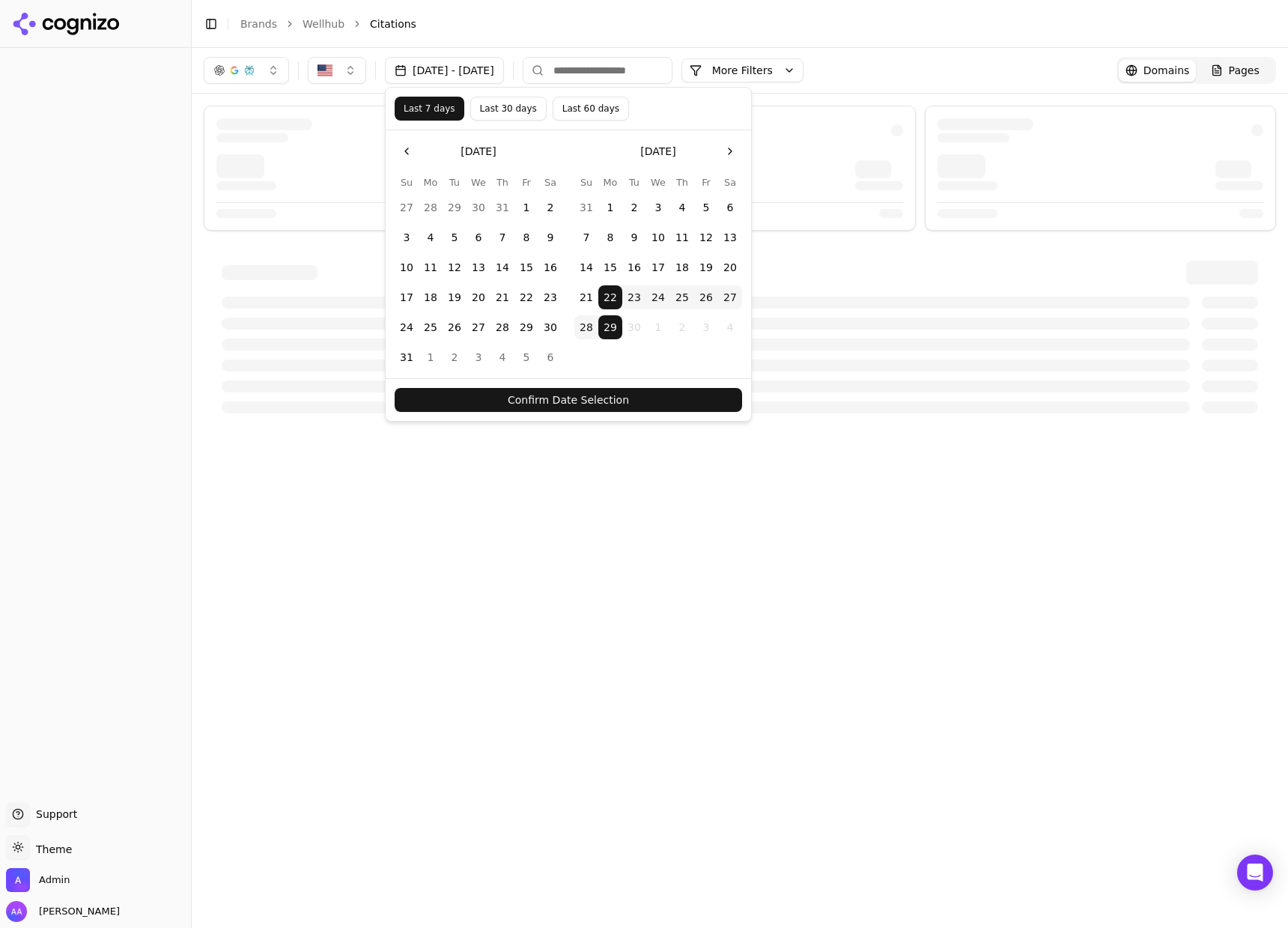
click at [563, 388] on button "Confirm Date Selection" at bounding box center [567, 400] width 347 height 24
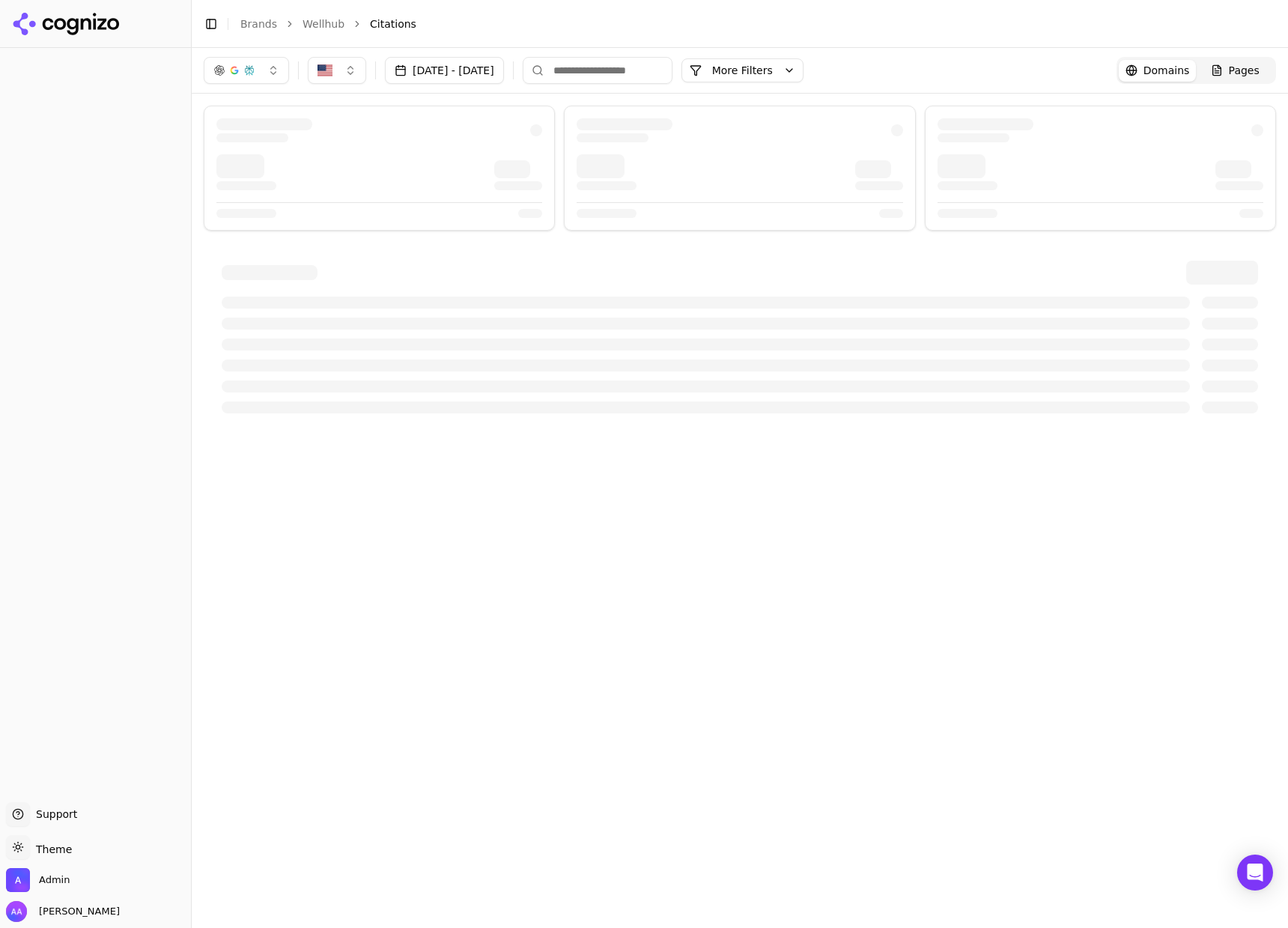
click at [262, 24] on link "Brands" at bounding box center [258, 23] width 36 height 12
